Goal: Task Accomplishment & Management: Manage account settings

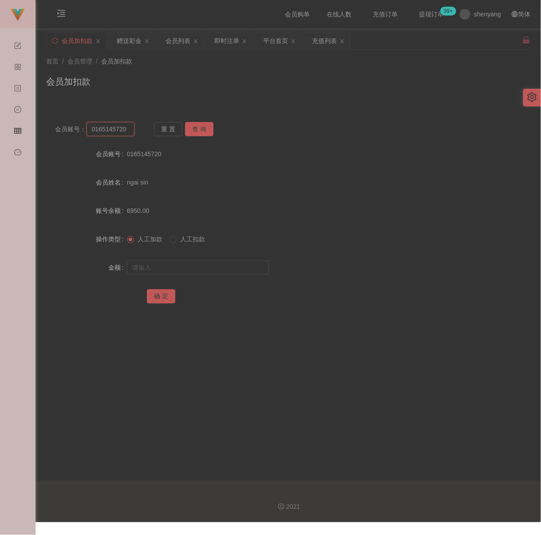
click at [124, 130] on input "0165145720" at bounding box center [111, 129] width 48 height 14
paste input "qq123"
type input "qq123"
click at [196, 128] on button "查 询" at bounding box center [199, 129] width 28 height 14
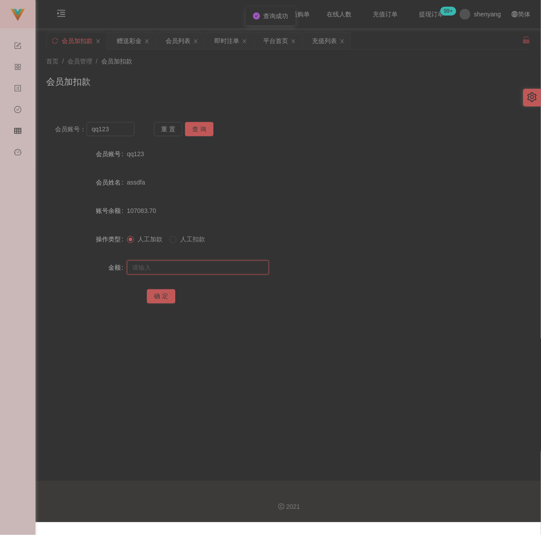
click at [189, 274] on input "text" at bounding box center [198, 268] width 142 height 14
type input "30"
click at [160, 300] on button "确 定" at bounding box center [161, 296] width 28 height 14
click at [120, 131] on input "qq123" at bounding box center [111, 129] width 48 height 14
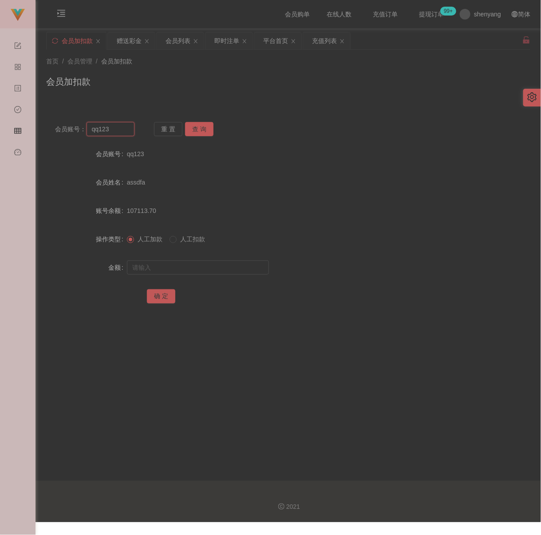
paste input "01115536398"
type input "01115536398"
click at [193, 125] on button "查 询" at bounding box center [199, 129] width 28 height 14
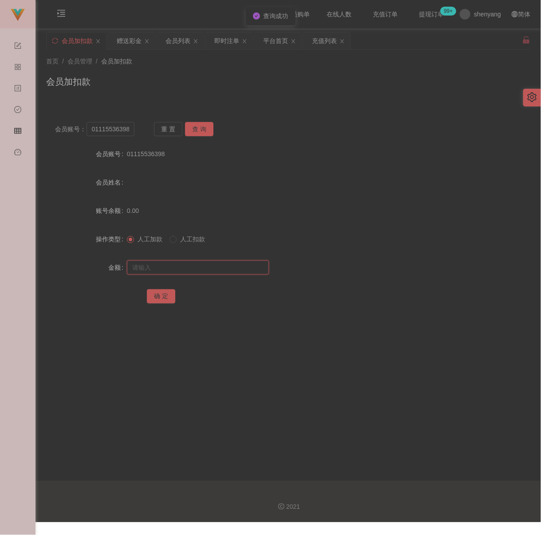
click at [178, 270] on input "text" at bounding box center [198, 268] width 142 height 14
click at [202, 272] on input "text" at bounding box center [198, 268] width 142 height 14
paste input "30"
type input "30"
click at [156, 297] on button "确 定" at bounding box center [161, 296] width 28 height 14
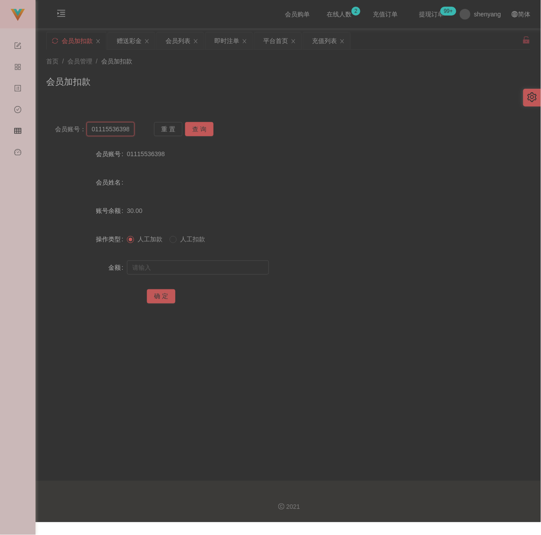
click at [126, 131] on input "01115536398" at bounding box center [111, 129] width 48 height 14
paste input "Weifoo7509"
type input "Weifoo7509"
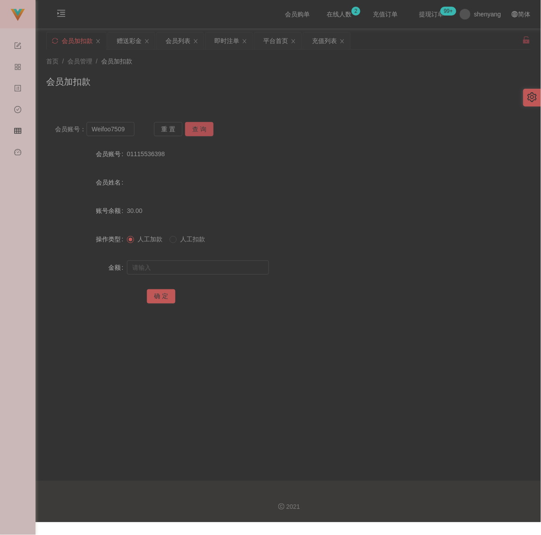
click at [198, 126] on button "查 询" at bounding box center [199, 129] width 28 height 14
click at [206, 266] on input "text" at bounding box center [198, 268] width 142 height 14
click at [238, 273] on input "text" at bounding box center [198, 268] width 142 height 14
paste input "30"
type input "30"
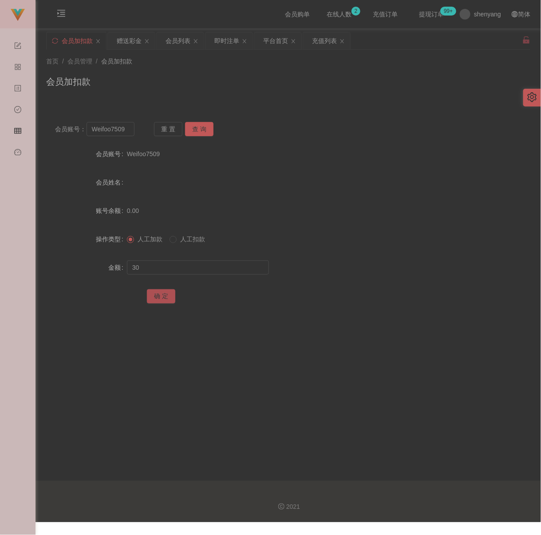
drag, startPoint x: 165, startPoint y: 301, endPoint x: 194, endPoint y: 304, distance: 29.4
click at [165, 301] on button "确 定" at bounding box center [161, 296] width 28 height 14
click at [237, 98] on div "首页 / 会员管理 / 会员加扣款 / 会员加扣款" at bounding box center [289, 76] width 506 height 53
click at [123, 130] on input "Weifoo7509" at bounding box center [111, 129] width 48 height 14
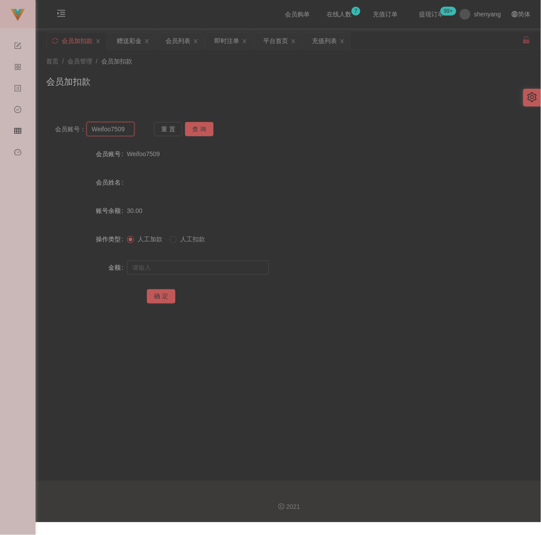
paste input "qq123"
type input "qq123"
click at [202, 132] on button "查 询" at bounding box center [199, 129] width 28 height 14
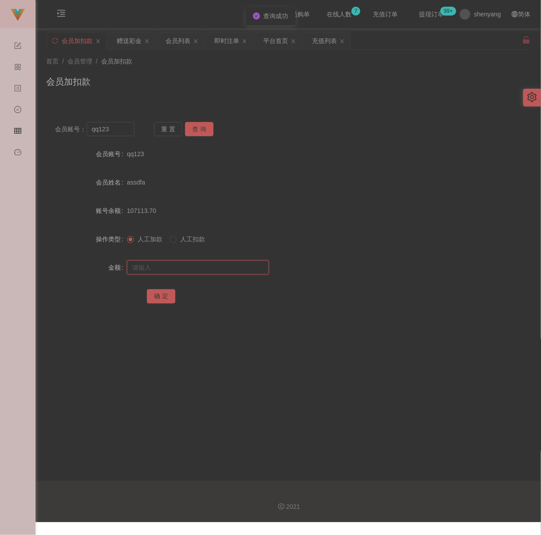
click at [174, 275] on input "text" at bounding box center [198, 268] width 142 height 14
type input "30"
click at [160, 304] on button "确 定" at bounding box center [161, 296] width 28 height 14
click at [116, 136] on input "qq123" at bounding box center [111, 129] width 48 height 14
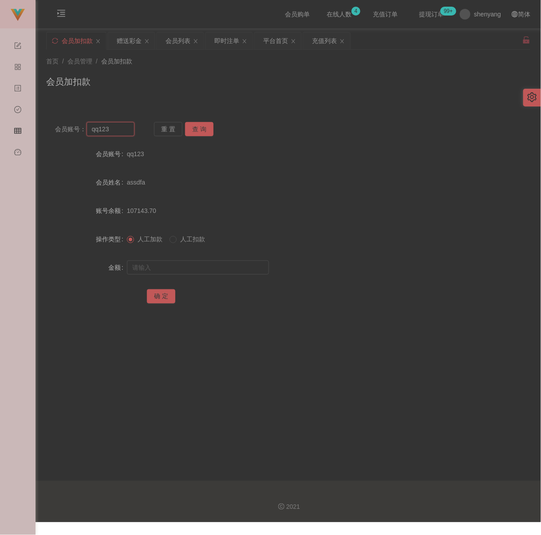
paste input "60162285559"
type input "60162285559"
click at [200, 128] on button "查 询" at bounding box center [199, 129] width 28 height 14
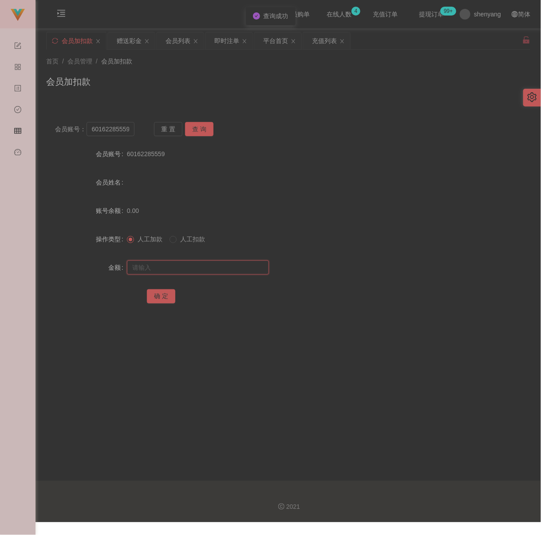
click at [182, 275] on input "text" at bounding box center [198, 268] width 142 height 14
type input "30"
click at [154, 301] on button "确 定" at bounding box center [161, 296] width 28 height 14
click at [115, 128] on input "60162285559" at bounding box center [111, 129] width 48 height 14
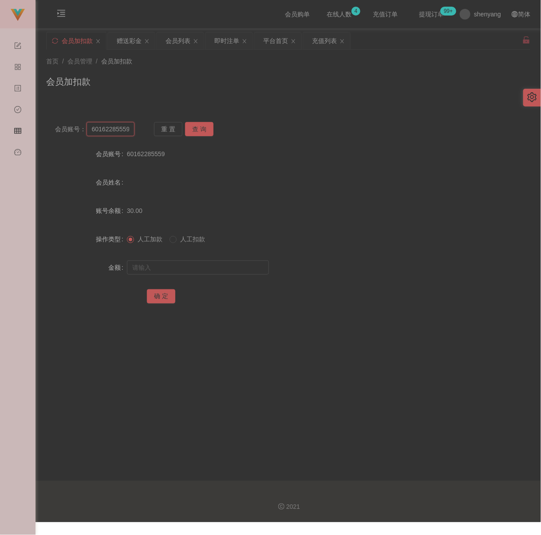
paste input "Yes2win"
type input "Yes2win"
click at [195, 132] on button "查 询" at bounding box center [199, 129] width 28 height 14
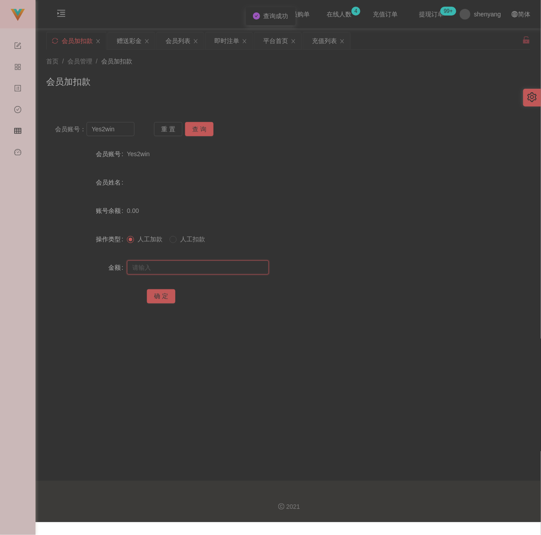
click at [212, 275] on input "text" at bounding box center [198, 268] width 142 height 14
click at [213, 275] on input "text" at bounding box center [198, 268] width 142 height 14
paste input "30"
type input "30"
click at [163, 296] on button "确 定" at bounding box center [161, 296] width 28 height 14
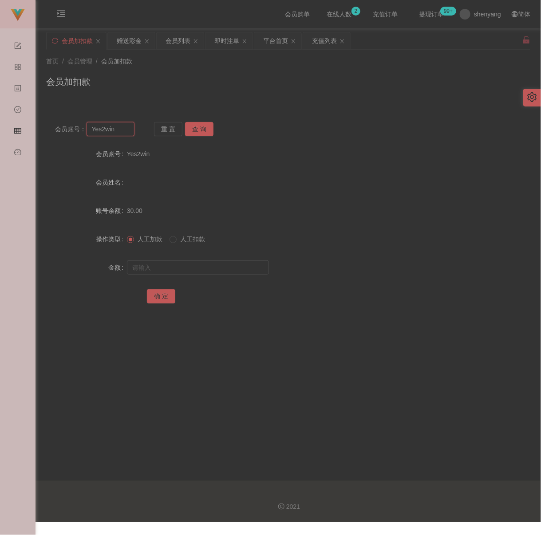
click at [119, 130] on input "Yes2win" at bounding box center [111, 129] width 48 height 14
paste input "shiying123"
type input "shiying123"
click at [200, 128] on button "查 询" at bounding box center [199, 129] width 28 height 14
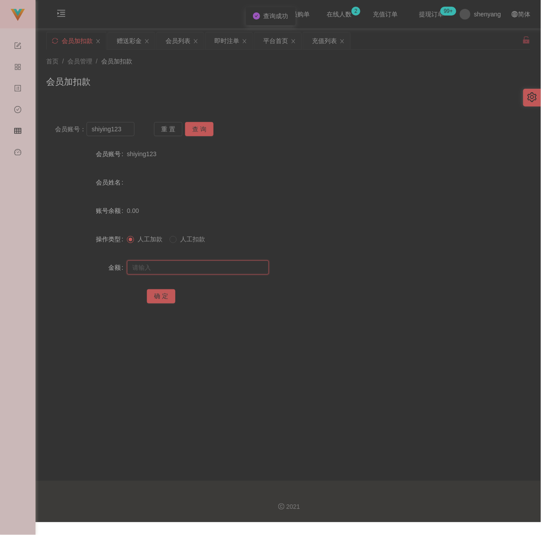
click at [195, 266] on input "text" at bounding box center [198, 268] width 142 height 14
click at [200, 273] on input "text" at bounding box center [198, 268] width 142 height 14
paste input "30"
type input "30"
click at [162, 300] on button "确 定" at bounding box center [161, 296] width 28 height 14
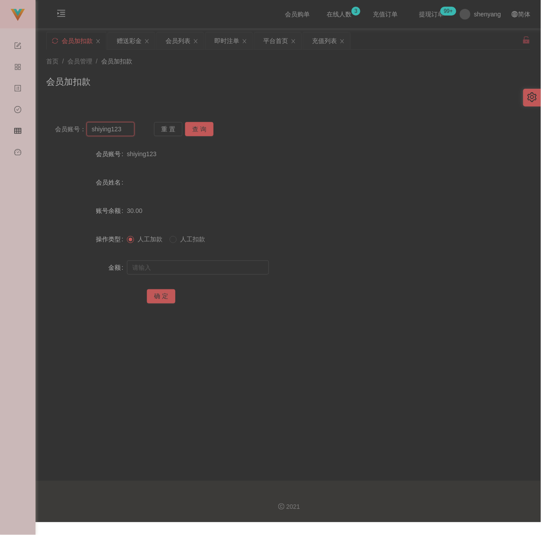
click at [126, 135] on input "shiying123" at bounding box center [111, 129] width 48 height 14
paste input "016837630"
click at [200, 129] on button "查 询" at bounding box center [199, 129] width 28 height 14
click at [125, 131] on input "016837630" at bounding box center [111, 129] width 48 height 14
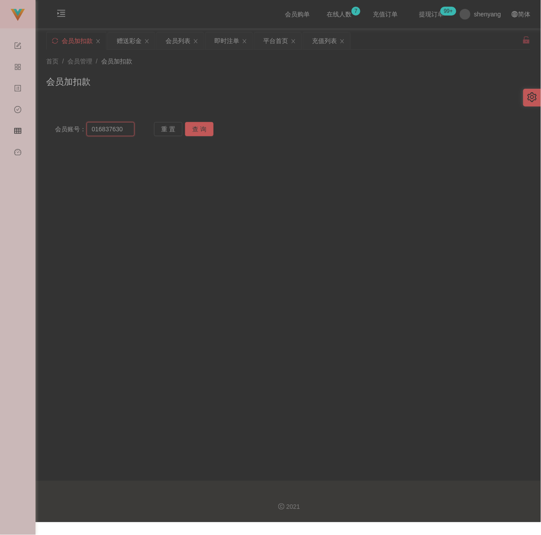
click at [125, 131] on input "016837630" at bounding box center [111, 129] width 48 height 14
paste input "Yvesyeoh8802"
type input "Yvesyeoh8802"
click at [196, 132] on button "查 询" at bounding box center [199, 129] width 28 height 14
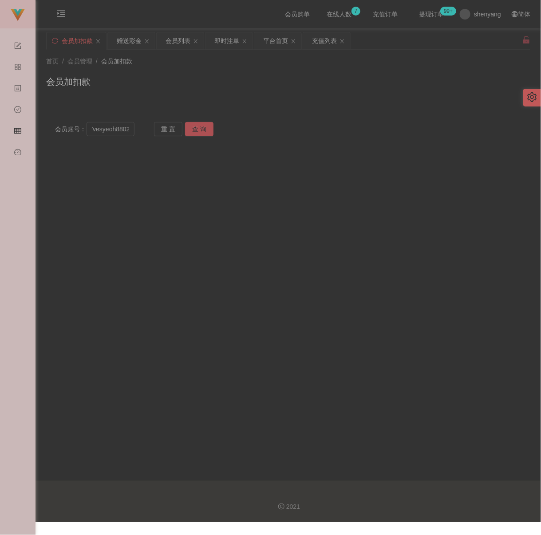
scroll to position [0, 0]
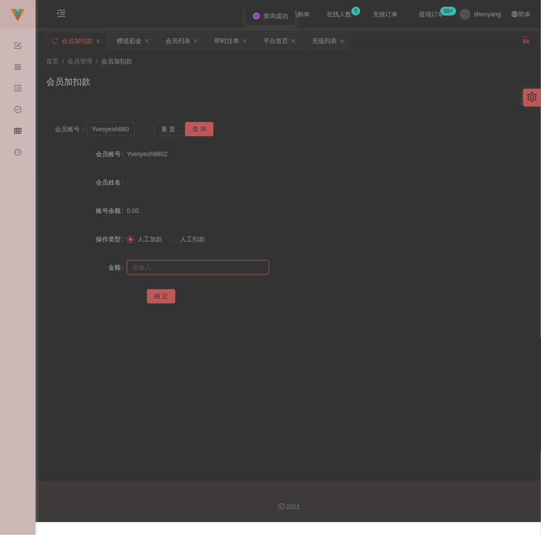
click at [182, 275] on input "text" at bounding box center [198, 268] width 142 height 14
click at [228, 275] on input "text" at bounding box center [198, 268] width 142 height 14
paste input "30"
type input "30"
drag, startPoint x: 166, startPoint y: 303, endPoint x: 184, endPoint y: 304, distance: 18.7
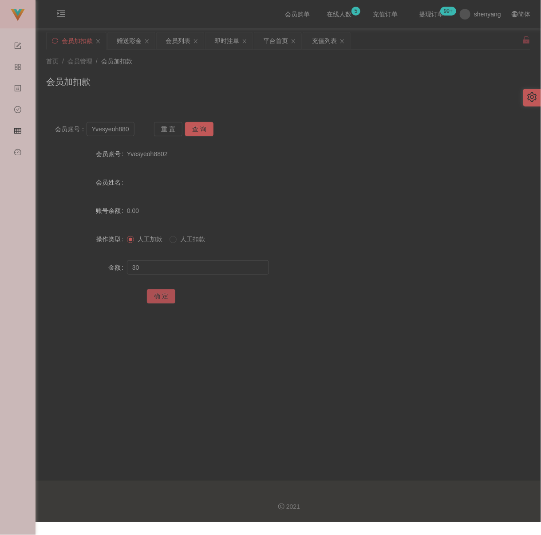
click at [166, 303] on button "确 定" at bounding box center [161, 296] width 28 height 14
click at [115, 132] on input "Yvesyeoh8802" at bounding box center [111, 129] width 48 height 14
paste input "HYT"
type input "HYT"
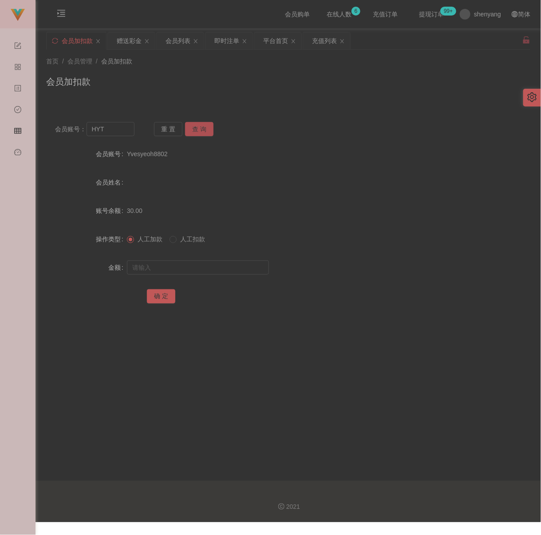
click at [202, 128] on button "查 询" at bounding box center [199, 129] width 28 height 14
click at [184, 269] on input "text" at bounding box center [198, 268] width 142 height 14
type input "2000"
click at [164, 299] on button "确 定" at bounding box center [161, 296] width 28 height 14
click at [116, 131] on input "HYT" at bounding box center [111, 129] width 48 height 14
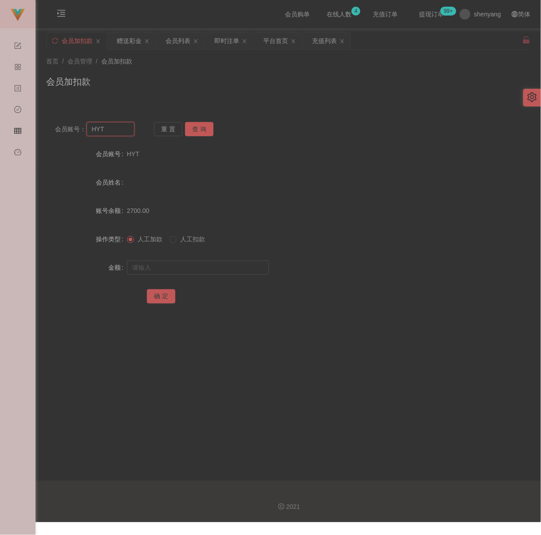
click at [116, 131] on input "HYT" at bounding box center [111, 129] width 48 height 14
paste input "qq123"
type input "qq123"
click at [203, 127] on button "查 询" at bounding box center [199, 129] width 28 height 14
click at [208, 268] on input "text" at bounding box center [198, 268] width 142 height 14
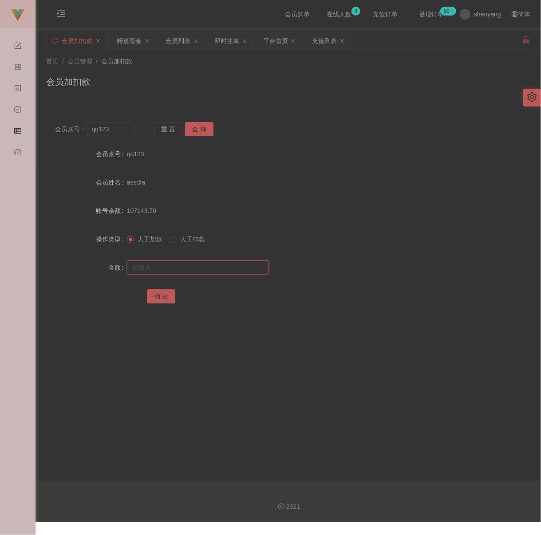
click at [249, 275] on input "text" at bounding box center [198, 268] width 142 height 14
paste input "30"
type input "30"
click at [164, 295] on button "确 定" at bounding box center [161, 296] width 28 height 14
click at [123, 136] on input "qq123" at bounding box center [111, 129] width 48 height 14
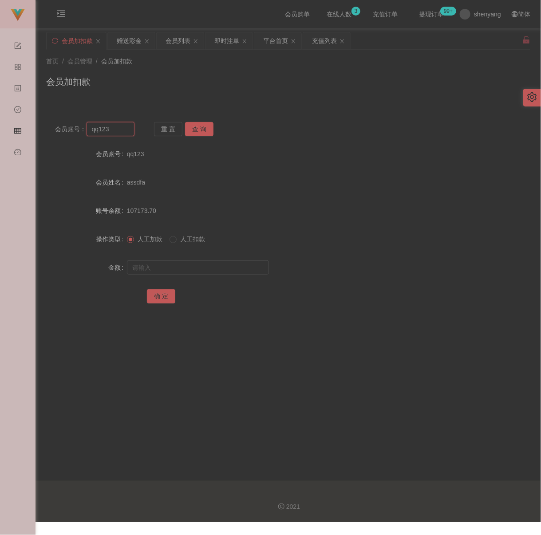
click at [123, 136] on input "qq123" at bounding box center [111, 129] width 48 height 14
paste input "lamsy"
type input "lamsy"
click at [195, 131] on button "查 询" at bounding box center [199, 129] width 28 height 14
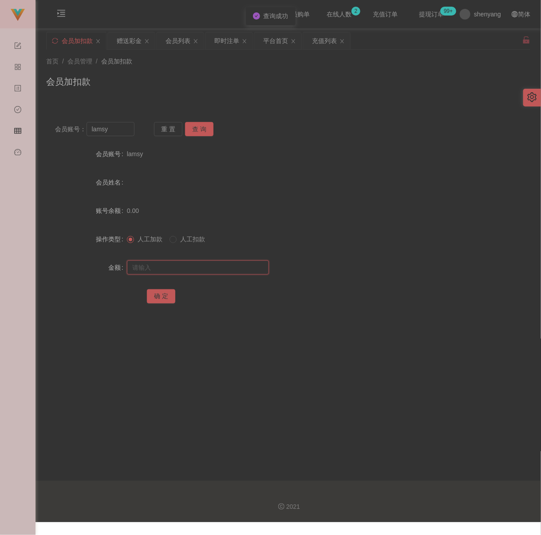
click at [200, 270] on input "text" at bounding box center [198, 268] width 142 height 14
type input "30"
drag, startPoint x: 160, startPoint y: 298, endPoint x: 170, endPoint y: 301, distance: 11.0
click at [160, 298] on button "确 定" at bounding box center [161, 296] width 28 height 14
click at [116, 132] on input "lamsy" at bounding box center [111, 129] width 48 height 14
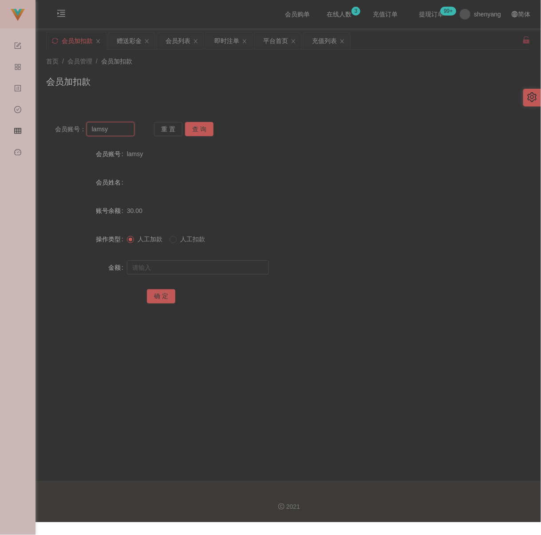
click at [116, 132] on input "lamsy" at bounding box center [111, 129] width 48 height 14
paste input "hwee7782"
type input "hwee7782"
click at [196, 129] on button "查 询" at bounding box center [199, 129] width 28 height 14
click at [190, 273] on input "text" at bounding box center [198, 268] width 142 height 14
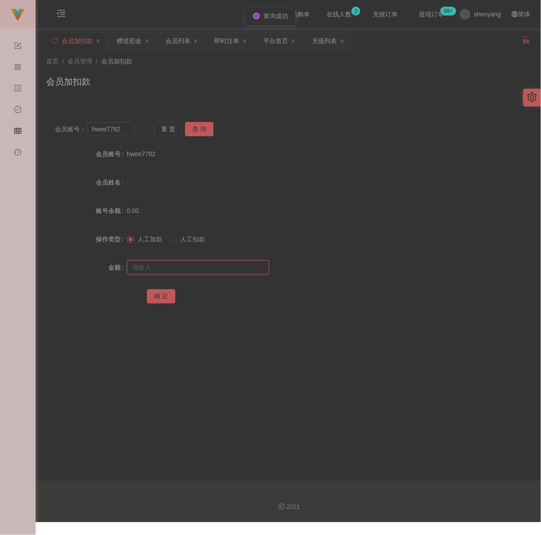
click at [223, 275] on input "text" at bounding box center [198, 268] width 142 height 14
paste input "30"
type input "30"
click at [160, 300] on button "确 定" at bounding box center [161, 296] width 28 height 14
click at [128, 134] on input "hwee7782" at bounding box center [111, 129] width 48 height 14
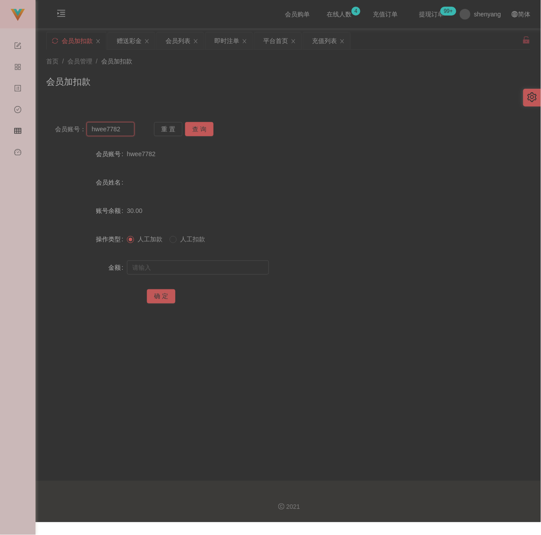
click at [128, 134] on input "hwee7782" at bounding box center [111, 129] width 48 height 14
paste input "qq123"
type input "qq123"
click at [195, 128] on button "查 询" at bounding box center [199, 129] width 28 height 14
click at [216, 272] on input "text" at bounding box center [198, 268] width 142 height 14
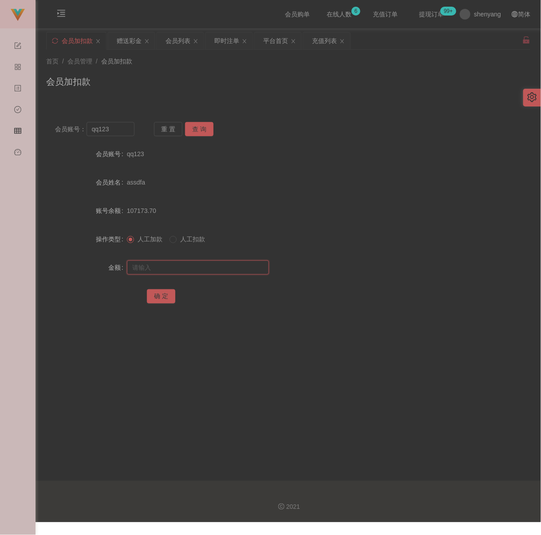
click at [229, 273] on input "text" at bounding box center [198, 268] width 142 height 14
paste input "30"
type input "30"
click at [166, 303] on button "确 定" at bounding box center [161, 296] width 28 height 14
click at [124, 129] on input "qq123" at bounding box center [111, 129] width 48 height 14
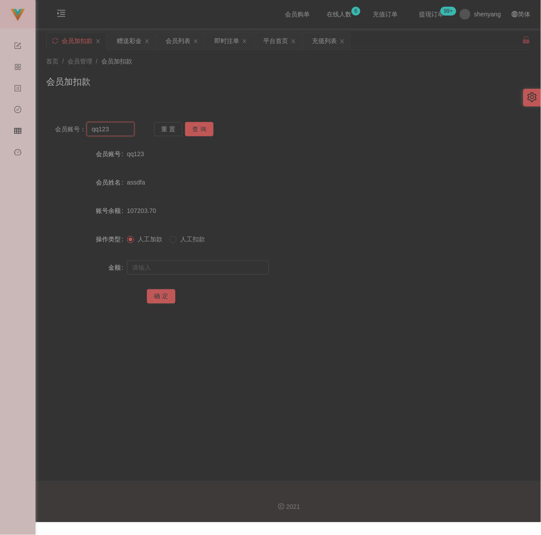
click at [124, 129] on input "qq123" at bounding box center [111, 129] width 48 height 14
paste input "Xyz"
type input "Xyz123"
click at [197, 130] on button "查 询" at bounding box center [199, 129] width 28 height 14
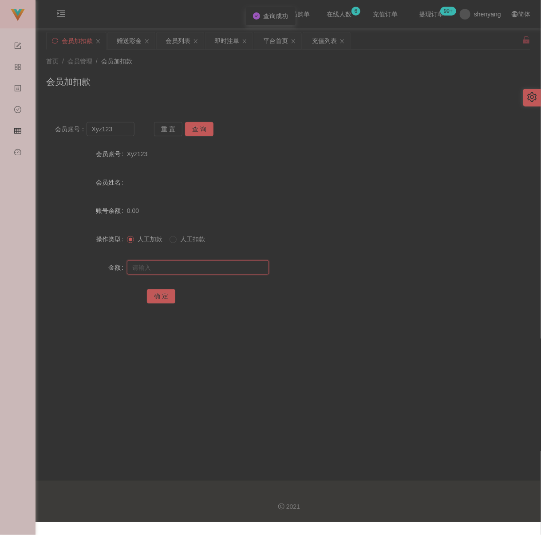
click at [188, 271] on input "text" at bounding box center [198, 268] width 142 height 14
click at [240, 275] on input "text" at bounding box center [198, 268] width 142 height 14
paste input "30"
type input "30"
click at [164, 301] on button "确 定" at bounding box center [161, 296] width 28 height 14
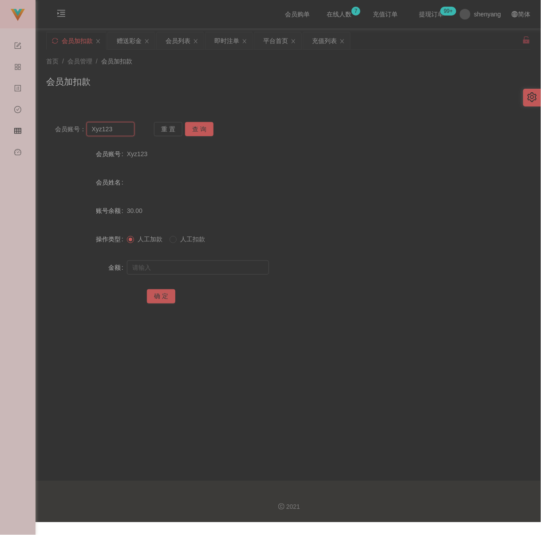
click at [124, 135] on input "Xyz123" at bounding box center [111, 129] width 48 height 14
paste input "qq"
type input "qq123"
click at [202, 129] on button "查 询" at bounding box center [199, 129] width 28 height 14
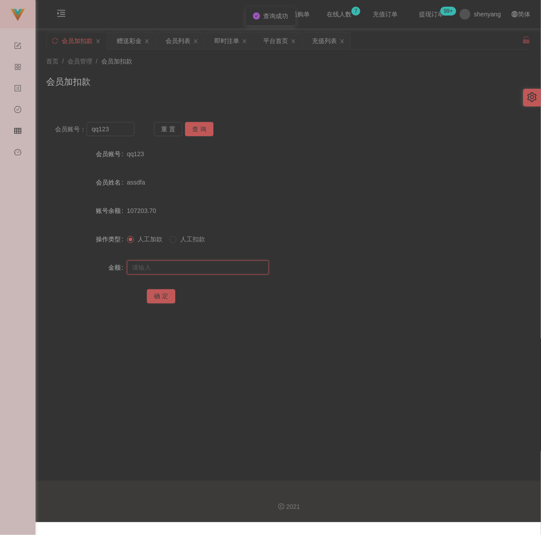
drag, startPoint x: 194, startPoint y: 269, endPoint x: 202, endPoint y: 269, distance: 8.9
click at [194, 269] on input "text" at bounding box center [198, 268] width 142 height 14
click at [245, 268] on input "text" at bounding box center [198, 268] width 142 height 14
paste input "30"
type input "30"
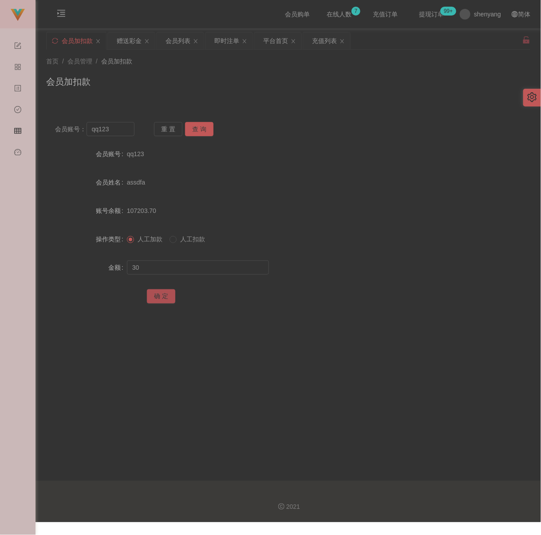
click at [157, 298] on button "确 定" at bounding box center [161, 296] width 28 height 14
click at [115, 134] on input "qq123" at bounding box center [111, 129] width 48 height 14
paste input "KhaiSing"
type input "KhaiSing"
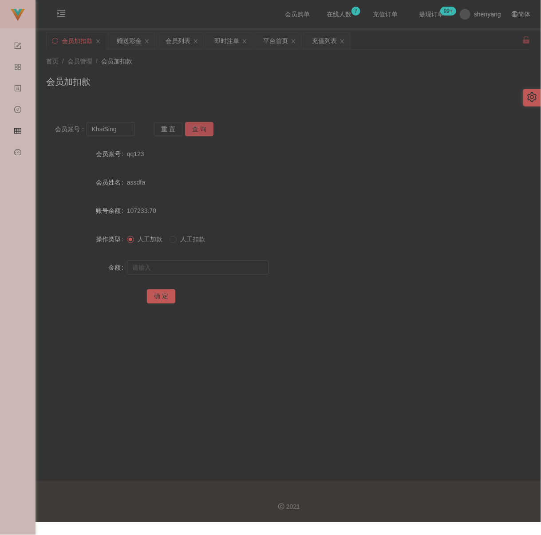
click at [204, 127] on button "查 询" at bounding box center [199, 129] width 28 height 14
click at [202, 274] on input "text" at bounding box center [198, 268] width 142 height 14
click at [215, 269] on input "text" at bounding box center [198, 268] width 142 height 14
paste input "30"
type input "30"
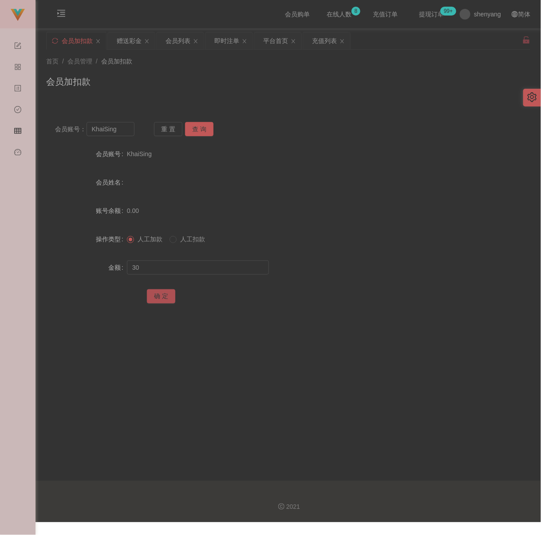
click at [164, 300] on button "确 定" at bounding box center [161, 296] width 28 height 14
click at [128, 133] on input "KhaiSing" at bounding box center [111, 129] width 48 height 14
paste input "ingyu"
type input "Kingyu"
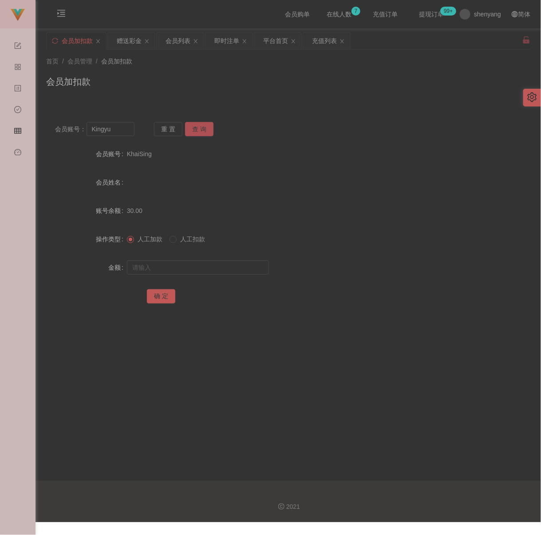
click at [208, 127] on button "查 询" at bounding box center [199, 129] width 28 height 14
click at [219, 274] on input "text" at bounding box center [198, 268] width 142 height 14
click at [230, 275] on input "text" at bounding box center [198, 268] width 142 height 14
paste input "30"
type input "30"
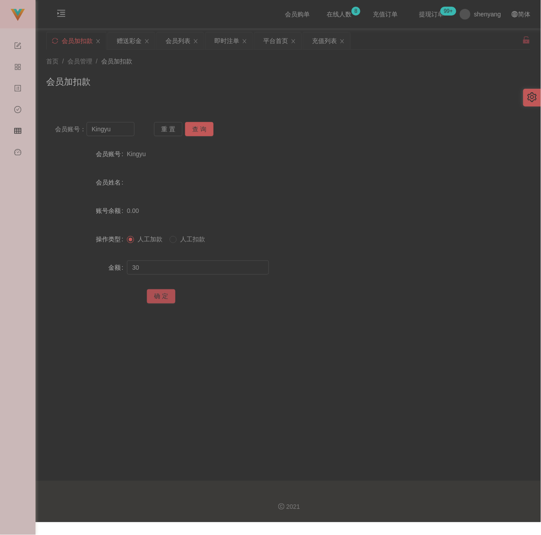
click at [161, 301] on button "确 定" at bounding box center [161, 296] width 28 height 14
click at [113, 135] on input "Kingyu" at bounding box center [111, 129] width 48 height 14
paste input "0167200526"
type input "0167200526"
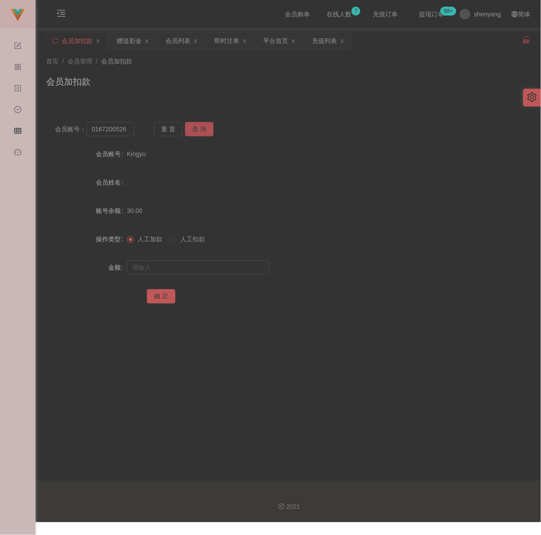
click at [196, 128] on button "查 询" at bounding box center [199, 129] width 28 height 14
click at [210, 272] on input "text" at bounding box center [198, 268] width 142 height 14
click at [243, 269] on input "text" at bounding box center [198, 268] width 142 height 14
paste input "30"
type input "30"
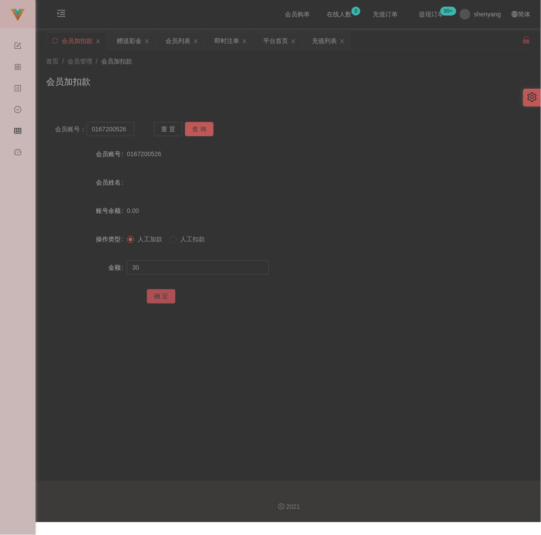
click at [166, 299] on button "确 定" at bounding box center [161, 296] width 28 height 14
click at [125, 132] on input "0167200526" at bounding box center [111, 129] width 48 height 14
paste input "lowfang"
type input "lowfang"
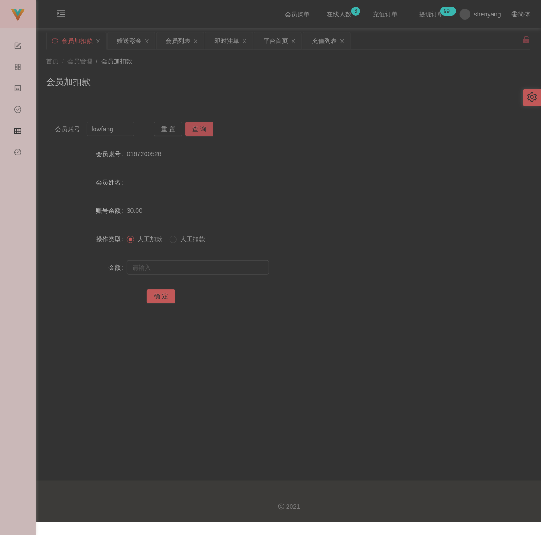
click at [193, 128] on button "查 询" at bounding box center [199, 129] width 28 height 14
click at [219, 265] on input "text" at bounding box center [198, 268] width 142 height 14
click at [253, 269] on input "text" at bounding box center [198, 268] width 142 height 14
paste input "30"
type input "30"
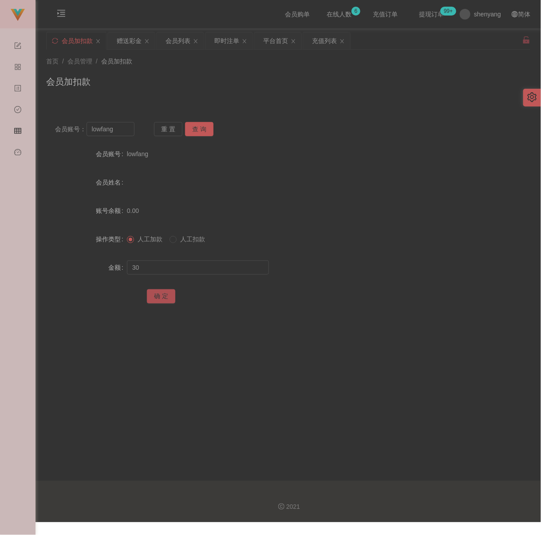
click at [166, 304] on button "确 定" at bounding box center [161, 296] width 28 height 14
click at [124, 136] on input "lowfang" at bounding box center [111, 129] width 48 height 14
paste input "WW123"
type input "WW123"
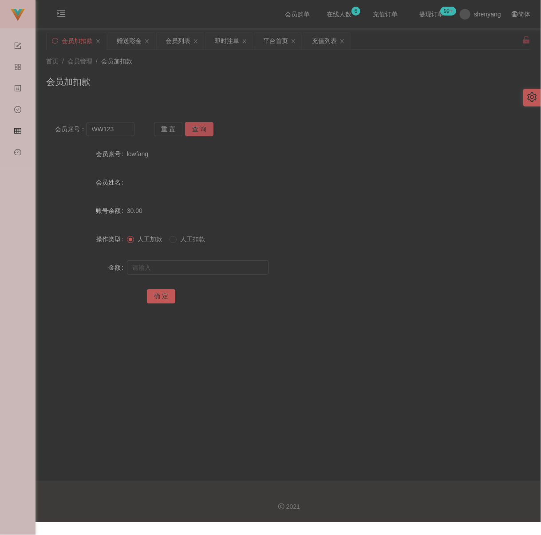
click at [193, 130] on button "查 询" at bounding box center [199, 129] width 28 height 14
click at [182, 269] on input "text" at bounding box center [198, 268] width 142 height 14
click at [231, 272] on input "text" at bounding box center [198, 268] width 142 height 14
paste input "30"
type input "30"
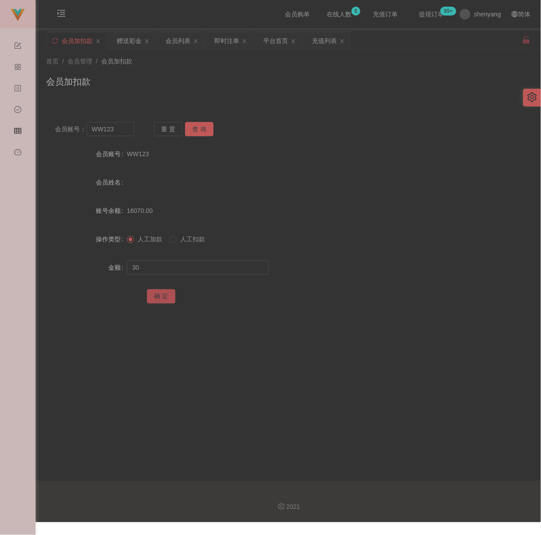
click at [156, 300] on button "确 定" at bounding box center [161, 296] width 28 height 14
click at [120, 134] on input "WW123" at bounding box center [111, 129] width 48 height 14
paste input "810062"
type input "810062"
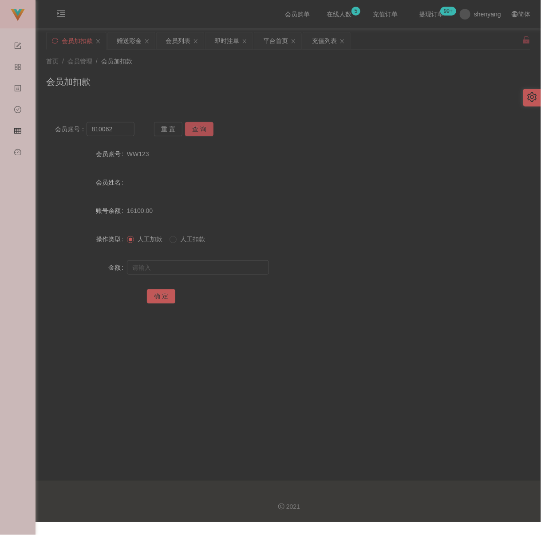
click at [196, 128] on button "查 询" at bounding box center [199, 129] width 28 height 14
click at [194, 271] on input "text" at bounding box center [198, 268] width 142 height 14
click at [224, 275] on input "text" at bounding box center [198, 268] width 142 height 14
paste input "30"
type input "30"
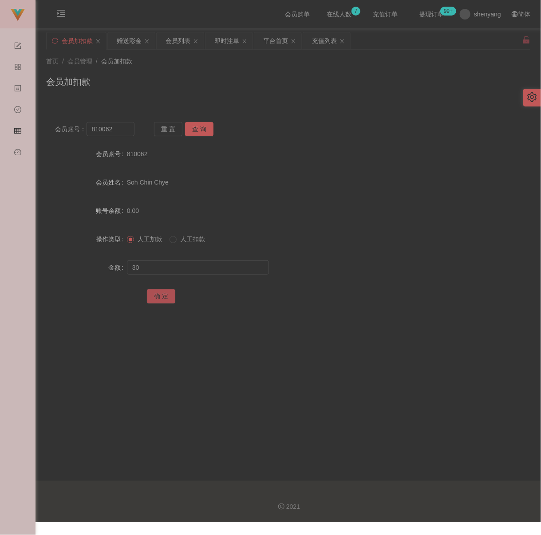
click at [166, 300] on button "确 定" at bounding box center [161, 296] width 28 height 14
click at [122, 136] on input "810062" at bounding box center [111, 129] width 48 height 14
paste input "Anson1205"
type input "Anson1205"
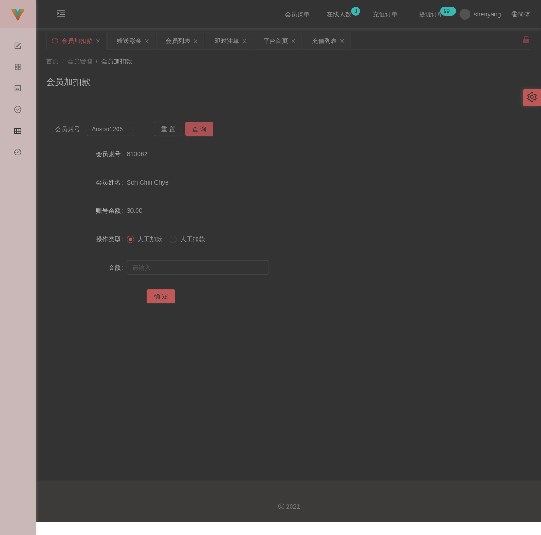
click at [200, 133] on button "查 询" at bounding box center [199, 129] width 28 height 14
click at [198, 275] on input "text" at bounding box center [198, 268] width 142 height 14
click at [245, 269] on input "text" at bounding box center [198, 268] width 142 height 14
paste input "30"
type input "30"
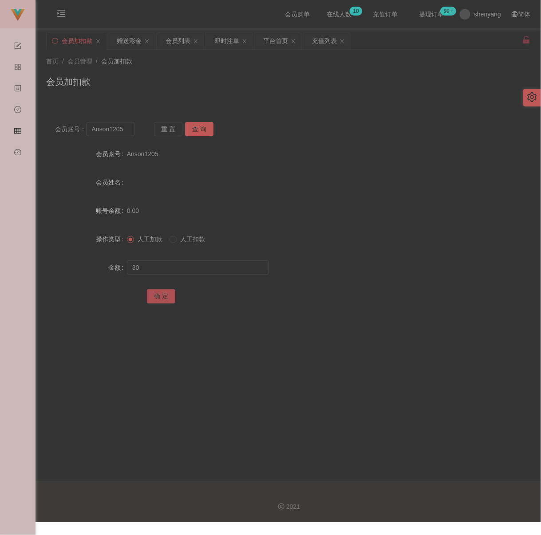
click at [164, 299] on button "确 定" at bounding box center [161, 296] width 28 height 14
click at [123, 132] on input "Anson1205" at bounding box center [111, 129] width 48 height 14
paste input "freedom4436"
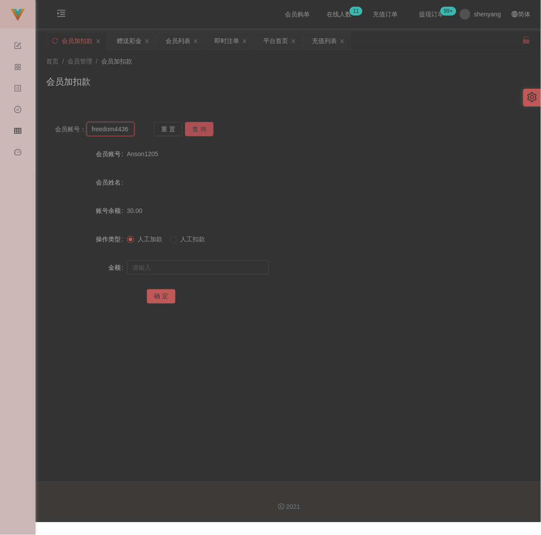
type input "freedom4436"
drag, startPoint x: 204, startPoint y: 129, endPoint x: 204, endPoint y: 136, distance: 6.7
click at [204, 129] on button "查 询" at bounding box center [199, 129] width 28 height 14
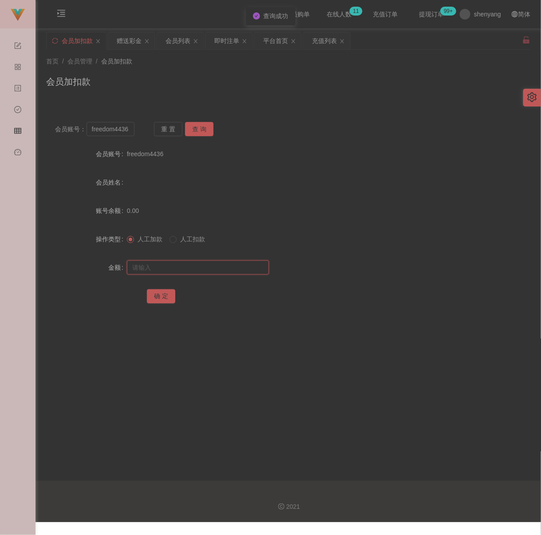
click at [201, 273] on input "text" at bounding box center [198, 268] width 142 height 14
drag, startPoint x: 249, startPoint y: 273, endPoint x: 234, endPoint y: 276, distance: 15.8
click at [249, 273] on input "text" at bounding box center [198, 268] width 142 height 14
paste input "30"
type input "30"
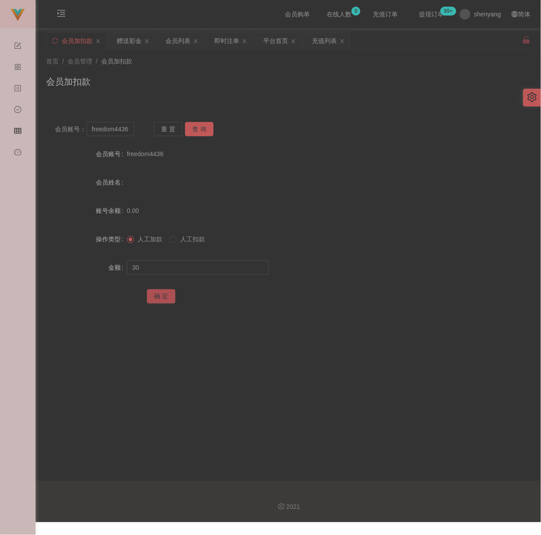
drag, startPoint x: 157, startPoint y: 304, endPoint x: 206, endPoint y: 307, distance: 49.3
click at [157, 304] on button "确 定" at bounding box center [161, 296] width 28 height 14
click at [130, 131] on input "freedom4436" at bounding box center [111, 129] width 48 height 14
paste input "ababy"
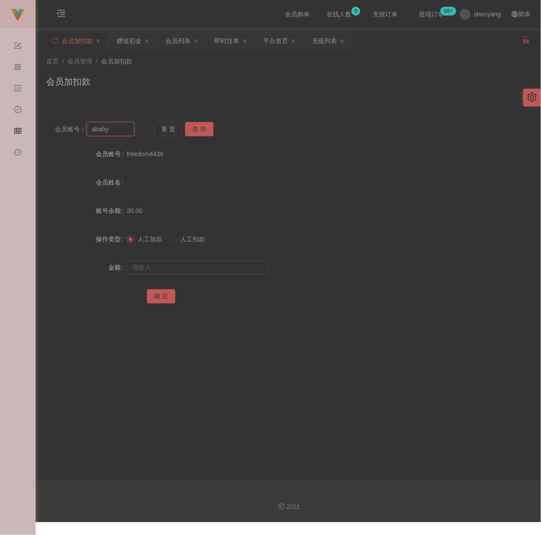
type input "ababy"
click at [199, 127] on button "查 询" at bounding box center [199, 129] width 28 height 14
click at [208, 266] on input "text" at bounding box center [198, 268] width 142 height 14
click at [246, 275] on input "text" at bounding box center [198, 268] width 142 height 14
paste input "30"
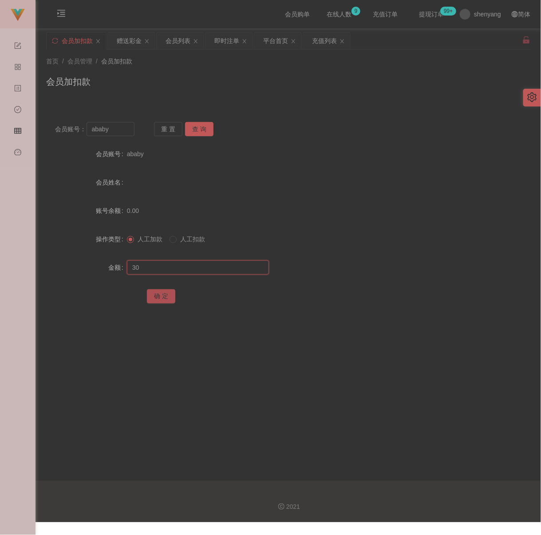
type input "30"
click at [159, 298] on button "确 定" at bounding box center [161, 296] width 28 height 14
click at [118, 136] on input "ababy" at bounding box center [111, 129] width 48 height 14
paste input "Nyambar"
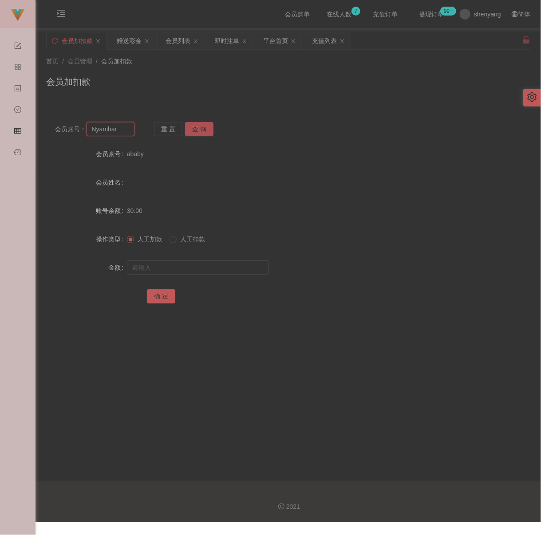
type input "Nyambar"
click at [200, 132] on button "查 询" at bounding box center [199, 129] width 28 height 14
click at [195, 270] on input "text" at bounding box center [198, 268] width 142 height 14
drag, startPoint x: 247, startPoint y: 273, endPoint x: 238, endPoint y: 274, distance: 8.5
click at [247, 273] on input "text" at bounding box center [198, 268] width 142 height 14
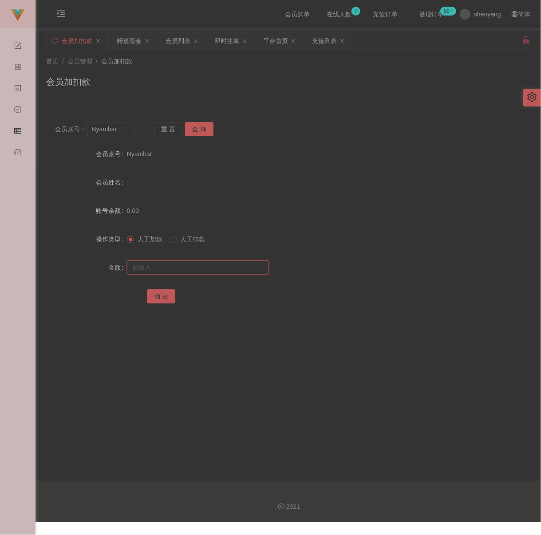
paste input "30"
type input "30"
drag, startPoint x: 160, startPoint y: 297, endPoint x: 170, endPoint y: 297, distance: 10.2
click at [160, 297] on button "确 定" at bounding box center [161, 296] width 28 height 14
click at [120, 131] on input "Nyambar" at bounding box center [111, 129] width 48 height 14
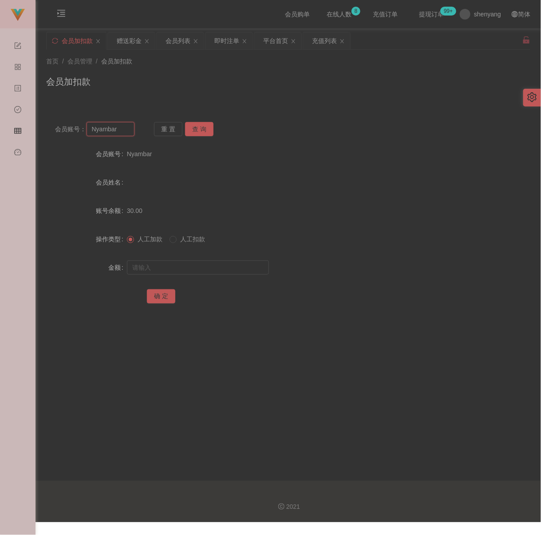
click at [120, 131] on input "Nyambar" at bounding box center [111, 129] width 48 height 14
paste input "Qian123"
type input "Qian123"
click at [198, 124] on button "查 询" at bounding box center [199, 129] width 28 height 14
click at [182, 272] on input "text" at bounding box center [198, 268] width 142 height 14
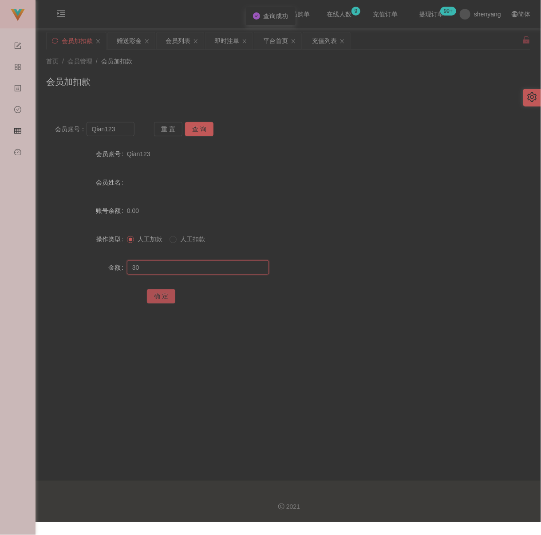
type input "30"
click at [161, 302] on button "确 定" at bounding box center [161, 296] width 28 height 14
click at [117, 132] on input "Qian123" at bounding box center [111, 129] width 48 height 14
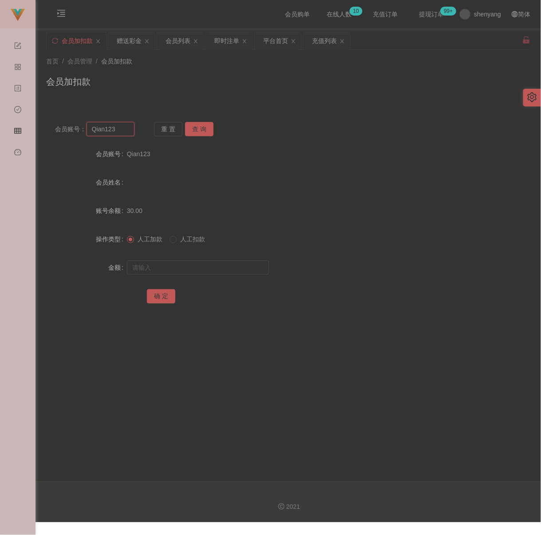
paste input "Thomas91"
type input "Thomas91"
click at [190, 124] on button "查 询" at bounding box center [199, 129] width 28 height 14
click at [195, 268] on input "text" at bounding box center [198, 268] width 142 height 14
click at [194, 274] on input "text" at bounding box center [198, 268] width 142 height 14
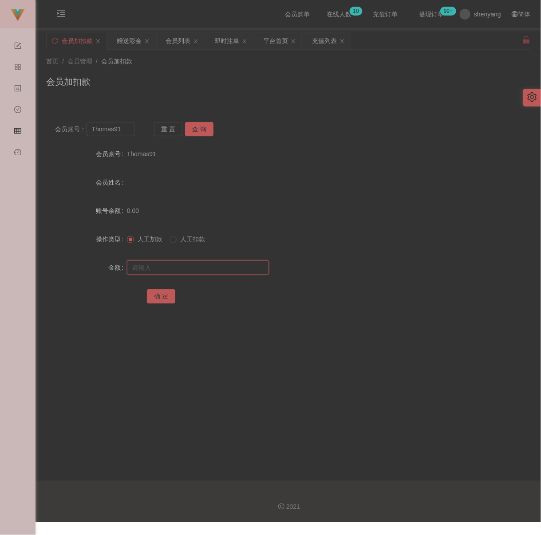
paste input "30"
type input "30"
click at [162, 295] on button "确 定" at bounding box center [161, 296] width 28 height 14
click at [125, 136] on input "Thomas91" at bounding box center [111, 129] width 48 height 14
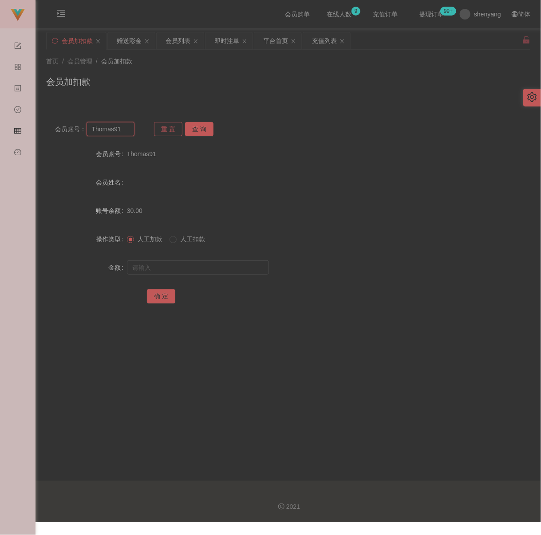
paste input "Camilliachin"
type input "Camilliachin"
click at [195, 131] on button "查 询" at bounding box center [199, 129] width 28 height 14
click at [179, 272] on input "text" at bounding box center [198, 268] width 142 height 14
click at [226, 272] on input "text" at bounding box center [198, 268] width 142 height 14
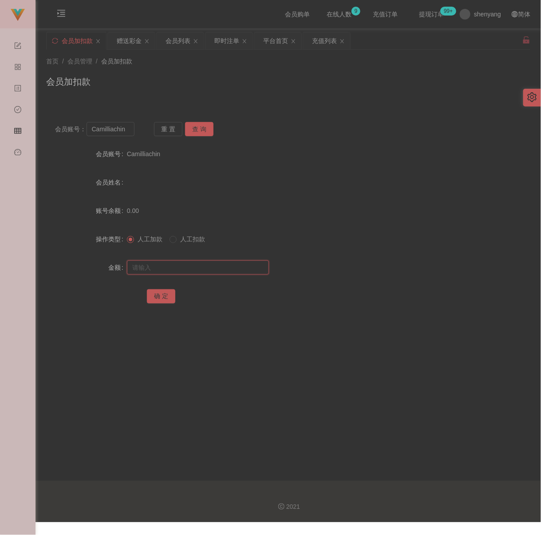
paste input "30"
type input "30"
click at [163, 297] on button "确 定" at bounding box center [161, 296] width 28 height 14
click at [224, 79] on div "会员加扣款" at bounding box center [288, 85] width 484 height 20
click at [128, 132] on input "Camilliachin" at bounding box center [111, 129] width 48 height 14
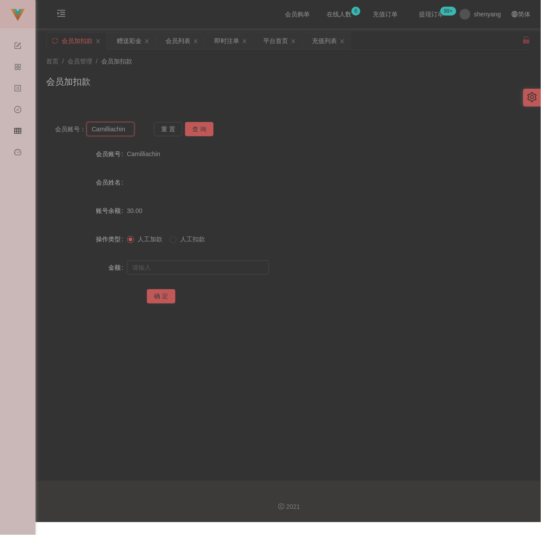
click at [128, 132] on input "Camilliachin" at bounding box center [111, 129] width 48 height 14
paste input "168"
type input "168"
click at [200, 128] on button "查 询" at bounding box center [199, 129] width 28 height 14
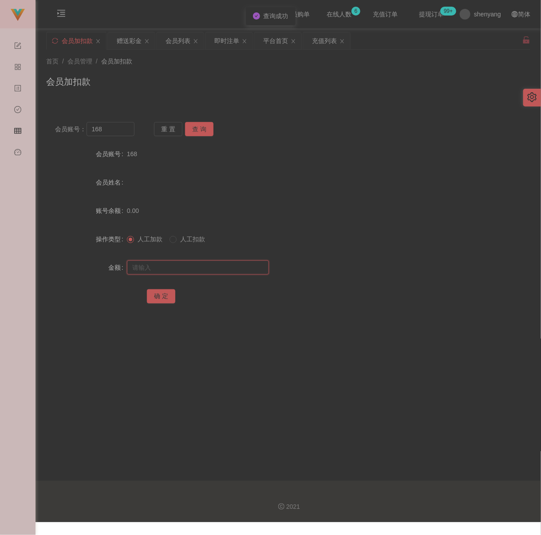
click at [199, 275] on input "text" at bounding box center [198, 268] width 142 height 14
type input "30"
click at [158, 301] on button "确 定" at bounding box center [161, 296] width 28 height 14
drag, startPoint x: 308, startPoint y: 108, endPoint x: 289, endPoint y: 111, distance: 19.3
click at [308, 108] on div "会员账号： 168 重 置 查 询 会员账号 168 会员姓名 账号余额 30.00 操作类型 人工加款 人工扣款 金额 确 定" at bounding box center [288, 214] width 484 height 222
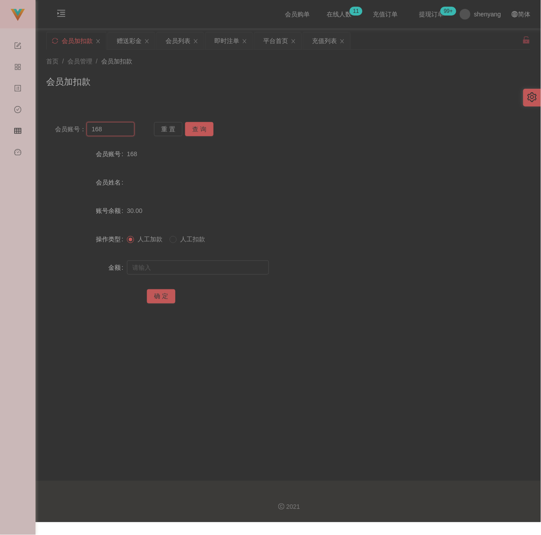
click at [120, 130] on input "168" at bounding box center [111, 129] width 48 height 14
paste input "WW123"
type input "WW123"
click at [194, 127] on button "查 询" at bounding box center [199, 129] width 28 height 14
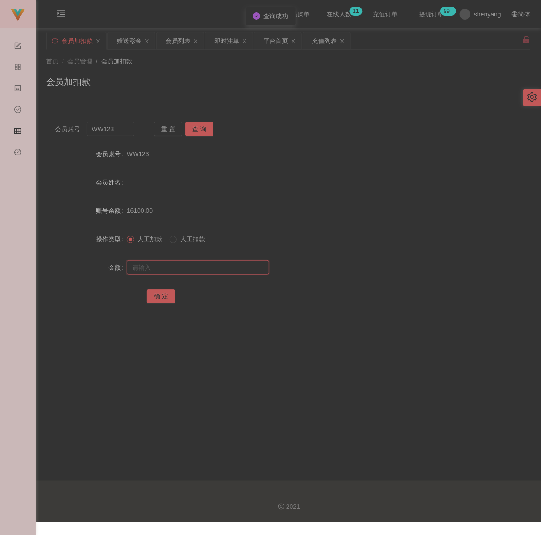
click at [206, 275] on input "text" at bounding box center [198, 268] width 142 height 14
click at [234, 269] on input "text" at bounding box center [198, 268] width 142 height 14
paste input "30"
type input "30"
drag, startPoint x: 161, startPoint y: 297, endPoint x: 173, endPoint y: 304, distance: 13.7
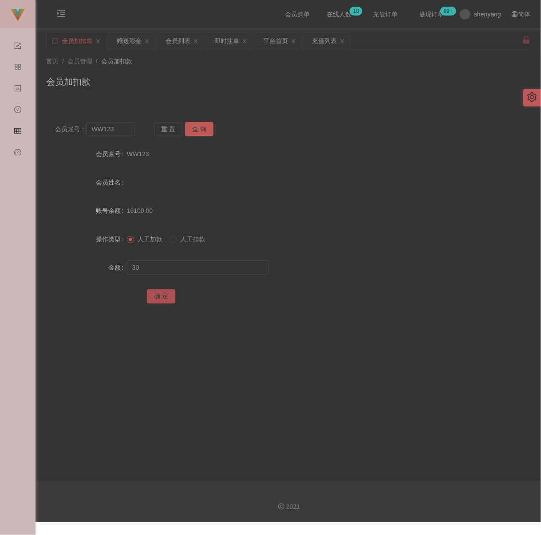
click at [161, 297] on button "确 定" at bounding box center [161, 296] width 28 height 14
click at [124, 136] on input "WW123" at bounding box center [111, 129] width 48 height 14
click at [195, 130] on button "查 询" at bounding box center [199, 129] width 28 height 14
click at [156, 275] on input "text" at bounding box center [198, 268] width 142 height 14
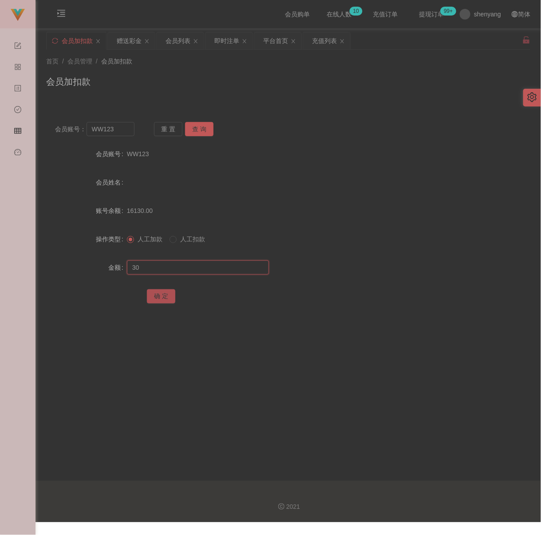
type input "30"
click at [166, 304] on button "确 定" at bounding box center [161, 296] width 28 height 14
click at [119, 132] on input "WW123" at bounding box center [111, 129] width 48 height 14
paste input "Mum1234"
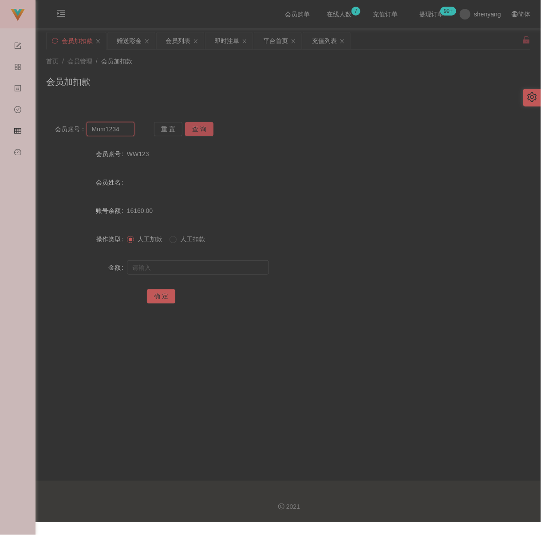
type input "Mum1234"
click at [194, 131] on button "查 询" at bounding box center [199, 129] width 28 height 14
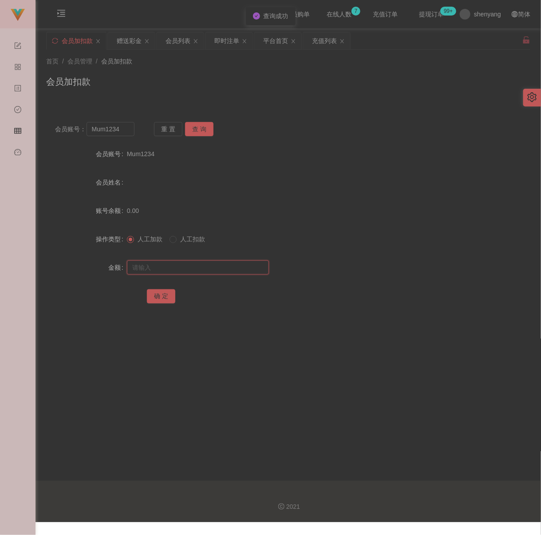
click at [190, 265] on input "text" at bounding box center [198, 268] width 142 height 14
type input "30"
click at [163, 299] on button "确 定" at bounding box center [161, 296] width 28 height 14
click at [308, 94] on div "会员加扣款" at bounding box center [288, 85] width 484 height 20
click at [123, 132] on input "Mum1234" at bounding box center [111, 129] width 48 height 14
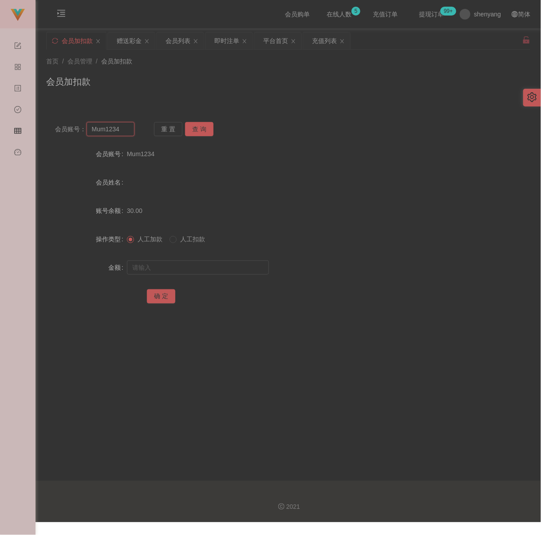
click at [123, 132] on input "Mum1234" at bounding box center [111, 129] width 48 height 14
paste input "0192410295"
type input "0192410295"
click at [196, 128] on button "查 询" at bounding box center [199, 129] width 28 height 14
click at [176, 272] on input "text" at bounding box center [198, 268] width 142 height 14
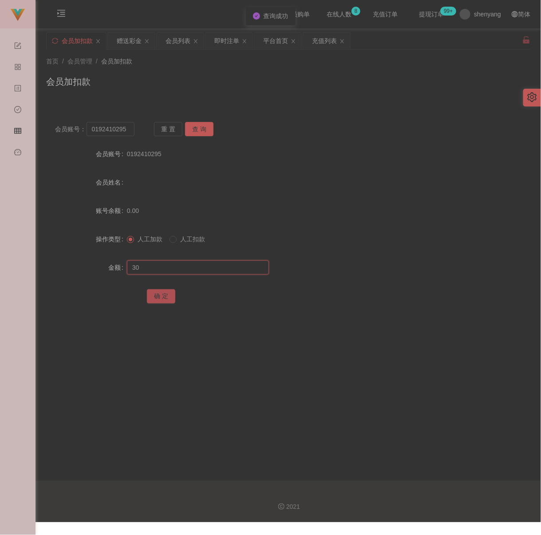
type input "30"
click at [161, 299] on button "确 定" at bounding box center [161, 296] width 28 height 14
click at [262, 84] on div "会员加扣款" at bounding box center [288, 85] width 484 height 20
click at [126, 134] on input "0192410295" at bounding box center [111, 129] width 48 height 14
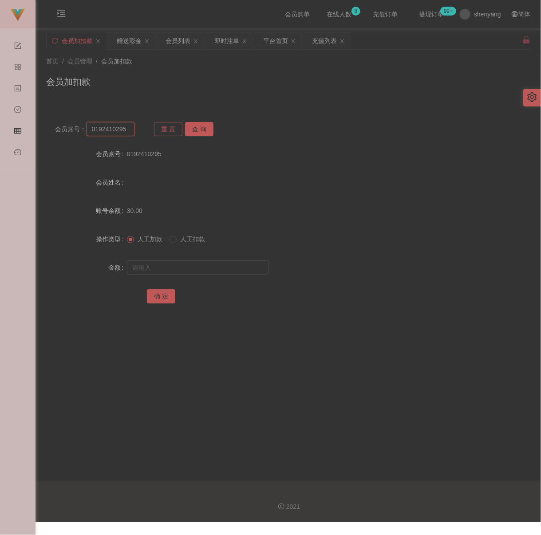
paste input "LWY91"
type input "LWY91"
click at [192, 127] on button "查 询" at bounding box center [199, 129] width 28 height 14
click at [168, 275] on input "text" at bounding box center [198, 268] width 142 height 14
type input "30"
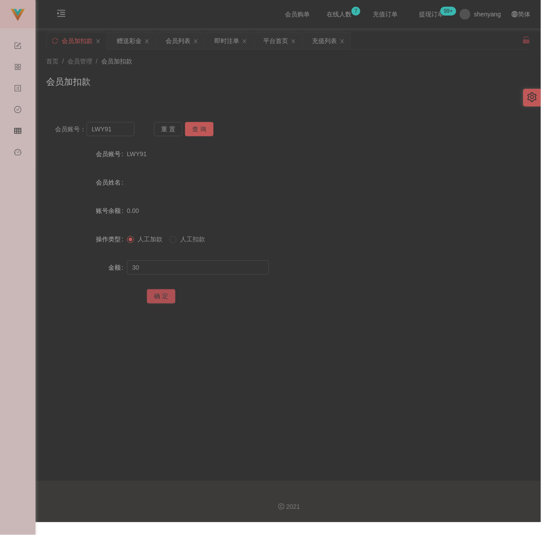
click at [158, 304] on button "确 定" at bounding box center [161, 296] width 28 height 14
click at [346, 83] on div "会员加扣款" at bounding box center [288, 85] width 484 height 20
click at [127, 134] on input "LWY91" at bounding box center [111, 129] width 48 height 14
paste input "Felixloh"
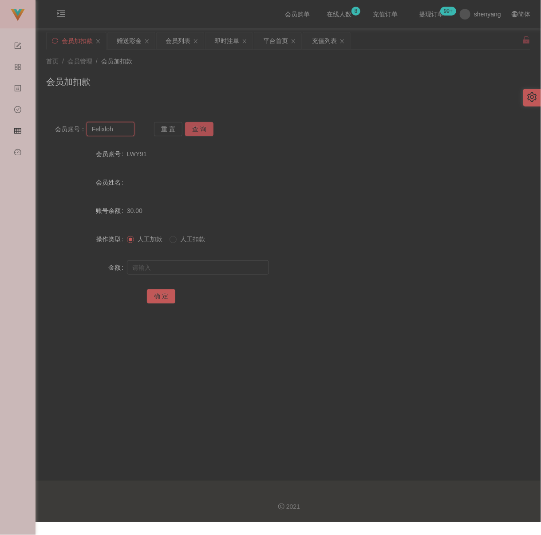
type input "Felixloh"
click at [207, 131] on button "查 询" at bounding box center [199, 129] width 28 height 14
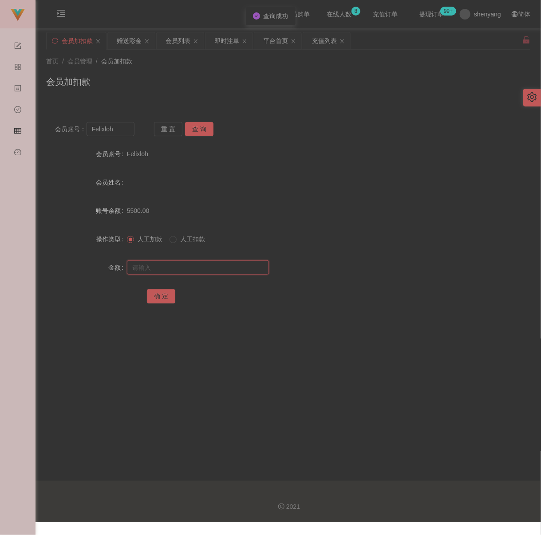
click at [193, 275] on input "text" at bounding box center [198, 268] width 142 height 14
click at [211, 269] on input "text" at bounding box center [198, 268] width 142 height 14
paste input "5000"
type input "5000"
drag, startPoint x: 161, startPoint y: 299, endPoint x: 166, endPoint y: 299, distance: 5.3
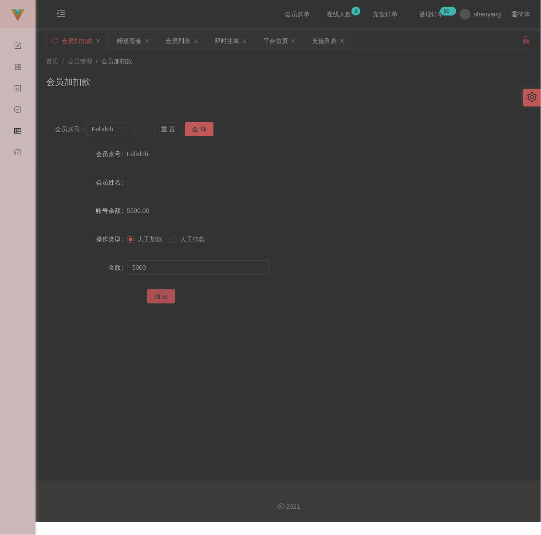
click at [161, 299] on button "确 定" at bounding box center [161, 296] width 28 height 14
click at [251, 92] on div "会员加扣款" at bounding box center [288, 85] width 484 height 20
click at [127, 135] on input "Felixloh" at bounding box center [111, 129] width 48 height 14
paste input "Cjg4134"
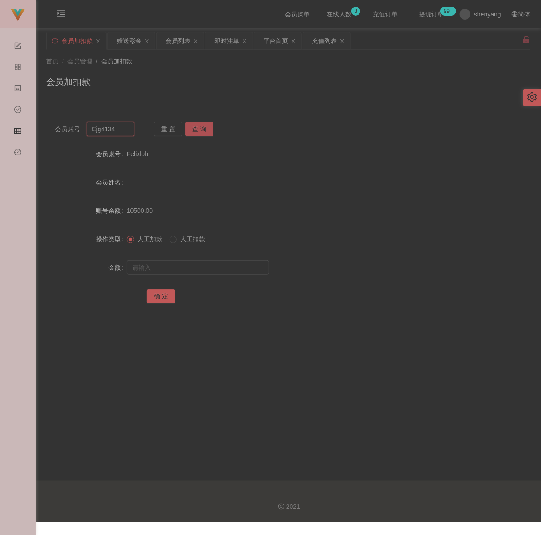
type input "Cjg4134"
click at [202, 128] on button "查 询" at bounding box center [199, 129] width 28 height 14
click at [212, 272] on input "text" at bounding box center [198, 268] width 142 height 14
click at [213, 273] on input "text" at bounding box center [198, 268] width 142 height 14
paste input "30"
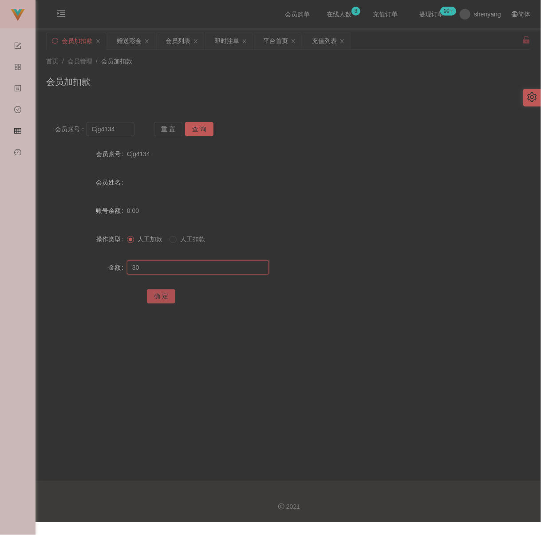
type input "30"
drag, startPoint x: 161, startPoint y: 301, endPoint x: 170, endPoint y: 301, distance: 9.3
click at [161, 301] on button "确 定" at bounding box center [161, 296] width 28 height 14
click at [269, 98] on div "首页 / 会员管理 / 会员加扣款 / 会员加扣款" at bounding box center [289, 76] width 506 height 53
click at [124, 132] on input "Cjg4134" at bounding box center [111, 129] width 48 height 14
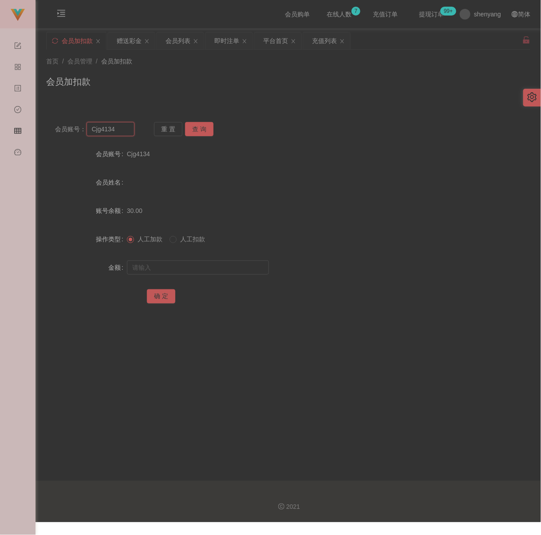
click at [124, 132] on input "Cjg4134" at bounding box center [111, 129] width 48 height 14
paste input "321456"
type input "321456"
click at [208, 126] on button "查 询" at bounding box center [199, 129] width 28 height 14
click at [203, 271] on input "text" at bounding box center [198, 268] width 142 height 14
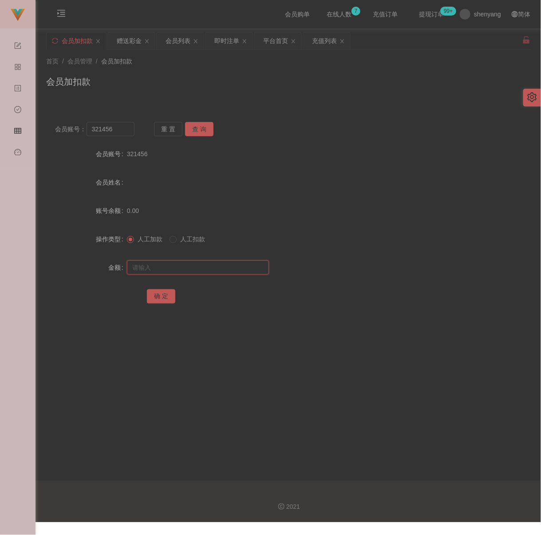
click at [215, 271] on input "text" at bounding box center [198, 268] width 142 height 14
paste input "30"
type input "30"
click at [166, 298] on button "确 定" at bounding box center [161, 296] width 28 height 14
drag, startPoint x: 319, startPoint y: 104, endPoint x: 307, endPoint y: 104, distance: 12.0
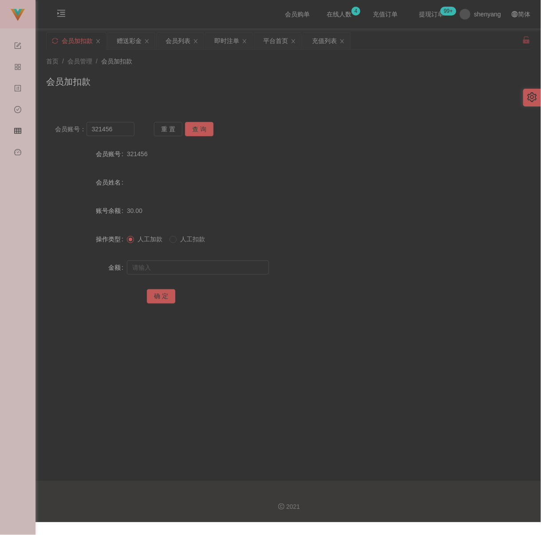
click at [319, 104] on div "会员账号： 321456 重 置 查 询 会员账号 321456 会员姓名 账号余额 30.00 操作类型 人工加款 人工扣款 金额 确 定" at bounding box center [288, 214] width 484 height 222
click at [126, 132] on input "321456" at bounding box center [111, 129] width 48 height 14
paste input "WongTeckHuong"
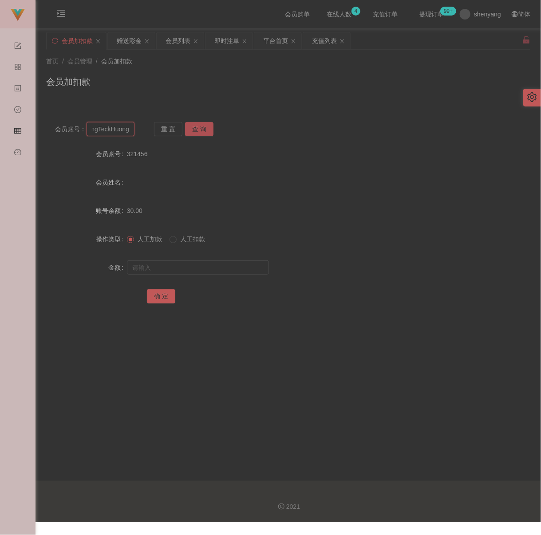
type input "WongTeckHuong"
click at [197, 128] on button "查 询" at bounding box center [199, 129] width 28 height 14
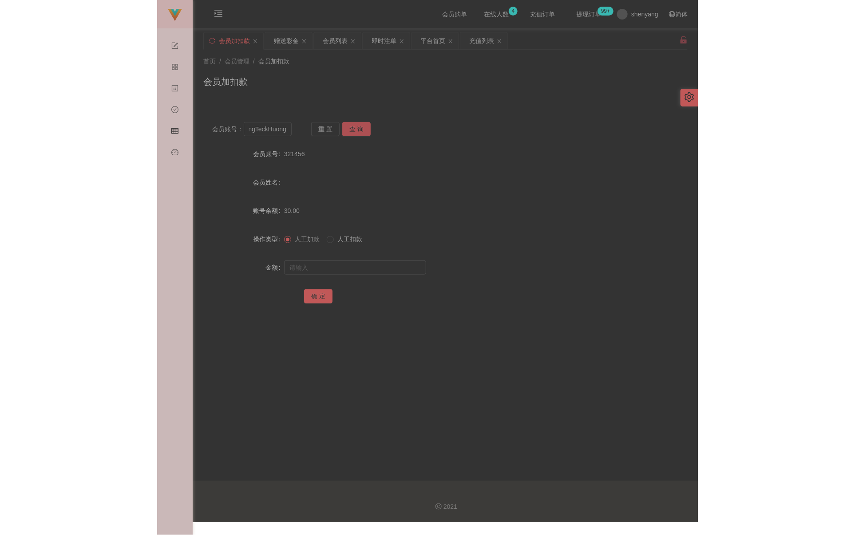
scroll to position [0, 0]
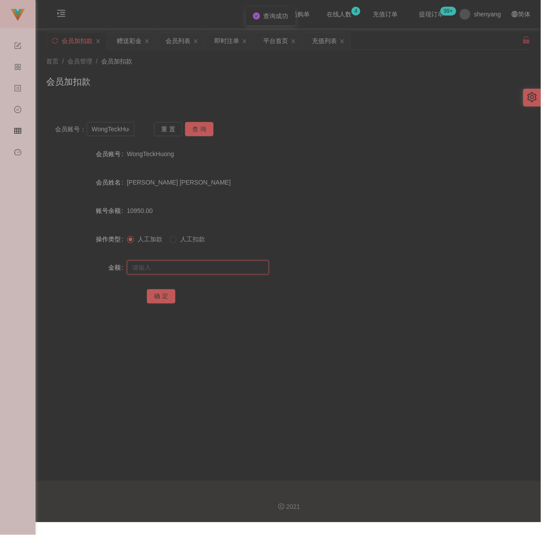
drag, startPoint x: 210, startPoint y: 270, endPoint x: 216, endPoint y: 271, distance: 5.3
click at [210, 270] on input "text" at bounding box center [198, 268] width 142 height 14
click at [215, 269] on input "text" at bounding box center [198, 268] width 142 height 14
paste input "300"
type input "300"
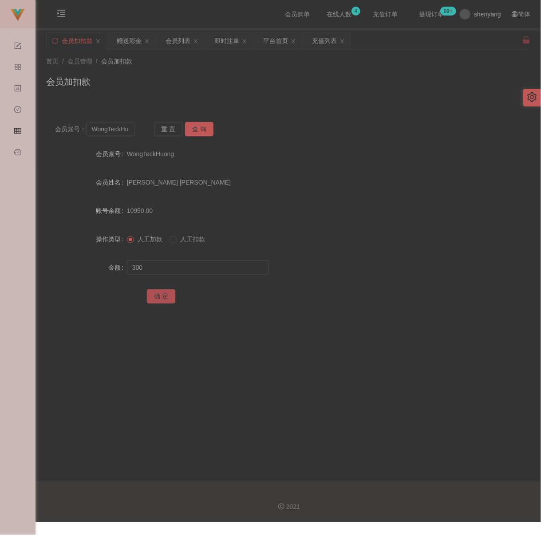
click at [159, 300] on button "确 定" at bounding box center [161, 296] width 28 height 14
click at [129, 131] on input "WongTeckHuong" at bounding box center [111, 129] width 48 height 14
paste input "qq123"
type input "qq123"
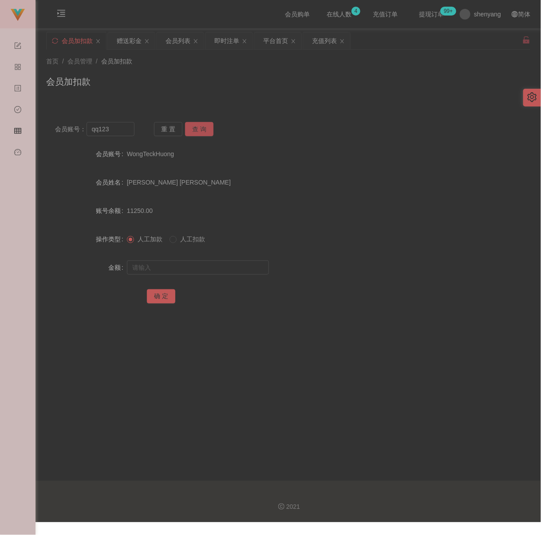
click at [194, 127] on button "查 询" at bounding box center [199, 129] width 28 height 14
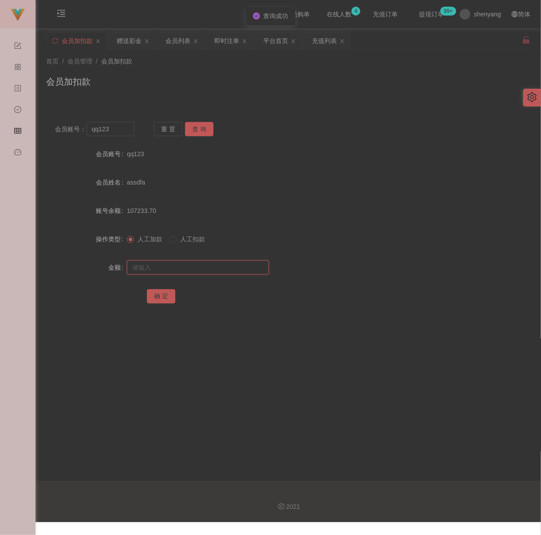
click at [196, 268] on input "text" at bounding box center [198, 268] width 142 height 14
click at [210, 275] on input "text" at bounding box center [198, 268] width 142 height 14
paste input "30"
type input "30"
click at [167, 299] on button "确 定" at bounding box center [161, 296] width 28 height 14
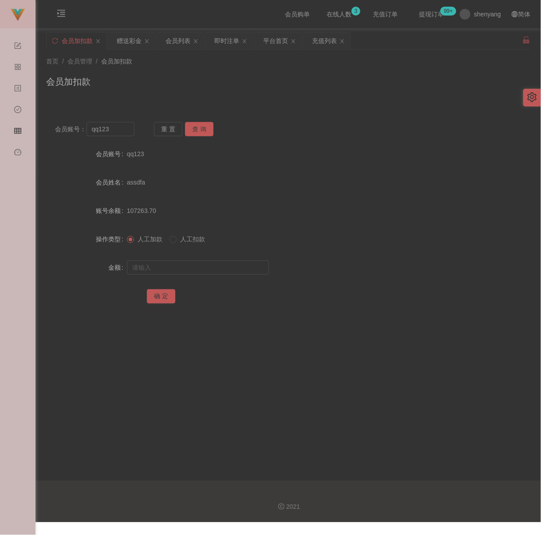
click at [302, 77] on div "会员加扣款" at bounding box center [288, 85] width 484 height 20
click at [117, 136] on input "qq123" at bounding box center [111, 129] width 48 height 14
paste input "kokoyo25"
type input "kokoyo25"
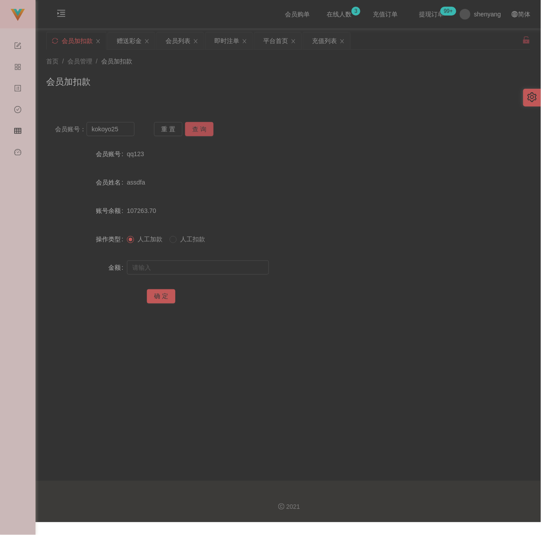
click at [200, 128] on button "查 询" at bounding box center [199, 129] width 28 height 14
click at [212, 268] on input "text" at bounding box center [198, 268] width 142 height 14
click at [208, 274] on input "text" at bounding box center [198, 268] width 142 height 14
paste input "30"
type input "30"
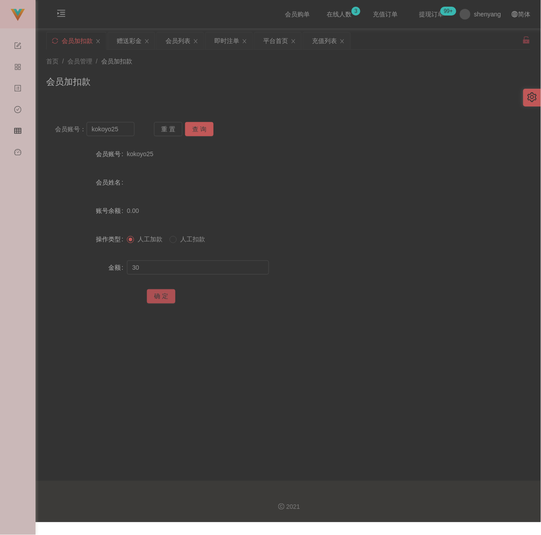
click at [164, 298] on button "确 定" at bounding box center [161, 296] width 28 height 14
click at [334, 95] on div "会员加扣款" at bounding box center [288, 85] width 484 height 20
click at [60, 15] on icon "图标: menu-unfold" at bounding box center [61, 13] width 9 height 9
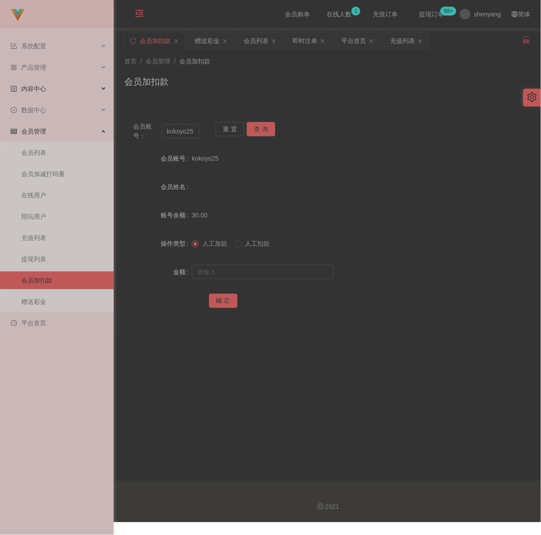
click at [47, 87] on div "内容中心" at bounding box center [57, 89] width 114 height 18
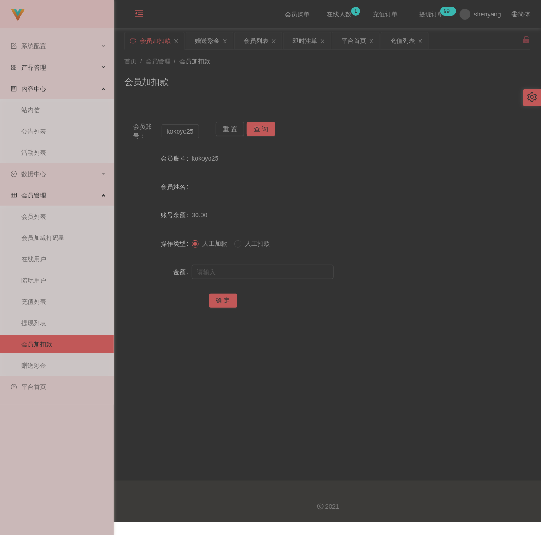
click at [43, 66] on span "产品管理" at bounding box center [29, 67] width 36 height 7
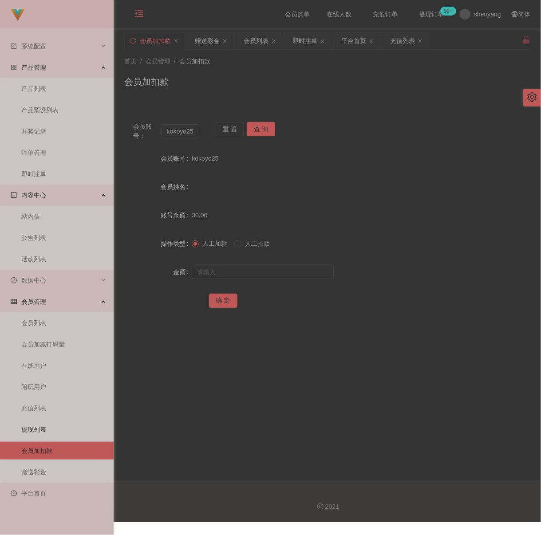
click at [43, 429] on link "提现列表" at bounding box center [63, 430] width 85 height 18
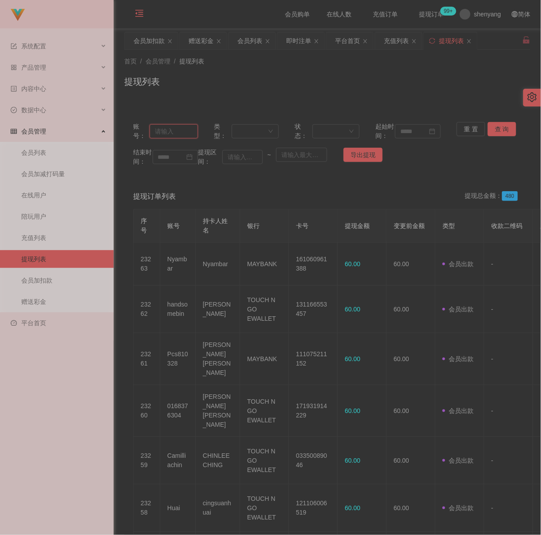
click at [173, 139] on input "text" at bounding box center [174, 131] width 48 height 14
paste input "Nyambar"
type input "Nyambar"
click at [501, 125] on button "查 询" at bounding box center [502, 129] width 28 height 14
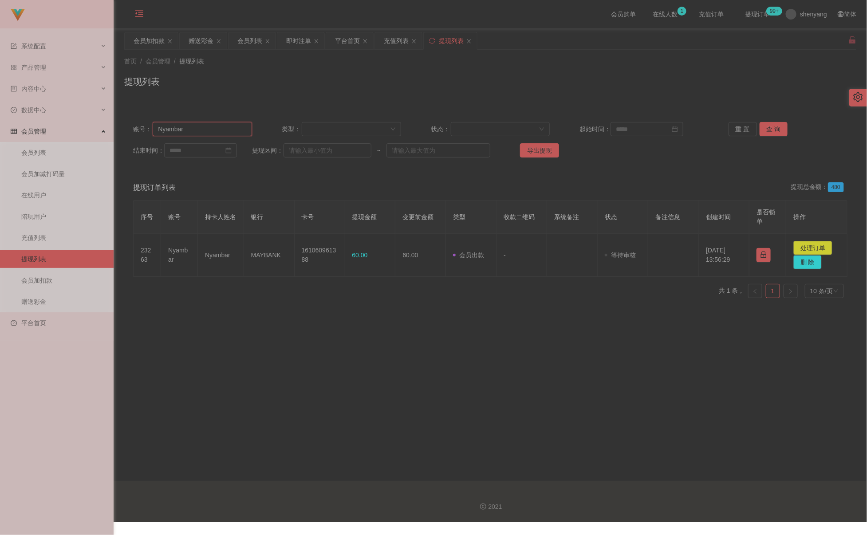
click at [223, 130] on input "Nyambar" at bounding box center [202, 129] width 99 height 14
paste input "0168376304"
type input "0168376304"
click at [541, 127] on button "查 询" at bounding box center [774, 129] width 28 height 14
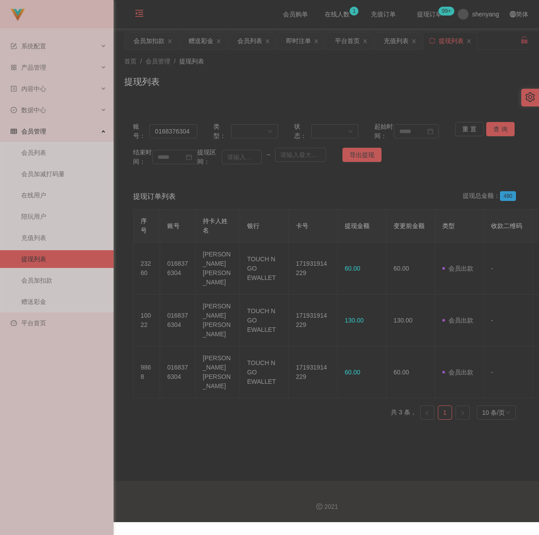
click at [136, 16] on icon "图标: menu-fold" at bounding box center [139, 13] width 9 height 9
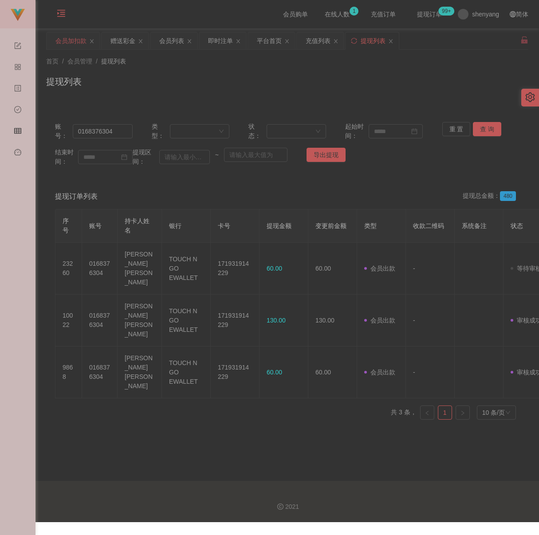
click at [72, 39] on div "会员加扣款" at bounding box center [70, 40] width 31 height 17
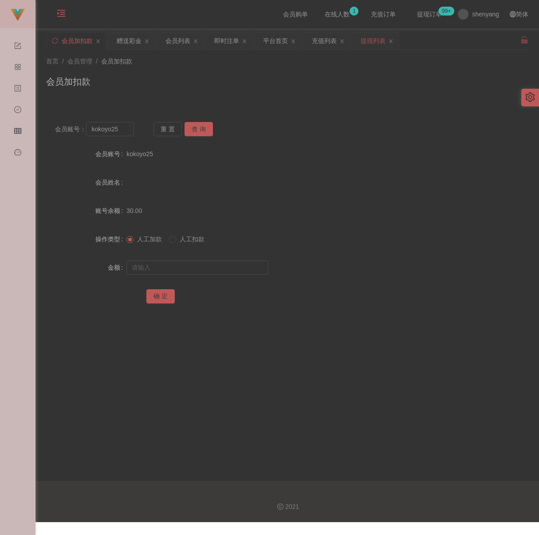
click at [377, 40] on div "提现列表" at bounding box center [373, 40] width 25 height 17
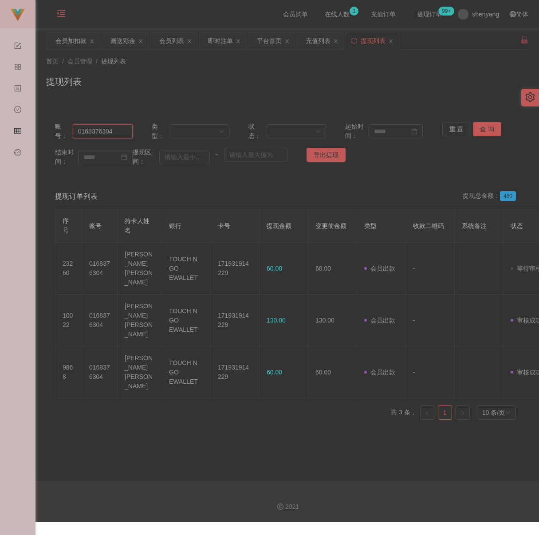
click at [119, 131] on input "0168376304" at bounding box center [103, 131] width 60 height 14
paste input "Nyambar"
type input "Nyambar"
click at [490, 128] on button "查 询" at bounding box center [487, 129] width 28 height 14
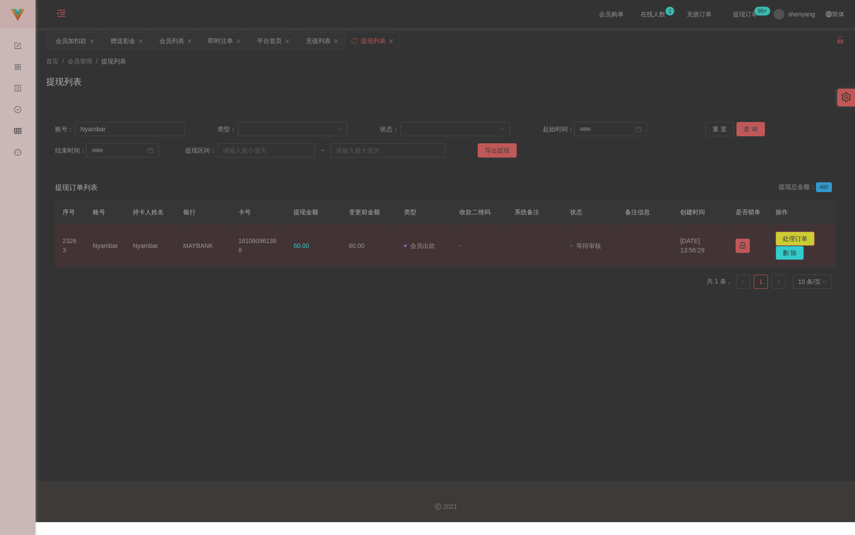
click at [541, 240] on button "处理订单" at bounding box center [795, 239] width 39 height 14
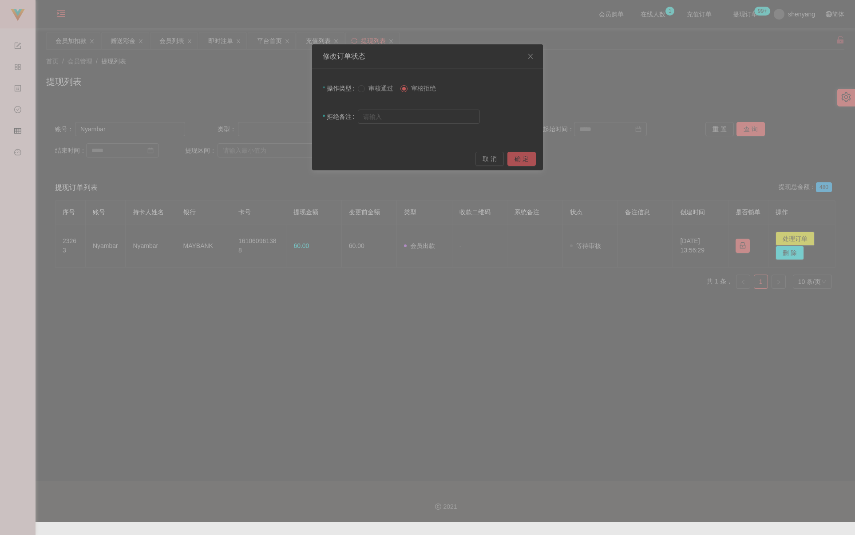
click at [521, 160] on button "确 定" at bounding box center [521, 159] width 28 height 14
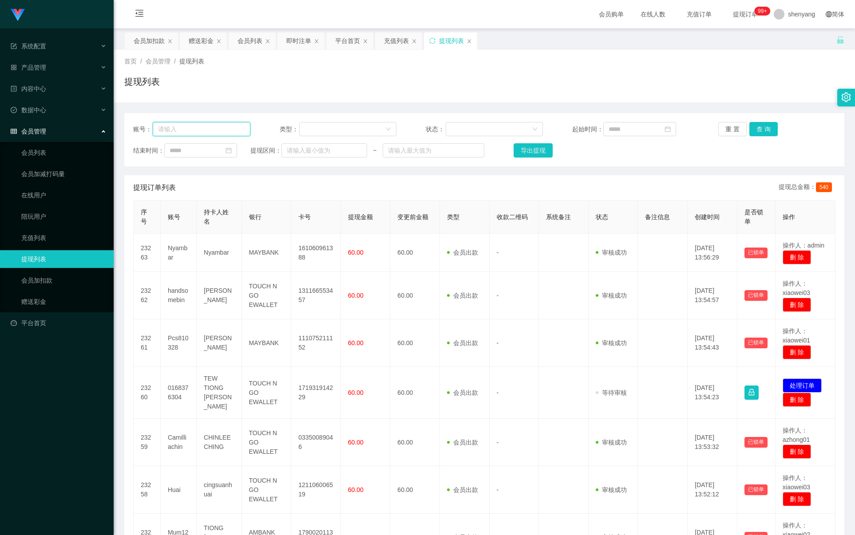
click at [173, 128] on input "text" at bounding box center [202, 129] width 98 height 14
paste input "Nyambar"
type input "Nyambar"
click at [760, 128] on button "查 询" at bounding box center [763, 129] width 28 height 14
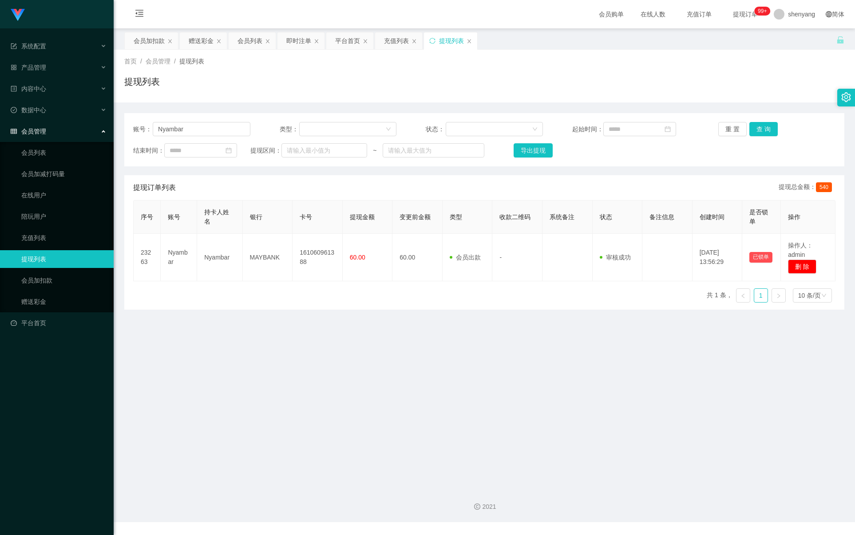
click at [845, 96] on icon "图标: setting" at bounding box center [846, 97] width 9 height 10
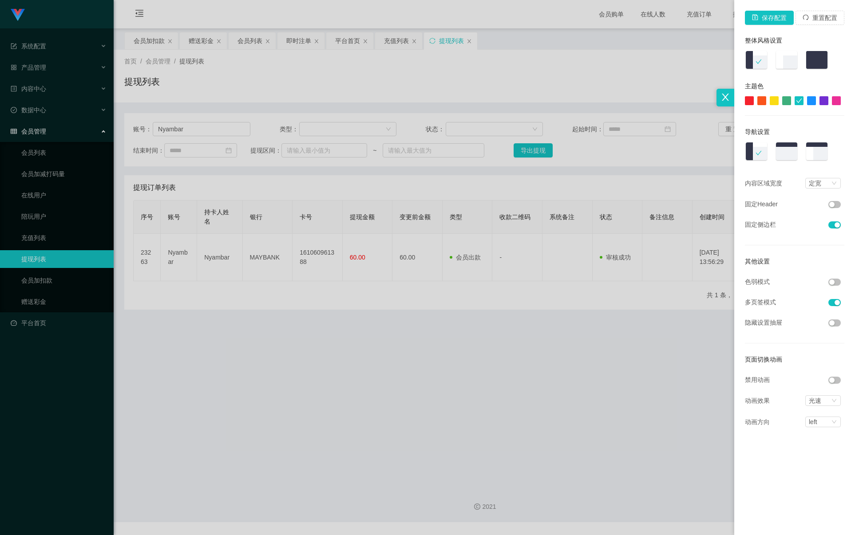
click at [831, 284] on button "button" at bounding box center [834, 282] width 12 height 7
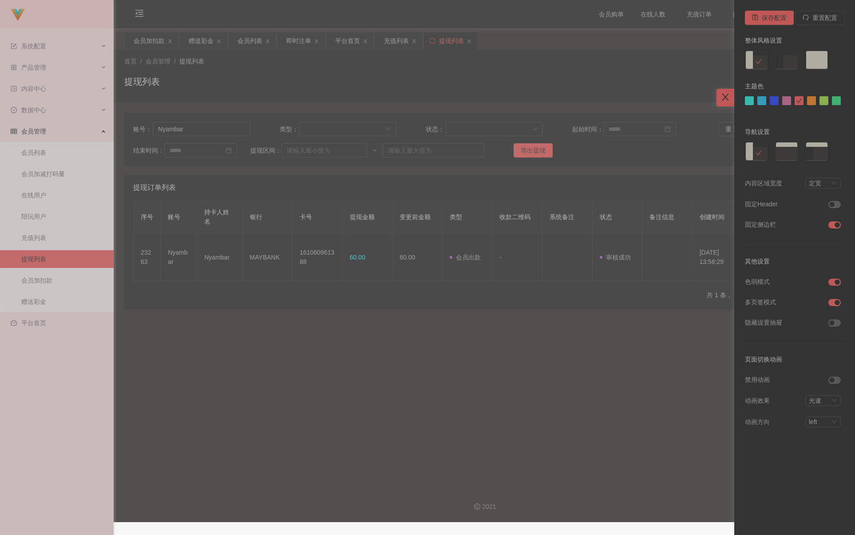
click at [726, 98] on icon "图标: close" at bounding box center [726, 97] width 10 height 10
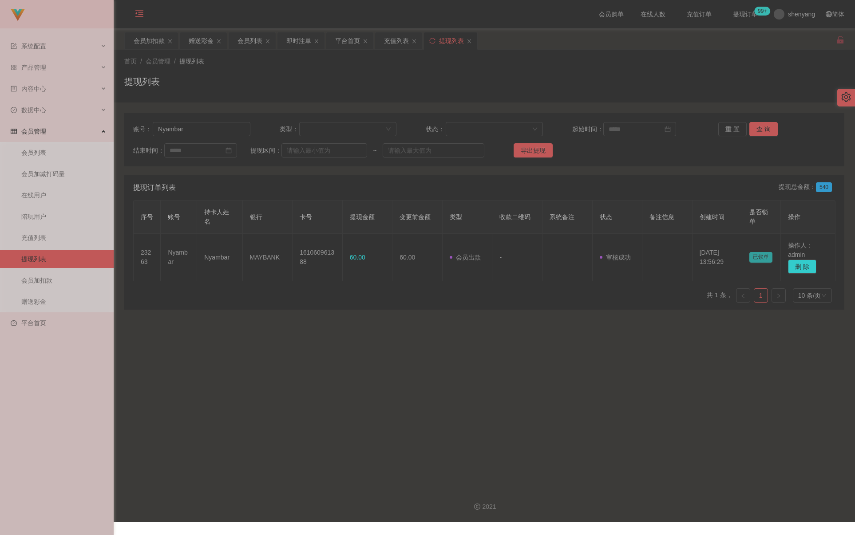
click at [130, 12] on icon "图标: menu-fold" at bounding box center [139, 14] width 30 height 28
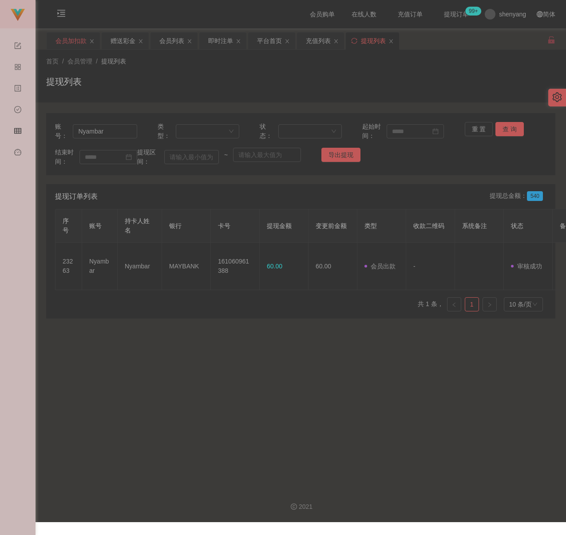
click at [74, 39] on div "会员加扣款" at bounding box center [70, 40] width 31 height 17
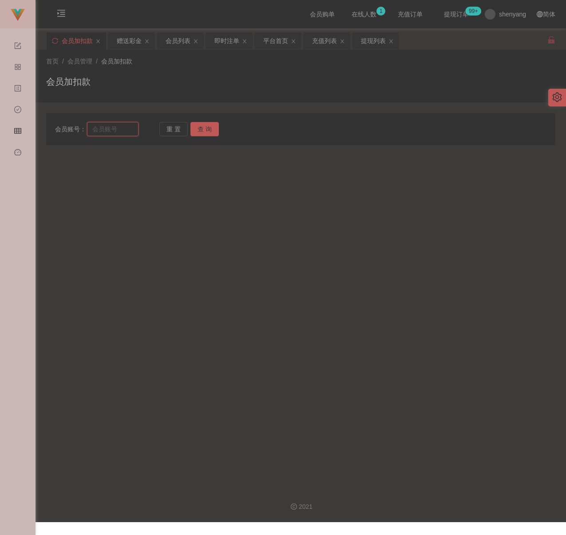
click at [122, 128] on input "text" at bounding box center [112, 129] width 51 height 14
paste input "Weifoo7509"
type input "Weifoo7509"
click at [202, 131] on button "查 询" at bounding box center [204, 129] width 28 height 14
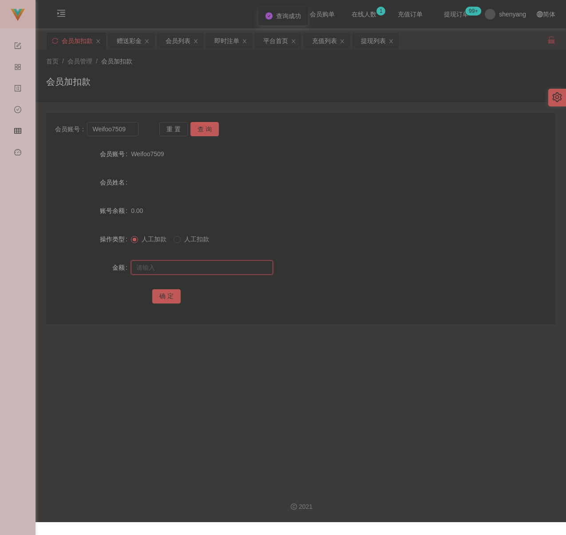
click at [191, 261] on input "text" at bounding box center [202, 268] width 142 height 14
click at [232, 270] on input "text" at bounding box center [202, 268] width 142 height 14
paste input "100"
type input "100"
click at [159, 294] on button "确 定" at bounding box center [166, 296] width 28 height 14
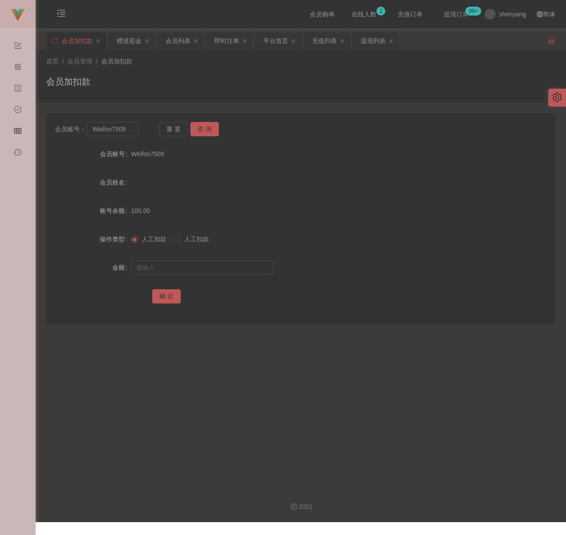
click at [266, 74] on div "首页 / 会员管理 / 会员加扣款 / 会员加扣款" at bounding box center [300, 76] width 509 height 39
click at [130, 128] on input "Weifoo7509" at bounding box center [112, 129] width 51 height 14
paste input "HYT"
type input "HYT"
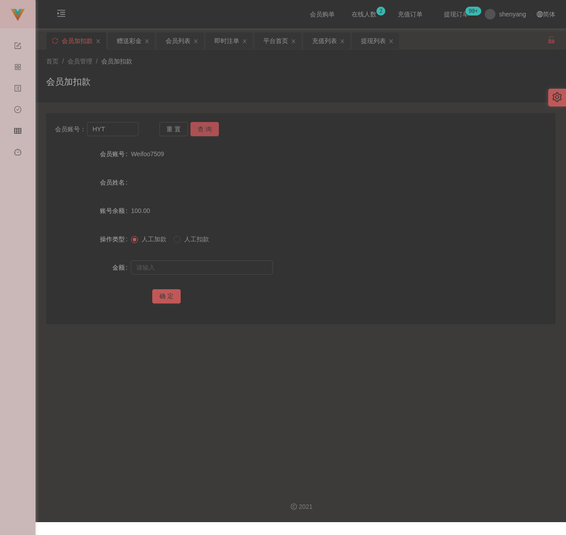
click at [202, 132] on button "查 询" at bounding box center [204, 129] width 28 height 14
click at [221, 268] on input "text" at bounding box center [202, 268] width 142 height 14
click at [248, 268] on input "text" at bounding box center [202, 268] width 142 height 14
paste input "3000"
type input "3000"
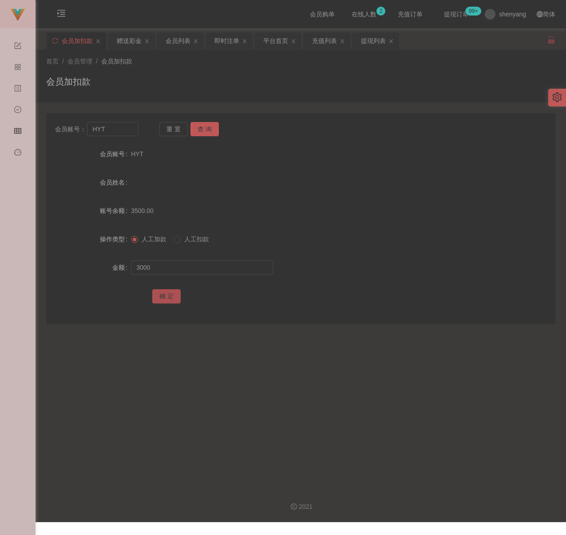
click at [166, 293] on button "确 定" at bounding box center [166, 296] width 28 height 14
click at [288, 75] on div "会员加扣款" at bounding box center [300, 85] width 509 height 20
click at [124, 124] on input "HYT" at bounding box center [112, 129] width 51 height 14
paste input "felicia"
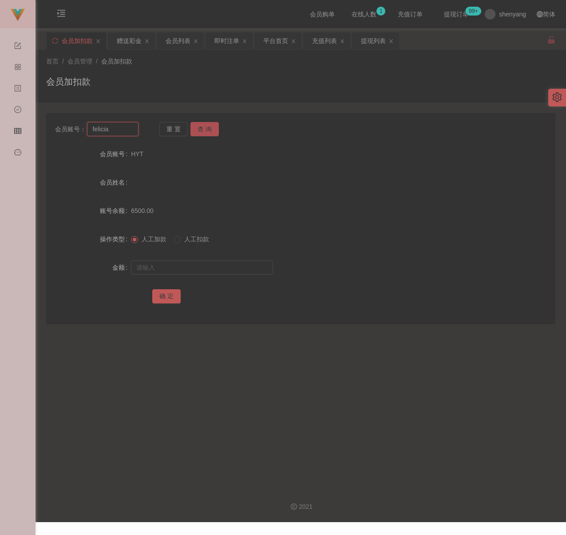
type input "felicia"
click at [202, 131] on button "查 询" at bounding box center [204, 129] width 28 height 14
click at [219, 268] on input "text" at bounding box center [202, 268] width 142 height 14
click at [249, 269] on input "text" at bounding box center [202, 268] width 142 height 14
paste input "30"
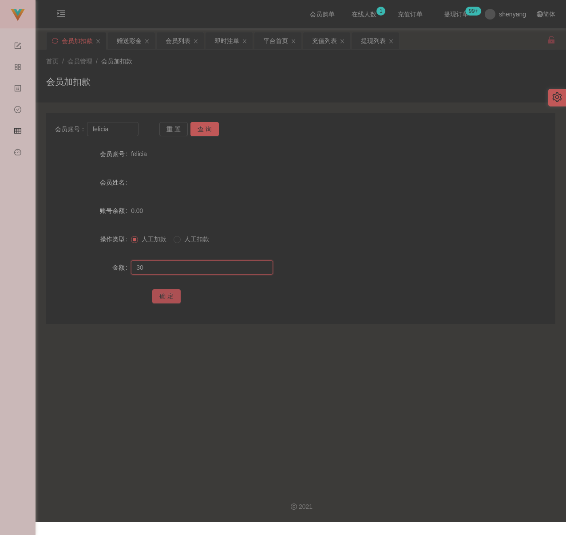
type input "30"
click at [172, 295] on button "确 定" at bounding box center [166, 296] width 28 height 14
drag, startPoint x: 188, startPoint y: 85, endPoint x: 174, endPoint y: 91, distance: 14.3
click at [188, 85] on div "会员加扣款" at bounding box center [300, 85] width 509 height 20
click at [127, 131] on input "felicia" at bounding box center [112, 129] width 51 height 14
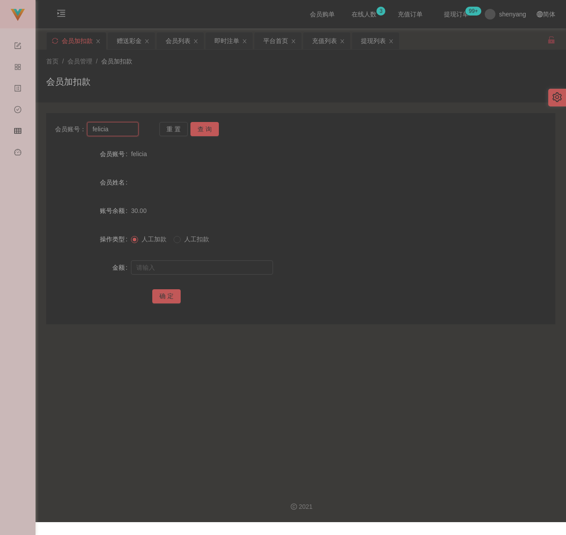
click at [127, 131] on input "felicia" at bounding box center [112, 129] width 51 height 14
paste input "Anson1205"
type input "Anson1205"
click at [206, 131] on button "查 询" at bounding box center [204, 129] width 28 height 14
click at [200, 273] on input "text" at bounding box center [202, 268] width 142 height 14
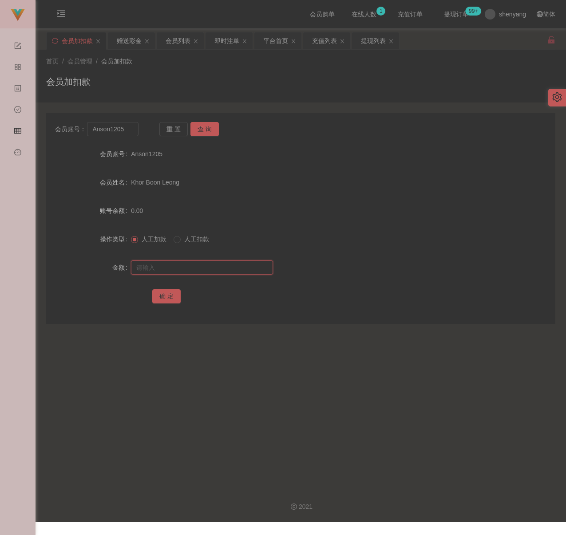
click at [232, 272] on input "text" at bounding box center [202, 268] width 142 height 14
paste input "200"
type input "200"
click at [168, 294] on button "确 定" at bounding box center [166, 296] width 28 height 14
click at [128, 131] on input "Anson1205" at bounding box center [112, 129] width 51 height 14
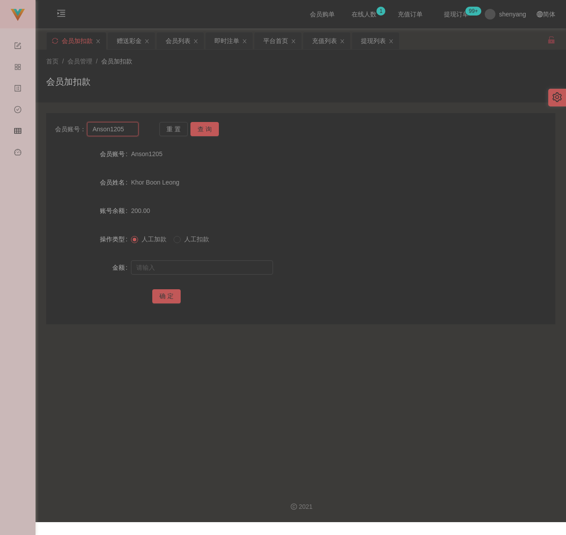
click at [128, 131] on input "Anson1205" at bounding box center [112, 129] width 51 height 14
paste input "019241029"
type input "0192410295"
click at [212, 128] on button "查 询" at bounding box center [204, 129] width 28 height 14
click at [192, 264] on input "text" at bounding box center [202, 268] width 142 height 14
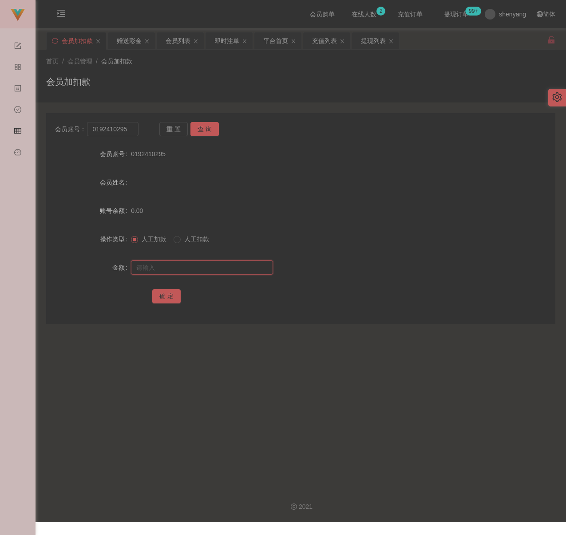
click at [239, 263] on input "text" at bounding box center [202, 268] width 142 height 14
paste input "300"
type input "300"
click at [164, 296] on button "确 定" at bounding box center [166, 296] width 28 height 14
click at [130, 134] on input "0192410295" at bounding box center [112, 129] width 51 height 14
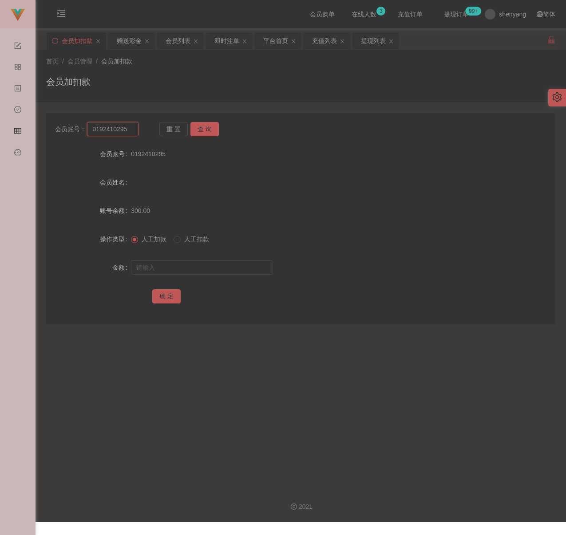
click at [130, 134] on input "0192410295" at bounding box center [112, 129] width 51 height 14
paste input "jinqiu23"
type input "jinqiu23"
click at [204, 129] on button "查 询" at bounding box center [204, 129] width 28 height 14
click at [196, 270] on input "text" at bounding box center [202, 268] width 142 height 14
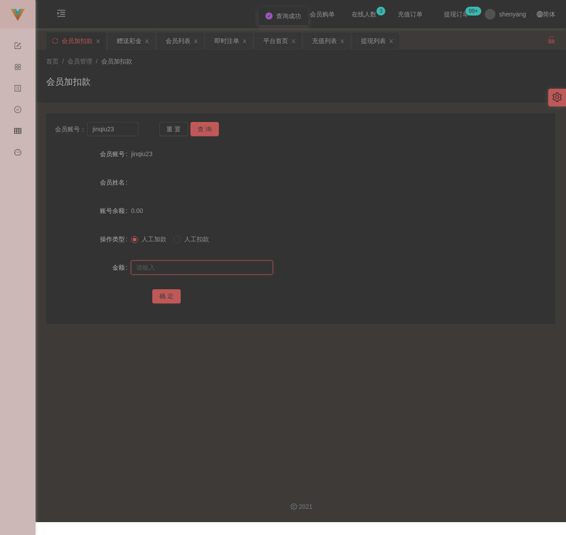
click at [253, 268] on input "text" at bounding box center [202, 268] width 142 height 14
paste input "100"
type input "100"
click at [172, 298] on button "确 定" at bounding box center [166, 296] width 28 height 14
click at [131, 134] on input "jinqiu23" at bounding box center [112, 129] width 51 height 14
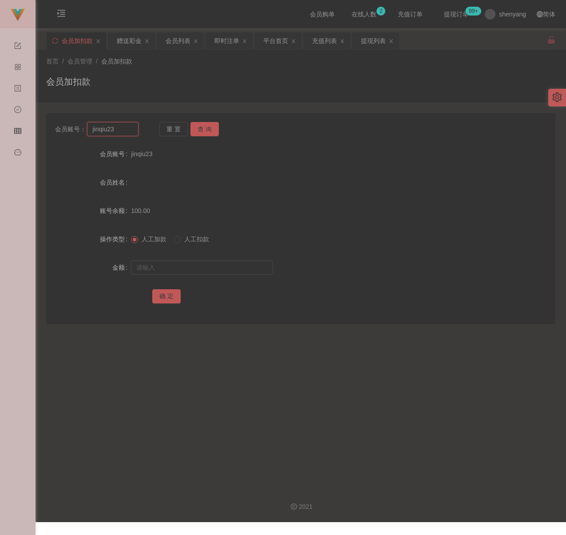
click at [131, 134] on input "jinqiu23" at bounding box center [112, 129] width 51 height 14
paste input "Yes2win"
type input "Yes2win"
click at [205, 125] on button "查 询" at bounding box center [204, 129] width 28 height 14
click at [200, 271] on input "text" at bounding box center [202, 268] width 142 height 14
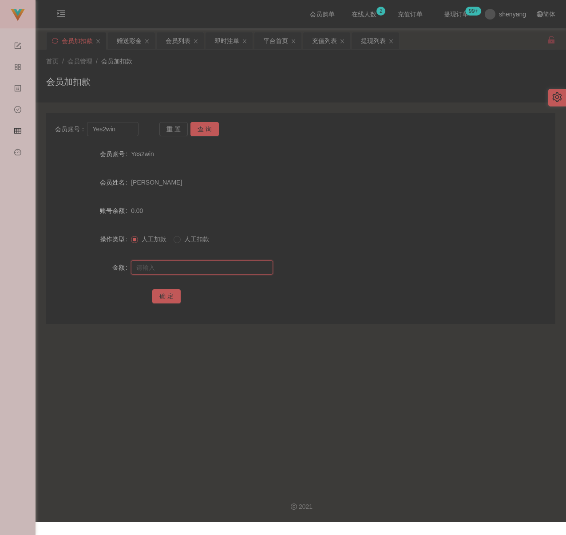
click at [205, 265] on input "text" at bounding box center [202, 268] width 142 height 14
paste input "100"
type input "100"
click at [168, 292] on button "确 定" at bounding box center [166, 296] width 28 height 14
click at [127, 129] on input "Yes2win" at bounding box center [112, 129] width 51 height 14
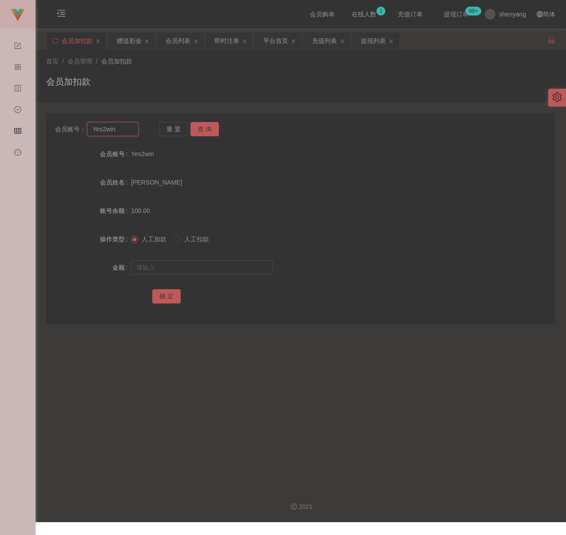
click at [127, 129] on input "Yes2win" at bounding box center [112, 129] width 51 height 14
paste input "WW123"
type input "WW123"
click at [206, 132] on button "查 询" at bounding box center [204, 129] width 28 height 14
click at [194, 265] on input "text" at bounding box center [202, 268] width 142 height 14
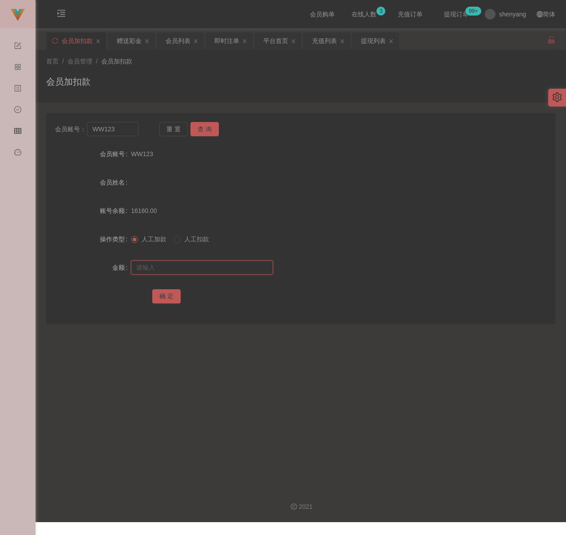
click at [226, 269] on input "text" at bounding box center [202, 268] width 142 height 14
paste input "100"
type input "100"
click at [160, 293] on button "确 定" at bounding box center [166, 296] width 28 height 14
click at [127, 133] on input "WW123" at bounding box center [112, 129] width 51 height 14
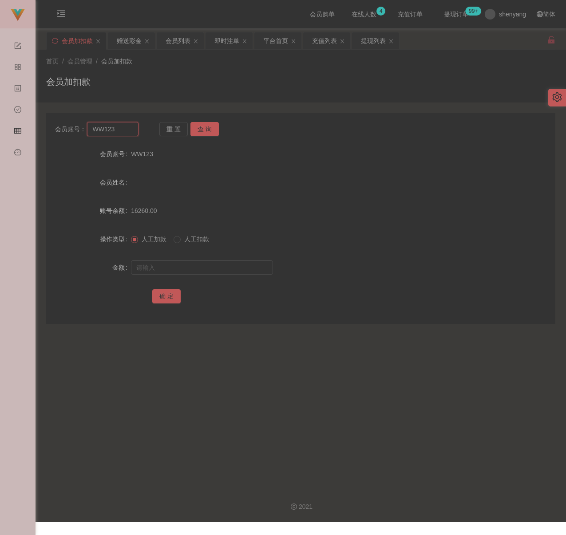
click at [127, 133] on input "WW123" at bounding box center [112, 129] width 51 height 14
paste input "Kingyu"
type input "Kingyu"
click at [209, 130] on button "查 询" at bounding box center [204, 129] width 28 height 14
drag, startPoint x: 206, startPoint y: 264, endPoint x: 212, endPoint y: 269, distance: 7.9
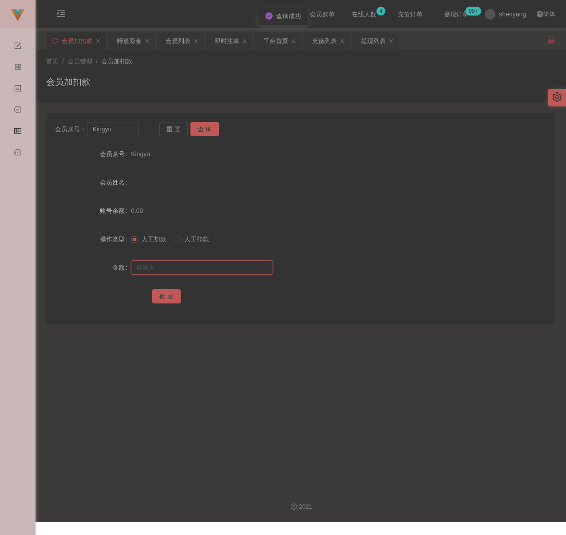
click at [206, 264] on input "text" at bounding box center [202, 268] width 142 height 14
click at [205, 268] on input "text" at bounding box center [202, 268] width 142 height 14
paste input "100"
type input "100"
click at [172, 296] on button "确 定" at bounding box center [166, 296] width 28 height 14
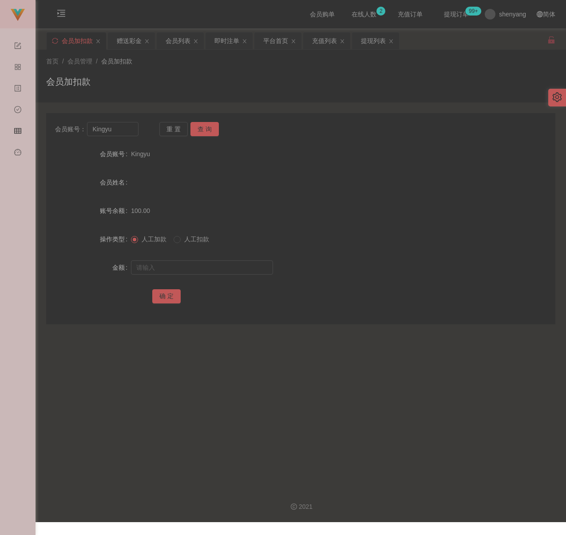
click at [191, 58] on div "首页 / 会员管理 / 会员加扣款 /" at bounding box center [300, 61] width 509 height 9
click at [124, 124] on input "Kingyu" at bounding box center [112, 129] width 51 height 14
paste input "freedom4436"
type input "freedom4436"
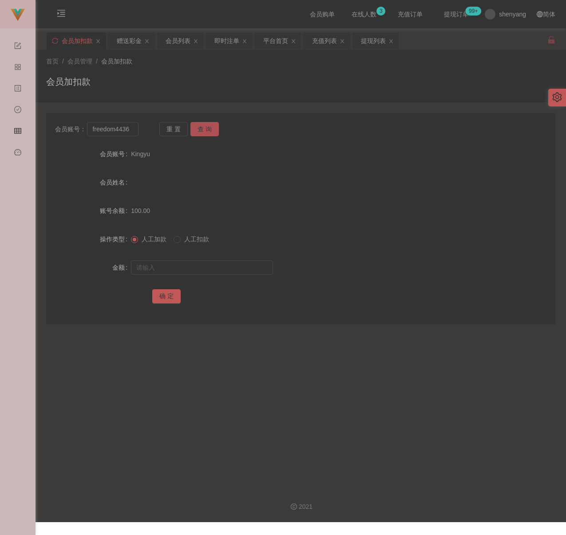
click at [209, 124] on button "查 询" at bounding box center [204, 129] width 28 height 14
click at [198, 266] on input "text" at bounding box center [202, 268] width 142 height 14
click at [225, 265] on input "text" at bounding box center [202, 268] width 142 height 14
paste input "100"
type input "100"
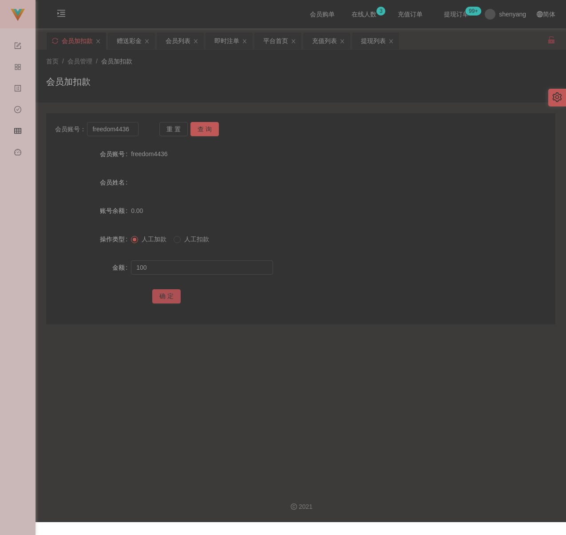
click at [165, 296] on button "确 定" at bounding box center [166, 296] width 28 height 14
click at [134, 128] on input "freedom4436" at bounding box center [112, 129] width 51 height 14
paste input "hwee7782"
type input "hwee7782"
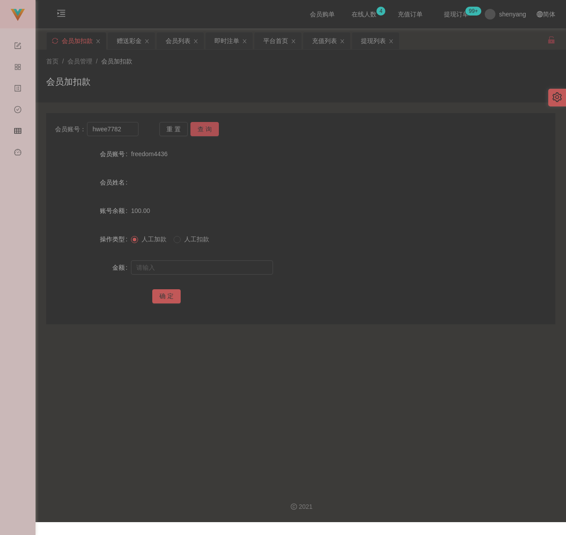
drag, startPoint x: 201, startPoint y: 131, endPoint x: 199, endPoint y: 135, distance: 5.0
click at [201, 131] on button "查 询" at bounding box center [204, 129] width 28 height 14
drag, startPoint x: 189, startPoint y: 272, endPoint x: 197, endPoint y: 271, distance: 8.0
click at [189, 272] on input "text" at bounding box center [202, 268] width 142 height 14
click at [224, 268] on input "text" at bounding box center [202, 268] width 142 height 14
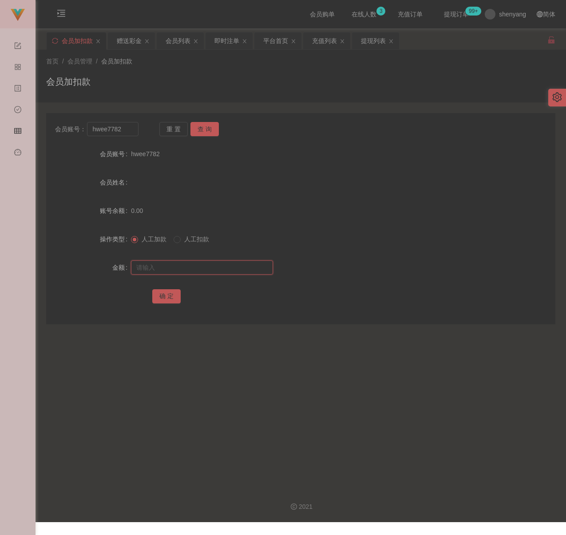
paste input "100"
type input "100"
click at [169, 295] on button "确 定" at bounding box center [166, 296] width 28 height 14
click at [128, 131] on input "hwee7782" at bounding box center [112, 129] width 51 height 14
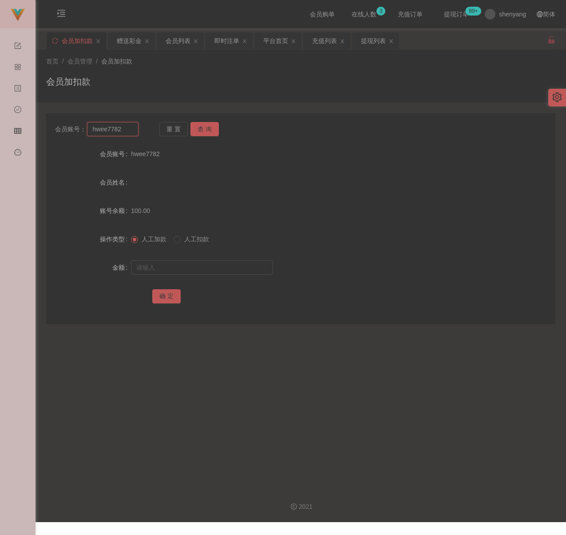
paste input "WW123"
type input "WW123"
click at [194, 128] on button "查 询" at bounding box center [204, 129] width 28 height 14
click at [210, 268] on input "text" at bounding box center [202, 268] width 142 height 14
click at [230, 273] on input "text" at bounding box center [202, 268] width 142 height 14
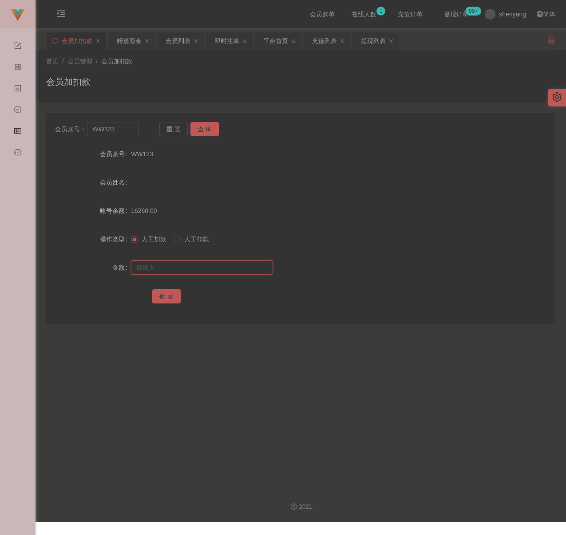
paste input "100"
type input "100"
click at [167, 296] on button "确 定" at bounding box center [166, 296] width 28 height 14
click at [134, 131] on input "WW123" at bounding box center [112, 129] width 51 height 14
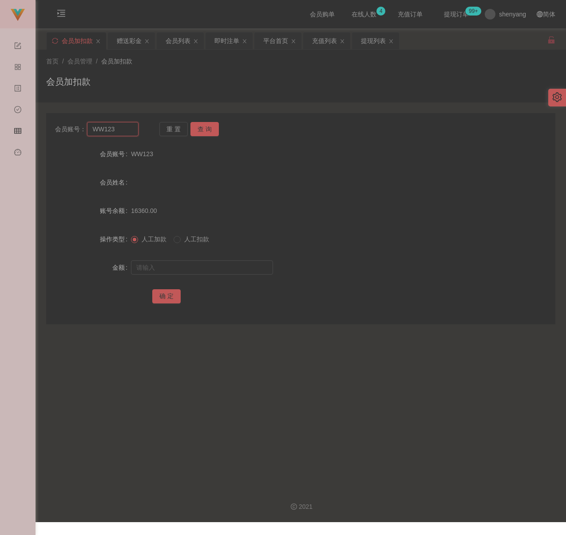
paste input "Xyz"
type input "Xyz123"
click at [201, 127] on button "查 询" at bounding box center [204, 129] width 28 height 14
click at [206, 265] on input "text" at bounding box center [202, 268] width 142 height 14
click at [261, 265] on input "text" at bounding box center [202, 268] width 142 height 14
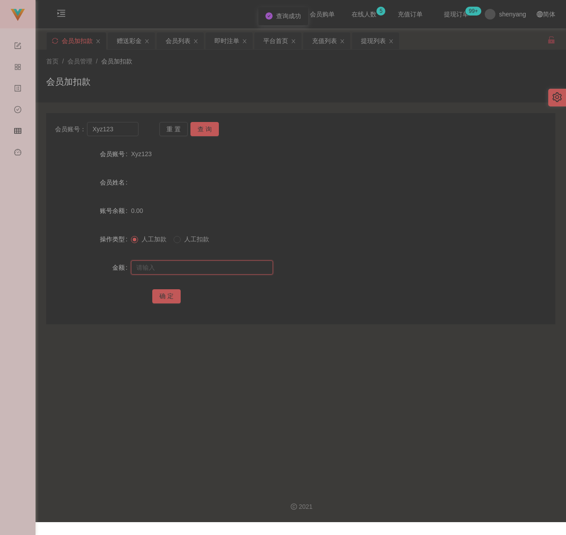
paste input "100"
type input "100"
click at [167, 292] on button "确 定" at bounding box center [166, 296] width 28 height 14
click at [121, 131] on input "Xyz123" at bounding box center [112, 129] width 51 height 14
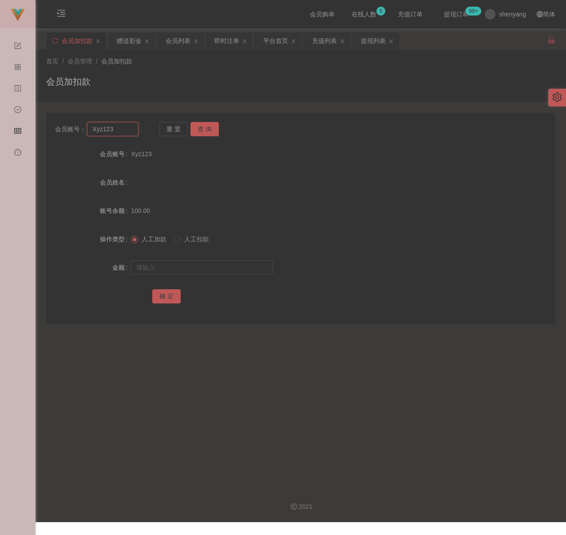
paste input "jinqiu"
type input "jinqiu23"
click at [204, 128] on button "查 询" at bounding box center [204, 129] width 28 height 14
drag, startPoint x: 203, startPoint y: 267, endPoint x: 211, endPoint y: 268, distance: 8.0
click at [203, 267] on input "text" at bounding box center [202, 268] width 142 height 14
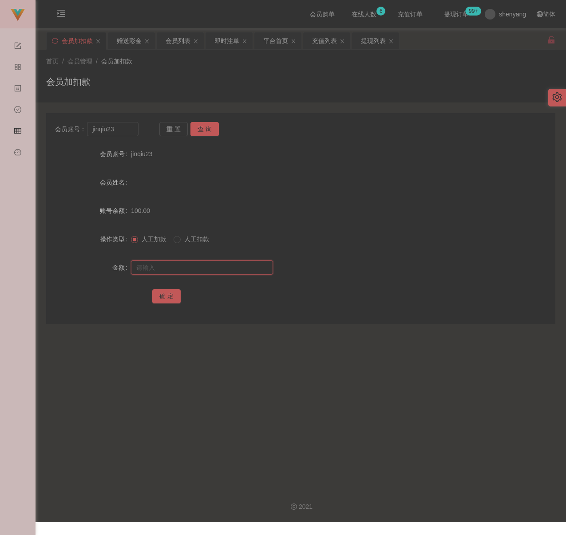
click at [235, 269] on input "text" at bounding box center [202, 268] width 142 height 14
paste input "100"
type input "100"
click at [166, 296] on button "确 定" at bounding box center [166, 296] width 28 height 14
click at [116, 132] on input "jinqiu23" at bounding box center [112, 129] width 51 height 14
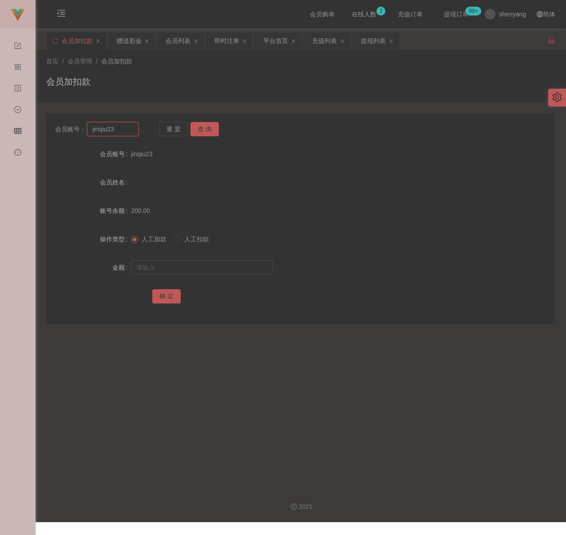
click at [116, 132] on input "jinqiu23" at bounding box center [112, 129] width 51 height 14
paste input "810062"
type input "810062"
click at [203, 126] on button "查 询" at bounding box center [204, 129] width 28 height 14
click at [208, 264] on input "text" at bounding box center [202, 268] width 142 height 14
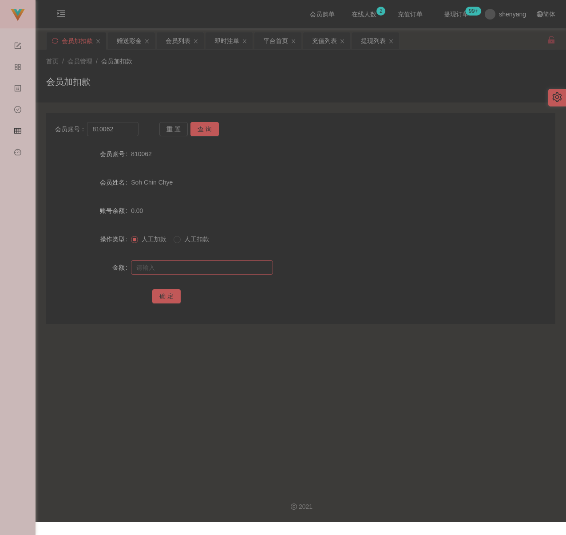
click at [215, 274] on div at bounding box center [279, 268] width 297 height 18
click at [220, 272] on input "text" at bounding box center [202, 268] width 142 height 14
paste input "100"
type input "100"
click at [170, 301] on button "确 定" at bounding box center [166, 296] width 28 height 14
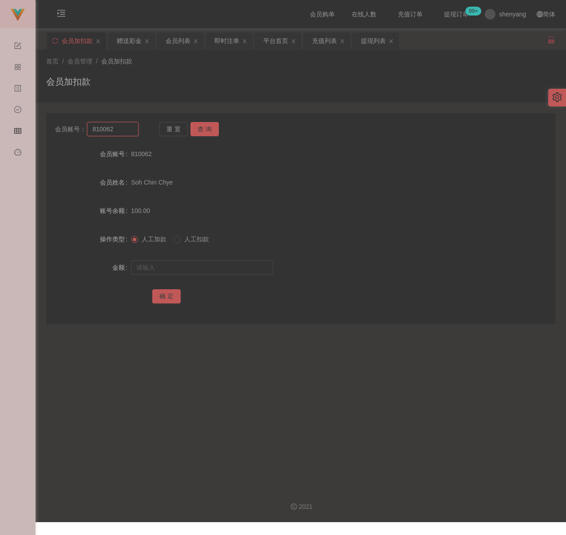
click at [127, 127] on input "810062" at bounding box center [112, 129] width 51 height 14
paste input "KhaiSing"
type input "KhaiSing"
click at [199, 130] on button "查 询" at bounding box center [204, 129] width 28 height 14
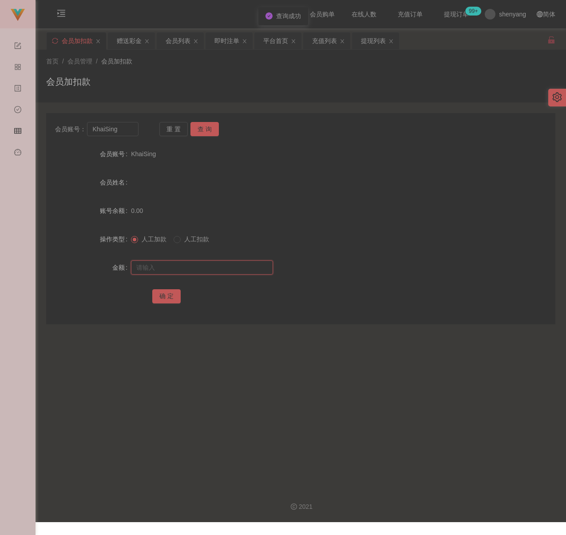
click at [187, 267] on input "text" at bounding box center [202, 268] width 142 height 14
drag, startPoint x: 249, startPoint y: 264, endPoint x: 240, endPoint y: 268, distance: 9.6
click at [249, 264] on input "text" at bounding box center [202, 268] width 142 height 14
paste input "100"
type input "100"
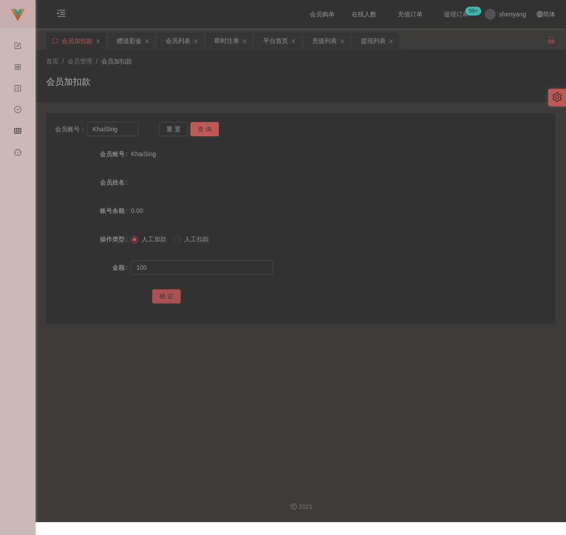
click at [166, 298] on button "确 定" at bounding box center [166, 296] width 28 height 14
click at [122, 133] on input "KhaiSing" at bounding box center [112, 129] width 51 height 14
paste input "60162285559"
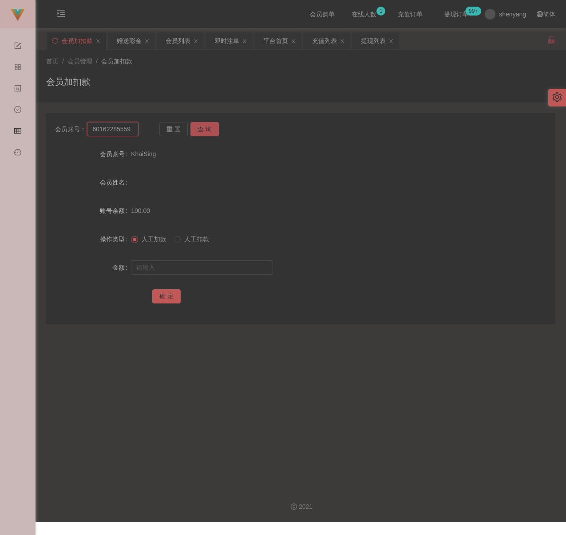
type input "60162285559"
click at [201, 128] on button "查 询" at bounding box center [204, 129] width 28 height 14
drag, startPoint x: 195, startPoint y: 265, endPoint x: 208, endPoint y: 268, distance: 13.1
click at [196, 265] on input "text" at bounding box center [202, 268] width 142 height 14
click at [218, 269] on input "text" at bounding box center [202, 268] width 142 height 14
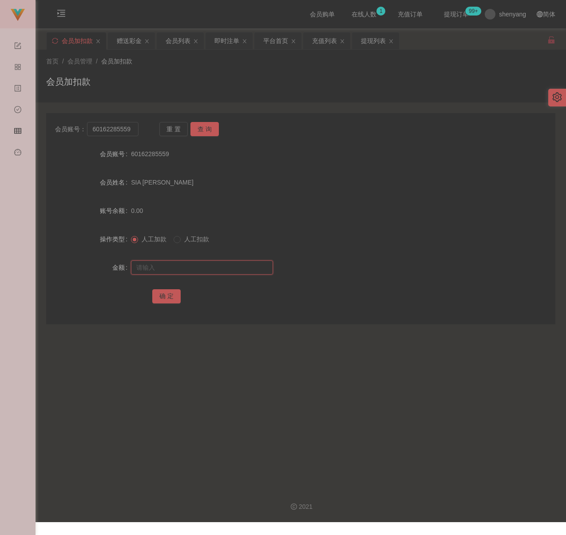
paste input "300"
type input "300"
click at [171, 297] on button "确 定" at bounding box center [166, 296] width 28 height 14
click at [127, 128] on input "60162285559" at bounding box center [112, 129] width 51 height 14
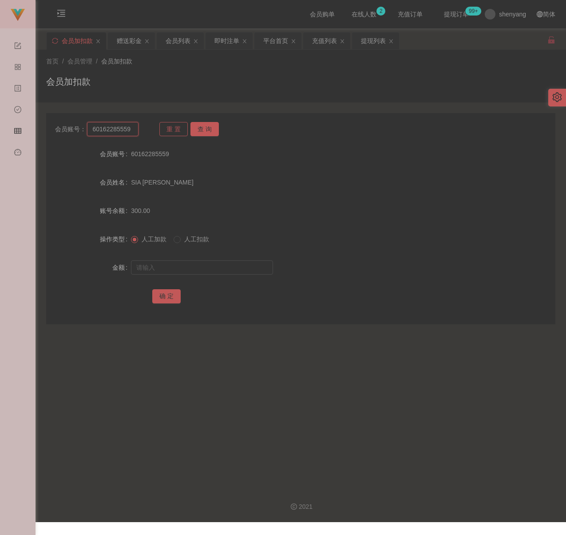
paste input "jinqiu23"
type input "jinqiu23"
click at [205, 131] on button "查 询" at bounding box center [204, 129] width 28 height 14
click at [196, 268] on input "text" at bounding box center [202, 268] width 142 height 14
click at [218, 269] on input "text" at bounding box center [202, 268] width 142 height 14
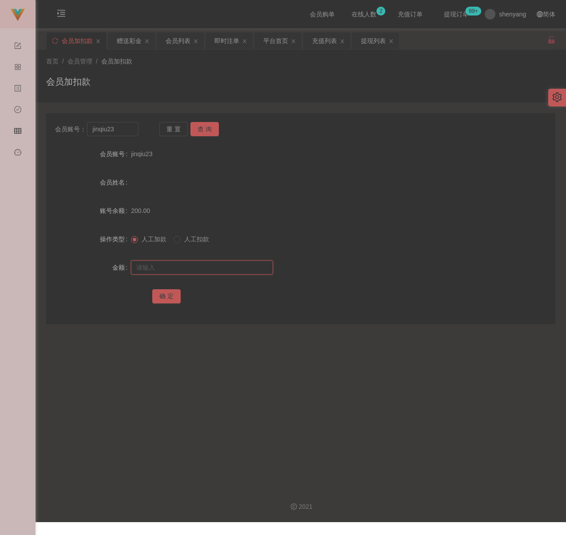
paste input "300"
type input "300"
click at [169, 296] on button "确 定" at bounding box center [166, 296] width 28 height 14
click at [126, 132] on input "jinqiu23" at bounding box center [112, 129] width 51 height 14
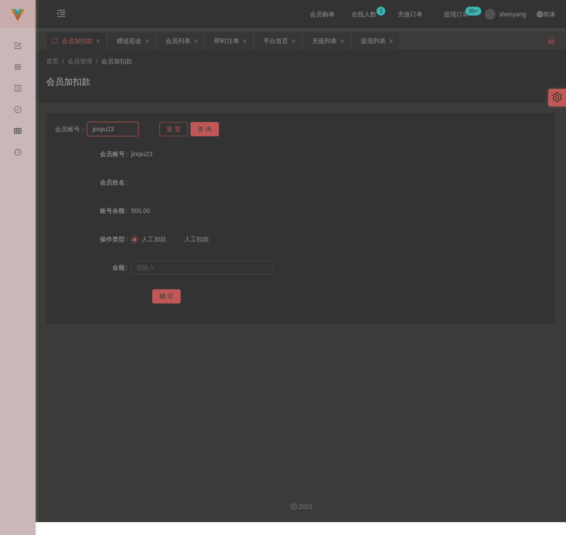
paste input "01115536398"
type input "01115536398"
drag, startPoint x: 202, startPoint y: 132, endPoint x: 194, endPoint y: 155, distance: 24.0
click at [202, 132] on button "查 询" at bounding box center [204, 129] width 28 height 14
click at [190, 269] on input "text" at bounding box center [202, 268] width 142 height 14
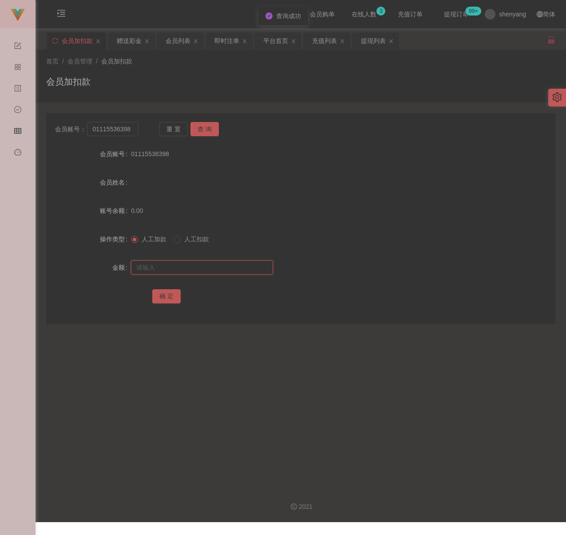
click at [214, 265] on input "text" at bounding box center [202, 268] width 142 height 14
paste input "100"
type input "100"
drag, startPoint x: 170, startPoint y: 293, endPoint x: 180, endPoint y: 292, distance: 9.8
click at [170, 293] on button "确 定" at bounding box center [166, 296] width 28 height 14
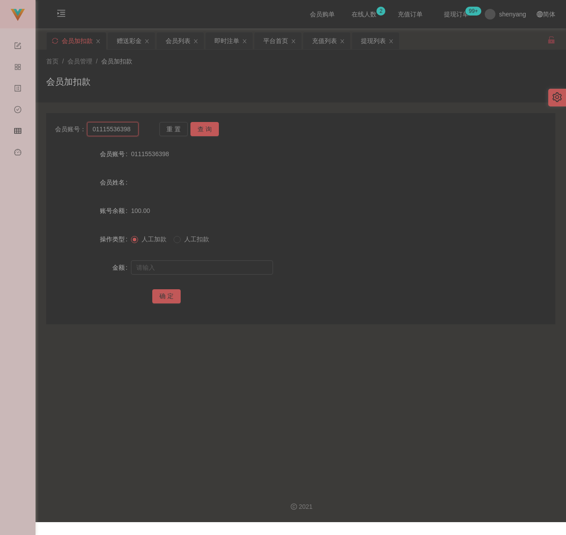
click at [129, 125] on input "01115536398" at bounding box center [112, 129] width 51 height 14
paste input "WW123"
type input "WW123"
click at [203, 129] on button "查 询" at bounding box center [204, 129] width 28 height 14
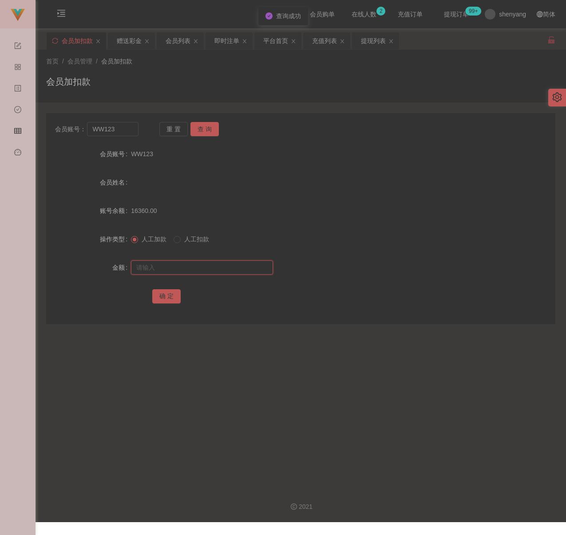
click at [216, 264] on input "text" at bounding box center [202, 268] width 142 height 14
click at [232, 267] on input "text" at bounding box center [202, 268] width 142 height 14
paste input "100"
type input "100"
drag, startPoint x: 167, startPoint y: 293, endPoint x: 198, endPoint y: 302, distance: 32.9
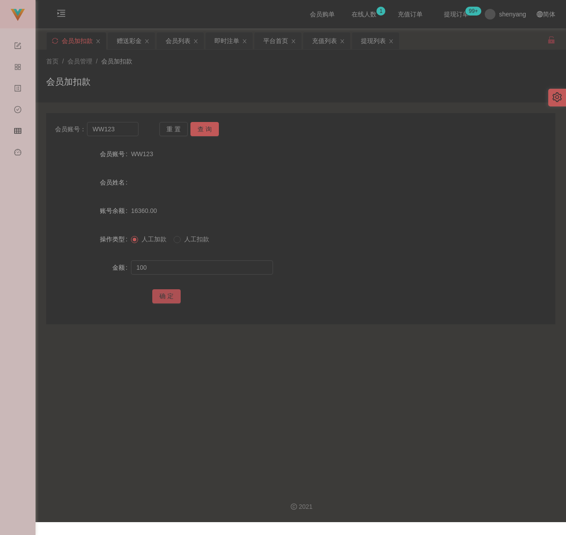
click at [167, 293] on button "确 定" at bounding box center [166, 296] width 28 height 14
click at [118, 130] on input "WW123" at bounding box center [112, 129] width 51 height 14
paste input "0167200526"
type input "0167200526"
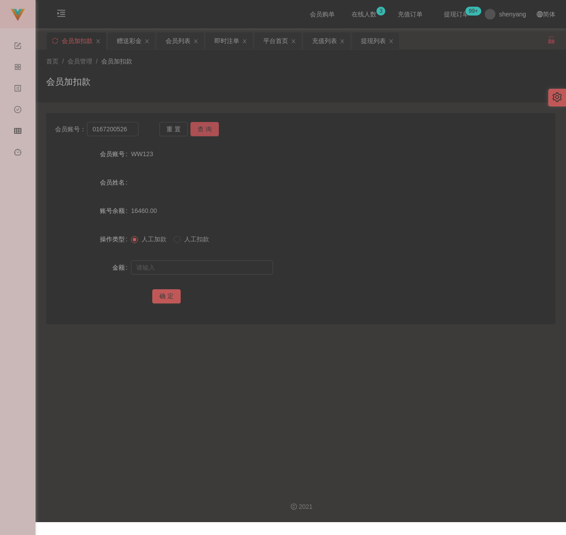
click at [205, 131] on button "查 询" at bounding box center [204, 129] width 28 height 14
drag, startPoint x: 197, startPoint y: 271, endPoint x: 210, endPoint y: 272, distance: 13.3
click at [197, 271] on input "text" at bounding box center [202, 268] width 142 height 14
click at [238, 268] on input "text" at bounding box center [202, 268] width 142 height 14
paste input "130"
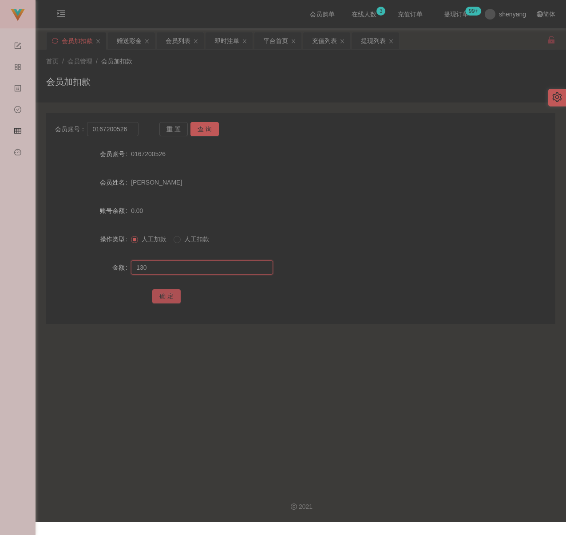
type input "130"
click at [158, 293] on button "确 定" at bounding box center [166, 296] width 28 height 14
click at [128, 131] on input "0167200526" at bounding box center [112, 129] width 51 height 14
paste input "Thomas91"
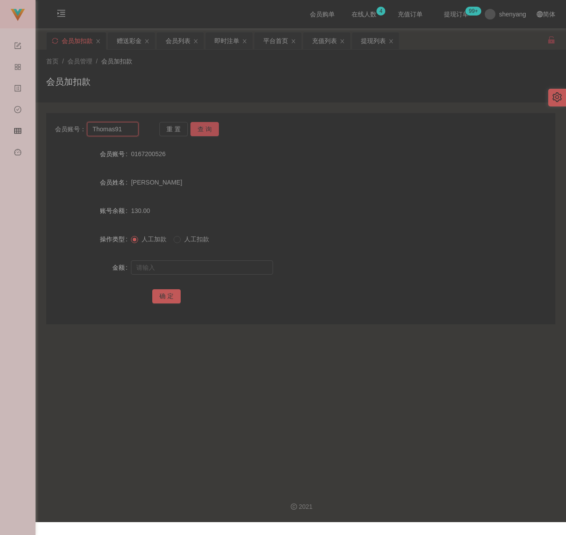
type input "Thomas91"
click at [201, 127] on button "查 询" at bounding box center [204, 129] width 28 height 14
click at [216, 267] on input "text" at bounding box center [202, 268] width 142 height 14
click at [260, 265] on input "text" at bounding box center [202, 268] width 142 height 14
paste input "100"
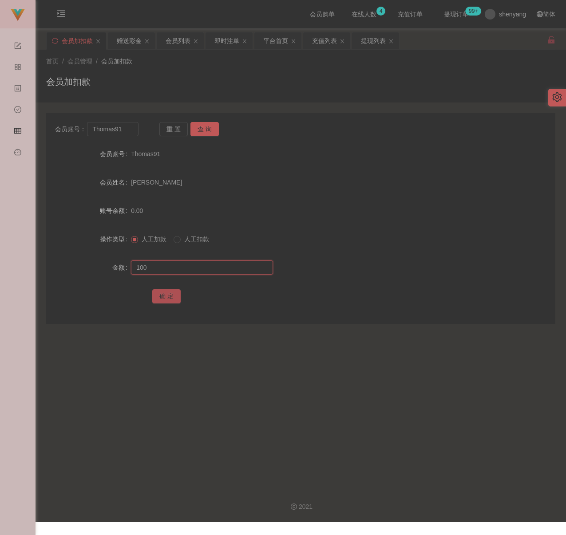
type input "100"
click at [170, 294] on button "确 定" at bounding box center [166, 296] width 28 height 14
click at [124, 135] on input "Thomas91" at bounding box center [112, 129] width 51 height 14
paste input "321456"
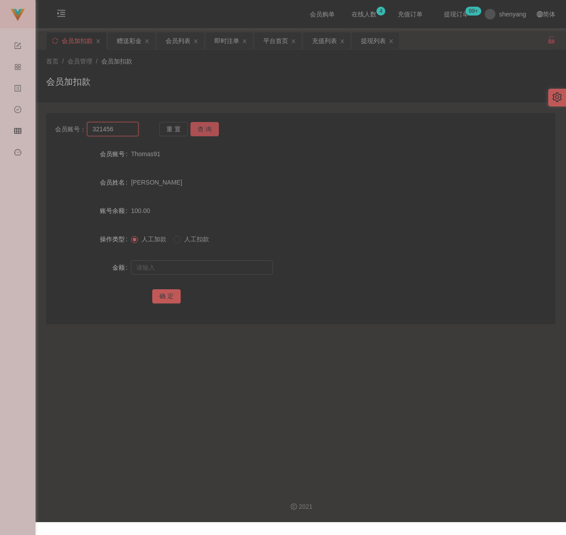
type input "321456"
click at [200, 126] on button "查 询" at bounding box center [204, 129] width 28 height 14
click at [190, 268] on input "text" at bounding box center [202, 268] width 142 height 14
click at [246, 264] on input "text" at bounding box center [202, 268] width 142 height 14
paste input "100"
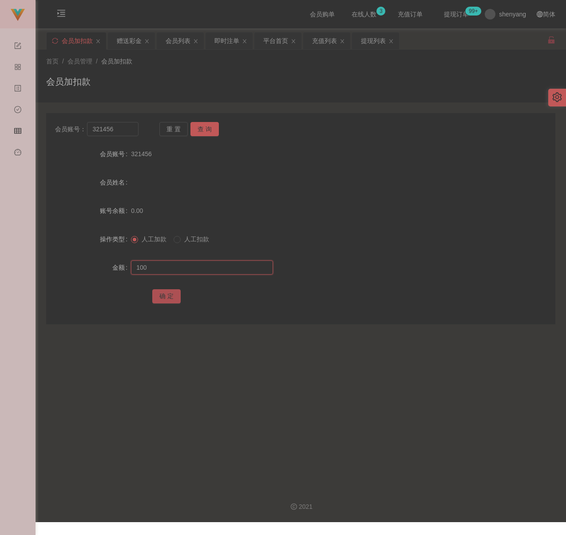
type input "100"
click at [169, 300] on button "确 定" at bounding box center [166, 296] width 28 height 14
click at [122, 135] on input "321456" at bounding box center [112, 129] width 51 height 14
paste input "qq123"
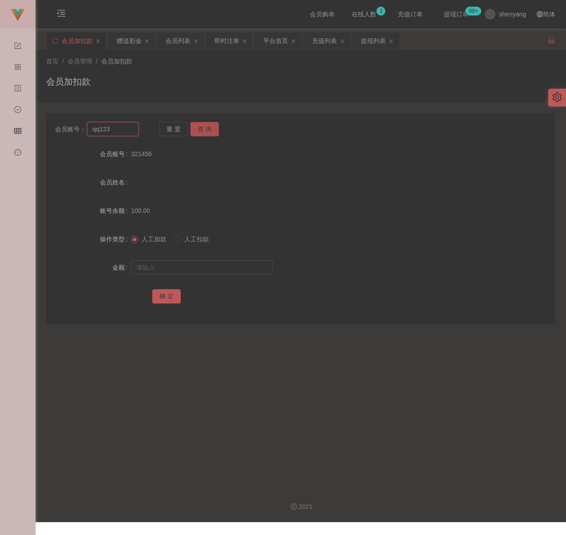
type input "qq123"
click at [214, 126] on button "查 询" at bounding box center [204, 129] width 28 height 14
drag, startPoint x: 197, startPoint y: 269, endPoint x: 222, endPoint y: 268, distance: 24.5
click at [197, 269] on input "text" at bounding box center [202, 268] width 142 height 14
click at [245, 264] on input "text" at bounding box center [202, 268] width 142 height 14
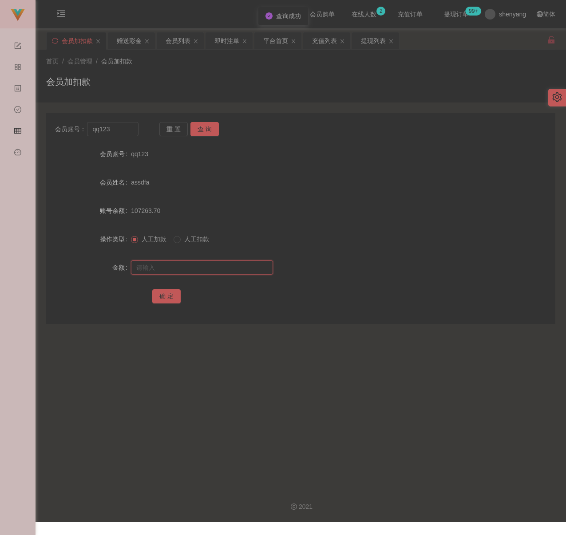
paste input "200"
type input "200"
click at [167, 296] on button "确 定" at bounding box center [166, 296] width 28 height 14
click at [132, 137] on div "会员账号： qq123 重 置 查 询 会员账号 qq123 会员姓名 assdfa 账号余额 107463.70 操作类型 人工加款 人工扣款 金额 确 定" at bounding box center [300, 218] width 509 height 211
click at [130, 134] on input "qq123" at bounding box center [112, 129] width 51 height 14
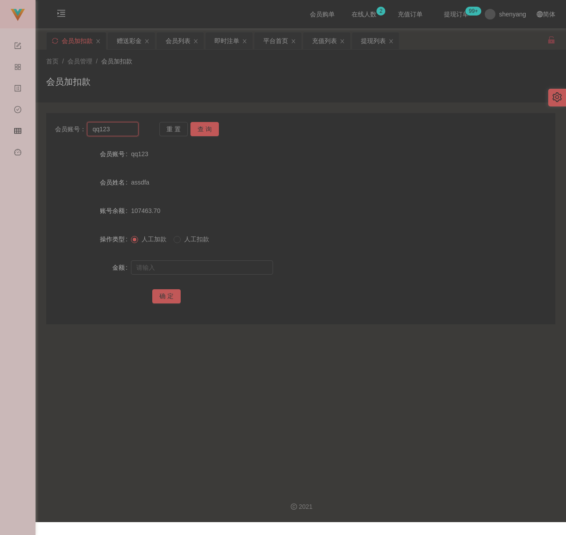
click at [130, 134] on input "qq123" at bounding box center [112, 129] width 51 height 14
click at [197, 127] on button "查 询" at bounding box center [204, 129] width 28 height 14
click at [197, 275] on div at bounding box center [279, 268] width 297 height 18
click at [204, 271] on input "text" at bounding box center [202, 268] width 142 height 14
click at [244, 274] on input "text" at bounding box center [202, 268] width 142 height 14
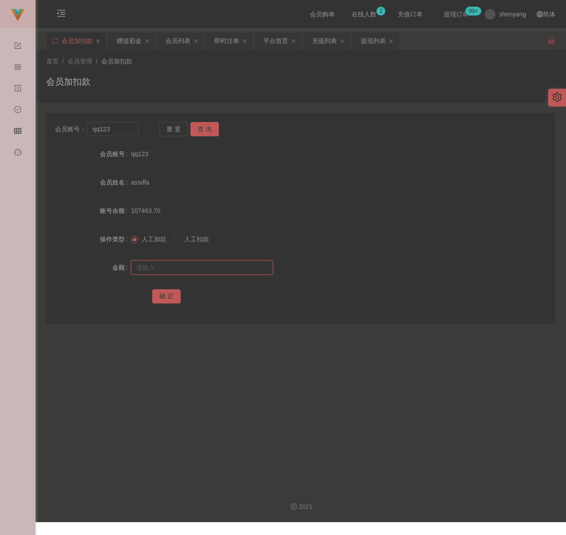
paste input "100"
type input "100"
click at [166, 293] on button "确 定" at bounding box center [166, 296] width 28 height 14
click at [127, 126] on input "qq123" at bounding box center [112, 129] width 51 height 14
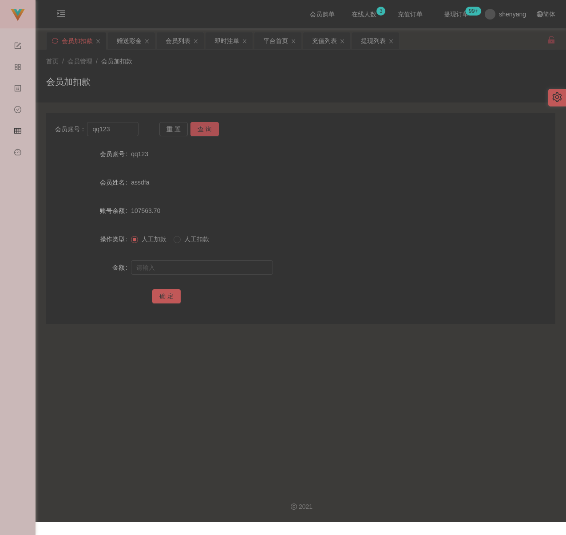
click at [206, 123] on button "查 询" at bounding box center [204, 129] width 28 height 14
click at [202, 261] on input "text" at bounding box center [202, 268] width 142 height 14
type input "100"
click at [162, 300] on button "确 定" at bounding box center [166, 296] width 28 height 14
click at [127, 132] on input "qq123" at bounding box center [112, 129] width 51 height 14
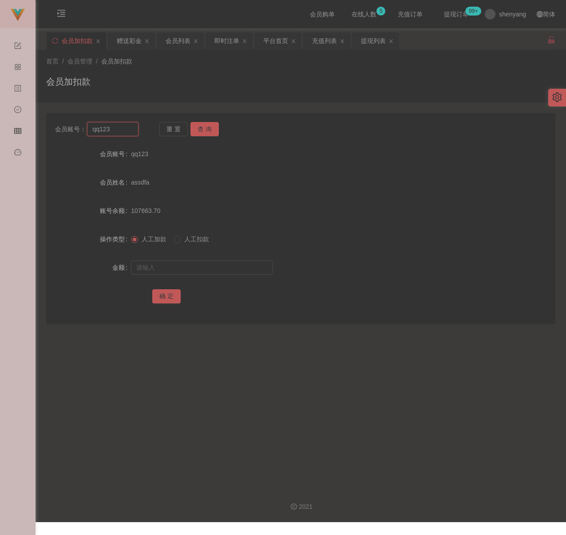
click at [127, 132] on input "qq123" at bounding box center [112, 129] width 51 height 14
paste input "lamsy"
type input "lamsy"
click at [204, 129] on button "查 询" at bounding box center [204, 129] width 28 height 14
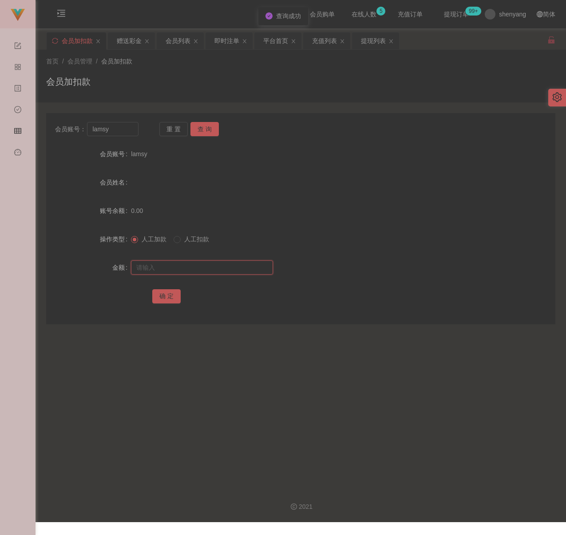
drag, startPoint x: 200, startPoint y: 268, endPoint x: 210, endPoint y: 267, distance: 10.2
click at [200, 268] on input "text" at bounding box center [202, 268] width 142 height 14
click at [245, 265] on input "text" at bounding box center [202, 268] width 142 height 14
paste input "100"
type input "100"
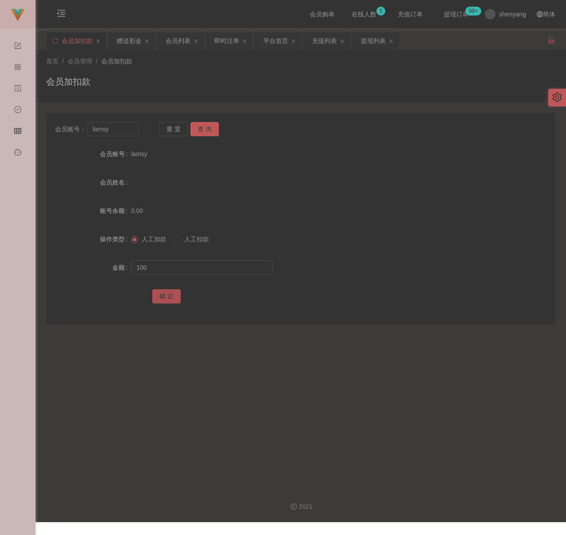
click at [161, 293] on button "确 定" at bounding box center [166, 296] width 28 height 14
click at [120, 135] on input "lamsy" at bounding box center [112, 129] width 51 height 14
paste input "qq123"
type input "qq123"
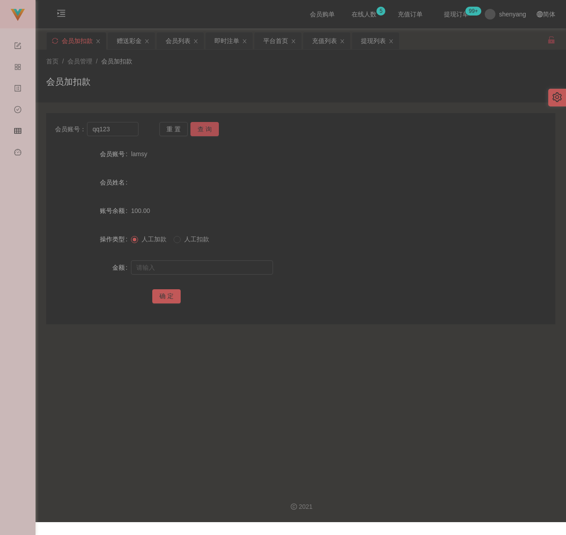
click at [197, 128] on button "查 询" at bounding box center [204, 129] width 28 height 14
click at [212, 264] on input "text" at bounding box center [202, 268] width 142 height 14
click at [238, 269] on input "text" at bounding box center [202, 268] width 142 height 14
paste input "100"
type input "100"
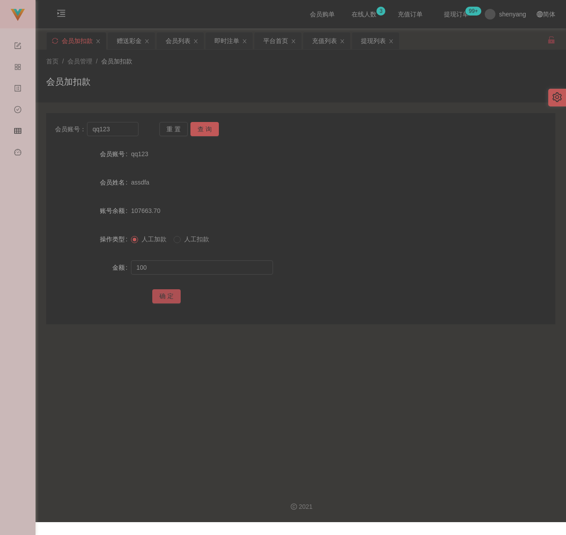
click at [171, 294] on button "确 定" at bounding box center [166, 296] width 28 height 14
click at [117, 129] on input "qq123" at bounding box center [112, 129] width 51 height 14
paste input "LWY91"
type input "LWY91"
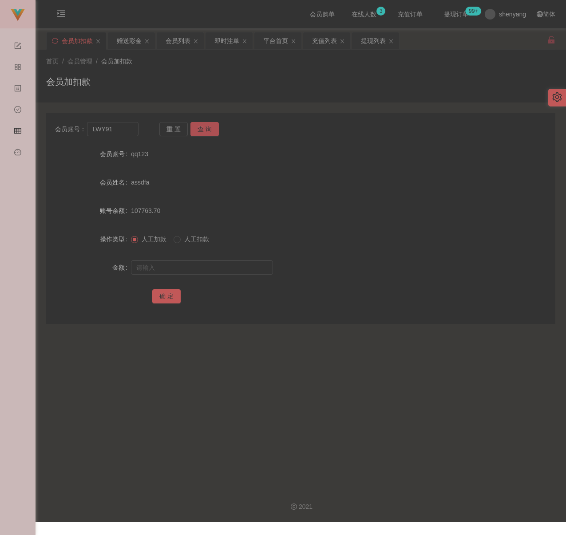
click at [204, 127] on button "查 询" at bounding box center [204, 129] width 28 height 14
click at [186, 264] on input "text" at bounding box center [202, 268] width 142 height 14
drag, startPoint x: 234, startPoint y: 268, endPoint x: 229, endPoint y: 268, distance: 4.5
click at [234, 268] on input "text" at bounding box center [202, 268] width 142 height 14
paste input "100"
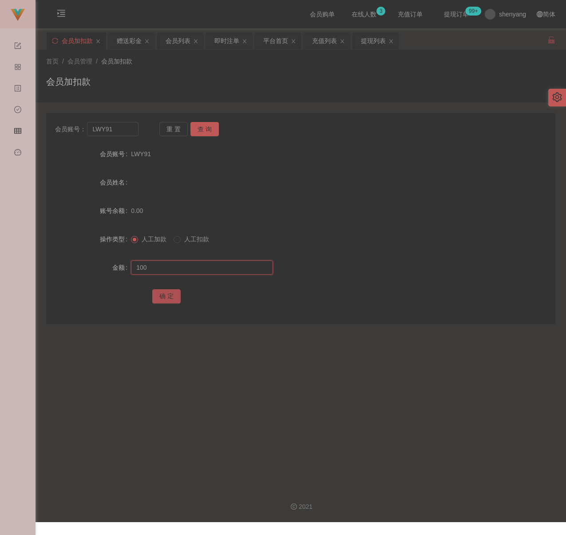
type input "100"
drag, startPoint x: 166, startPoint y: 296, endPoint x: 178, endPoint y: 296, distance: 11.1
click at [167, 296] on button "确 定" at bounding box center [166, 296] width 28 height 14
click at [112, 128] on input "LWY91" at bounding box center [112, 129] width 51 height 14
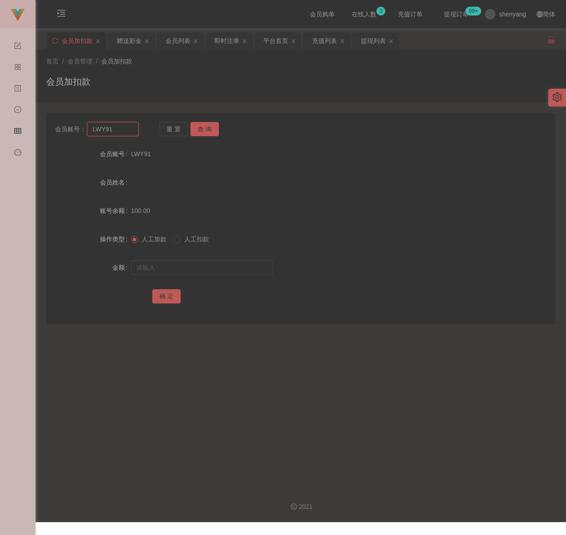
click at [112, 128] on input "LWY91" at bounding box center [112, 129] width 51 height 14
paste input "ababy"
type input "ababy"
click at [212, 125] on button "查 询" at bounding box center [204, 129] width 28 height 14
click at [200, 264] on input "text" at bounding box center [202, 268] width 142 height 14
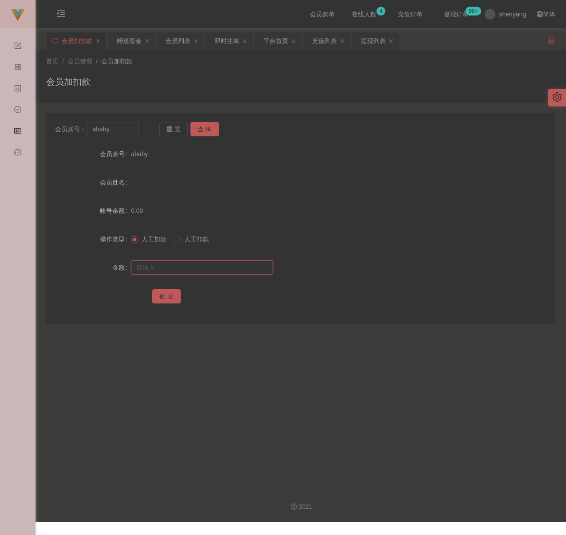
click at [223, 272] on input "text" at bounding box center [202, 268] width 142 height 14
paste input "100"
type input "100"
click at [164, 292] on button "确 定" at bounding box center [166, 296] width 28 height 14
click at [116, 131] on input "ababy" at bounding box center [112, 129] width 51 height 14
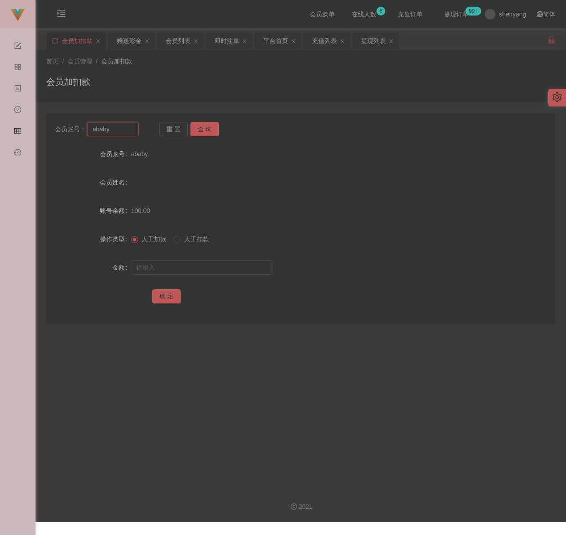
click at [116, 131] on input "ababy" at bounding box center [112, 129] width 51 height 14
paste input "lowfang"
type input "lowfang"
click at [202, 129] on button "查 询" at bounding box center [204, 129] width 28 height 14
click at [206, 264] on input "text" at bounding box center [202, 268] width 142 height 14
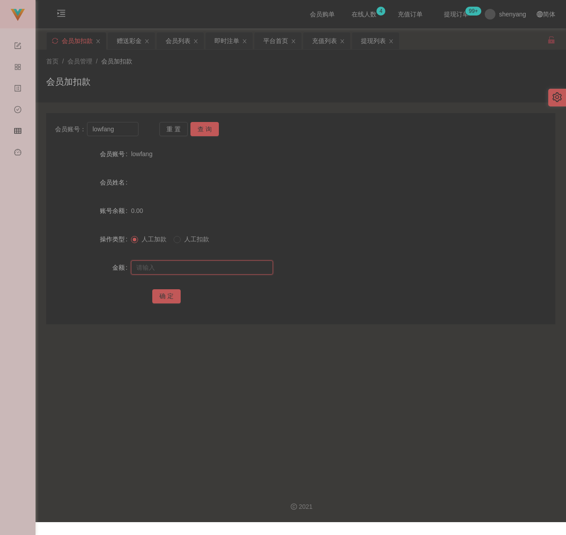
click at [226, 263] on input "text" at bounding box center [202, 268] width 142 height 14
paste input "200"
type input "200"
click at [166, 295] on button "确 定" at bounding box center [166, 296] width 28 height 14
click at [121, 132] on input "lowfang" at bounding box center [112, 129] width 51 height 14
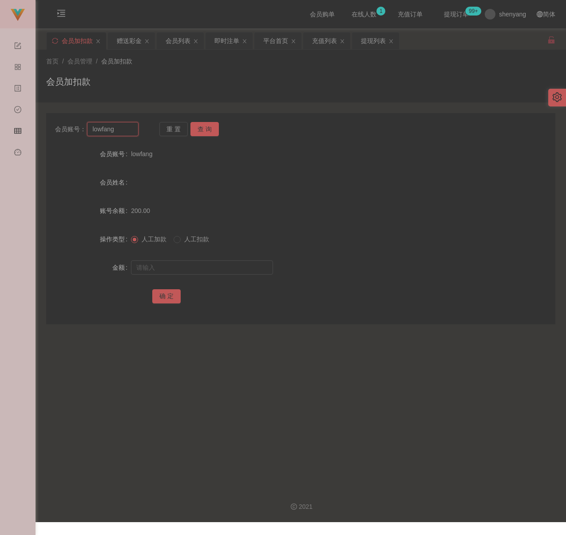
click at [121, 132] on input "lowfang" at bounding box center [112, 129] width 51 height 14
paste input "Yvesyeoh8802"
type input "Yvesyeoh8802"
click at [197, 127] on button "查 询" at bounding box center [204, 129] width 28 height 14
click at [208, 261] on input "text" at bounding box center [202, 268] width 142 height 14
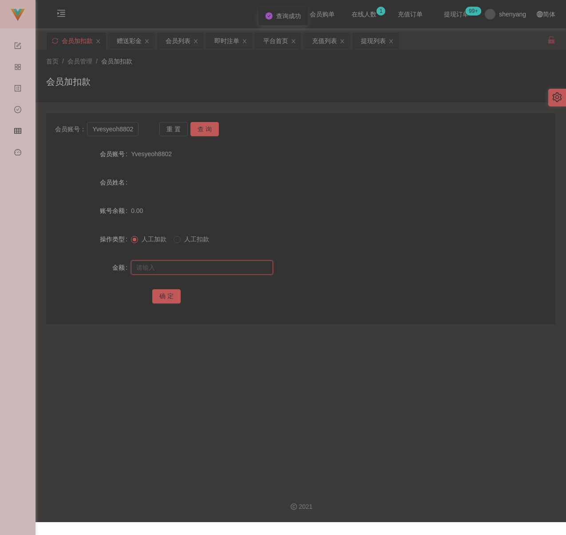
click at [194, 266] on input "text" at bounding box center [202, 268] width 142 height 14
paste input "300"
type input "300"
click at [166, 294] on button "确 定" at bounding box center [166, 296] width 28 height 14
click at [135, 132] on input "Yvesyeoh8802" at bounding box center [112, 129] width 51 height 14
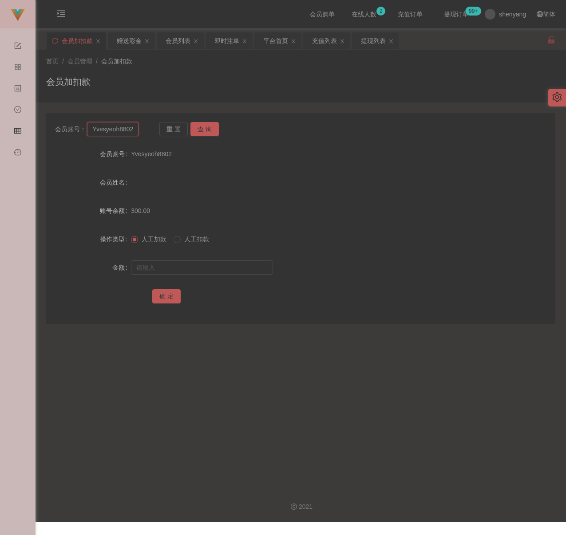
click at [135, 132] on input "Yvesyeoh8802" at bounding box center [112, 129] width 51 height 14
paste input "qq123"
type input "qq123"
click at [206, 128] on button "查 询" at bounding box center [204, 129] width 28 height 14
click at [187, 270] on input "text" at bounding box center [202, 268] width 142 height 14
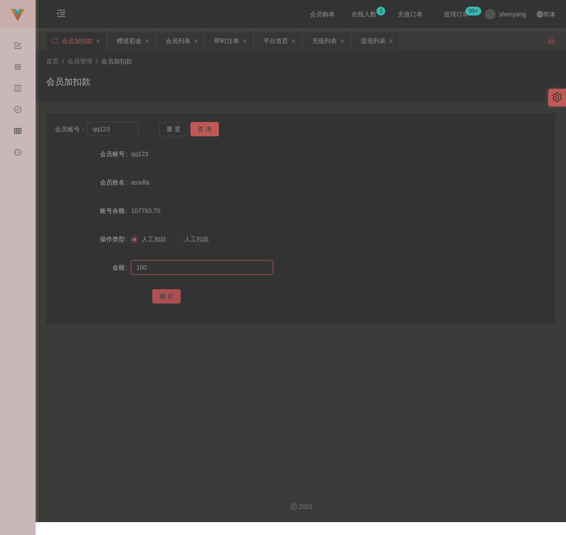
type input "100"
click at [156, 296] on button "确 定" at bounding box center [166, 296] width 28 height 14
click at [346, 67] on div "首页 / 会员管理 / 会员加扣款 / 会员加扣款" at bounding box center [300, 76] width 509 height 39
click at [218, 83] on div "会员加扣款" at bounding box center [300, 85] width 509 height 20
click at [120, 132] on input "qq123" at bounding box center [112, 129] width 51 height 14
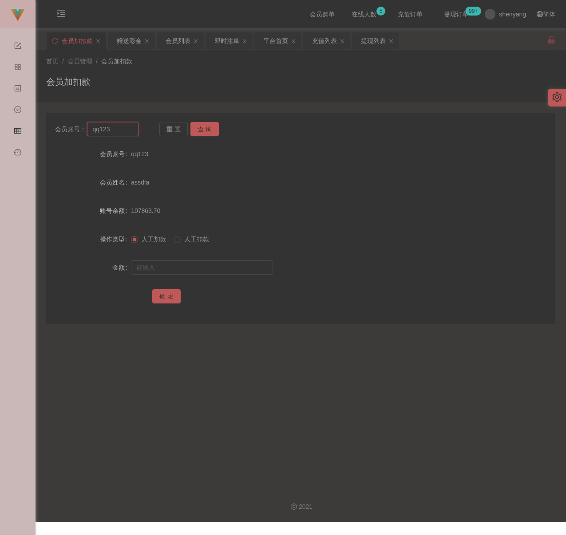
click at [120, 132] on input "qq123" at bounding box center [112, 129] width 51 height 14
paste input "felicia"
type input "felicia"
click at [202, 127] on button "查 询" at bounding box center [204, 129] width 28 height 14
click at [203, 261] on input "text" at bounding box center [202, 268] width 142 height 14
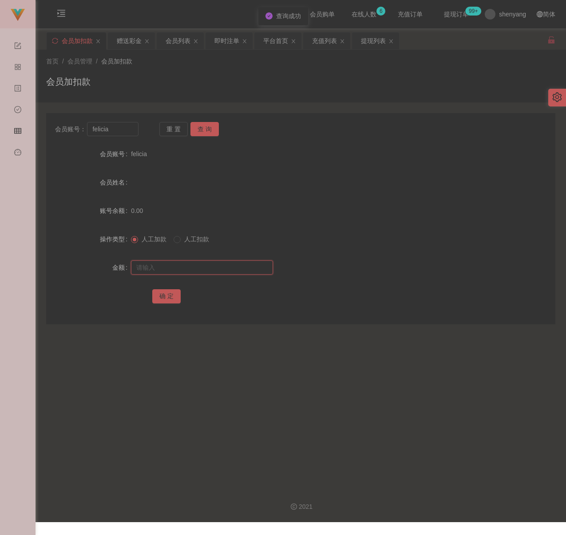
click at [250, 270] on input "text" at bounding box center [202, 268] width 142 height 14
paste input "100"
type input "100"
click at [175, 292] on button "确 定" at bounding box center [166, 296] width 28 height 14
